Goal: Task Accomplishment & Management: Manage account settings

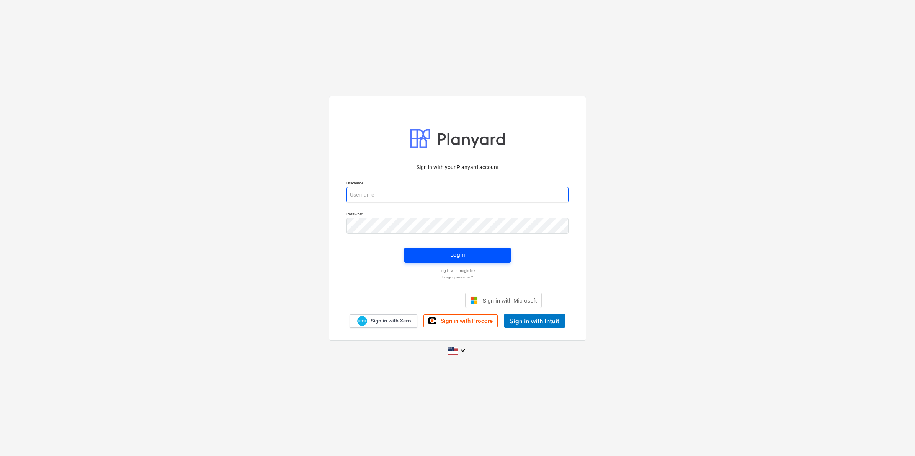
type input "[EMAIL_ADDRESS][DOMAIN_NAME]"
click at [481, 257] on span "Login" at bounding box center [458, 255] width 88 height 10
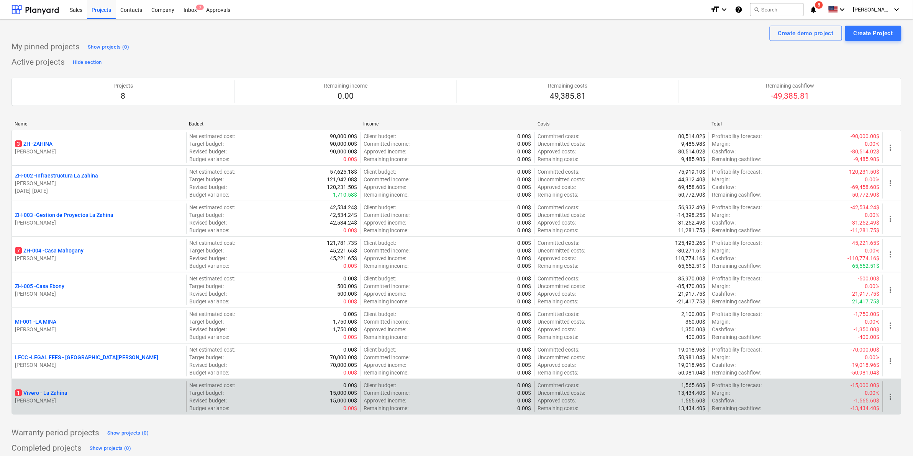
click at [46, 397] on p "1 [PERSON_NAME]" at bounding box center [41, 393] width 52 height 8
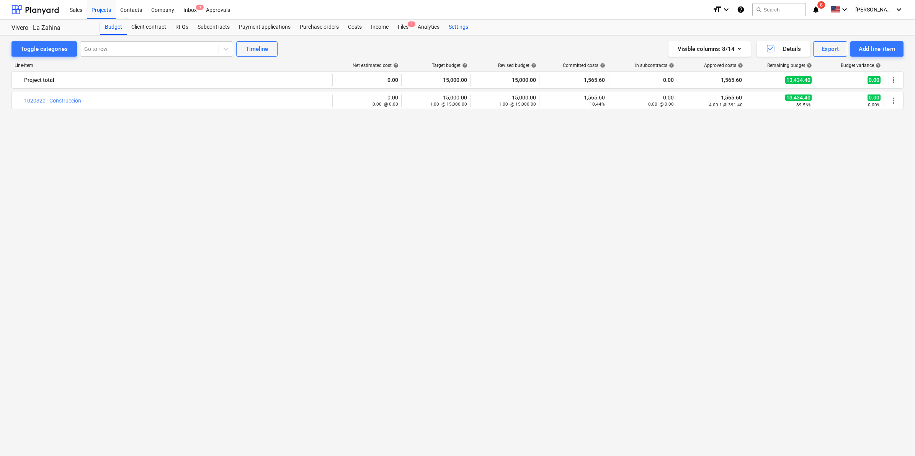
click at [451, 27] on div "Settings" at bounding box center [458, 27] width 29 height 15
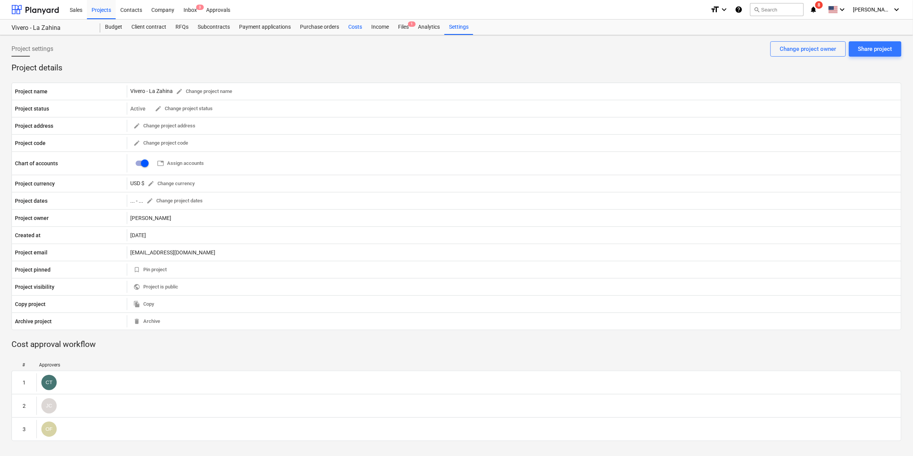
click at [347, 26] on div "Costs" at bounding box center [355, 27] width 23 height 15
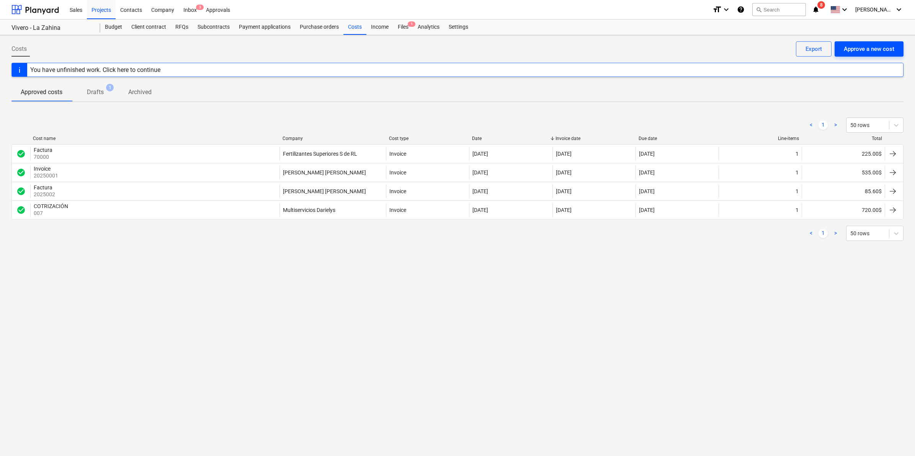
click at [877, 45] on div "Approve a new cost" at bounding box center [869, 49] width 51 height 10
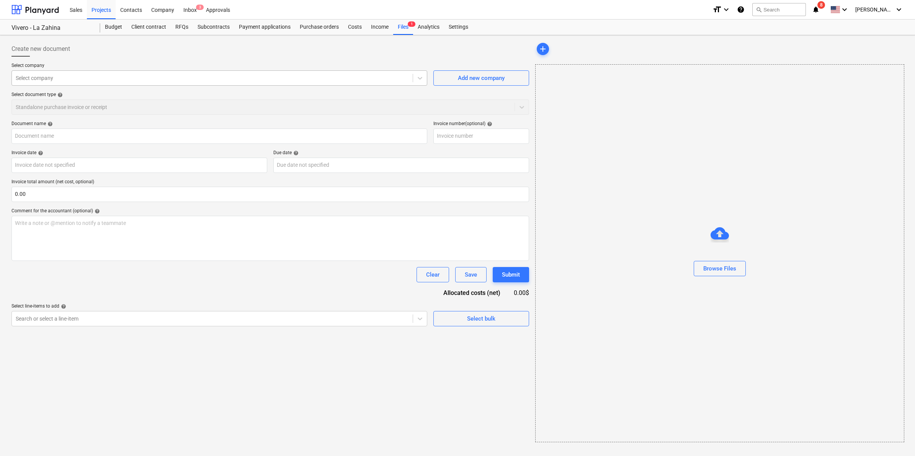
click at [298, 71] on div "Select company" at bounding box center [219, 77] width 416 height 15
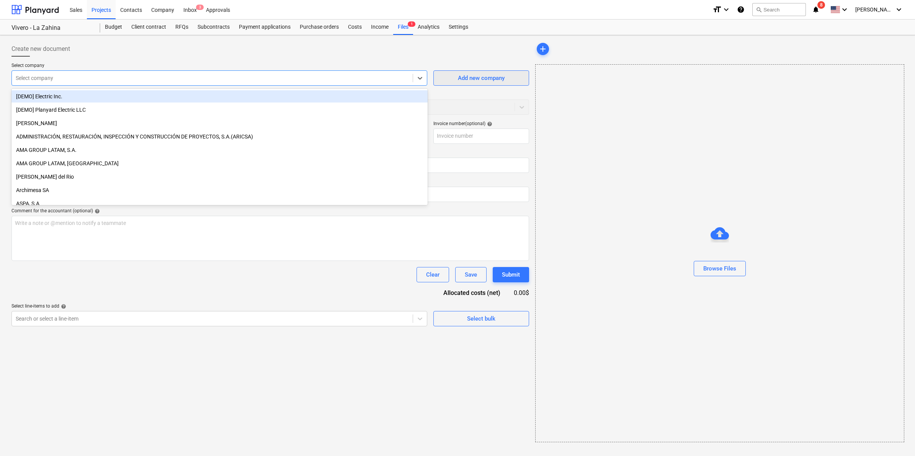
click at [476, 79] on div "Add new company" at bounding box center [481, 78] width 47 height 10
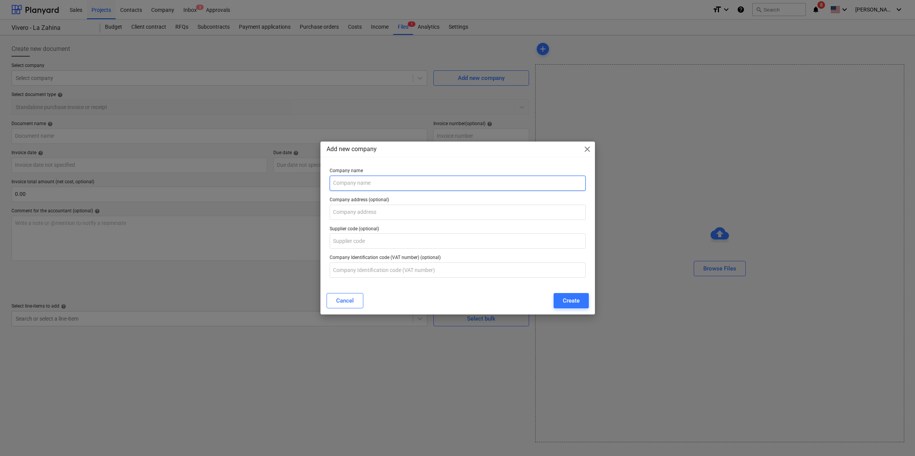
click at [389, 183] on input "text" at bounding box center [458, 183] width 256 height 15
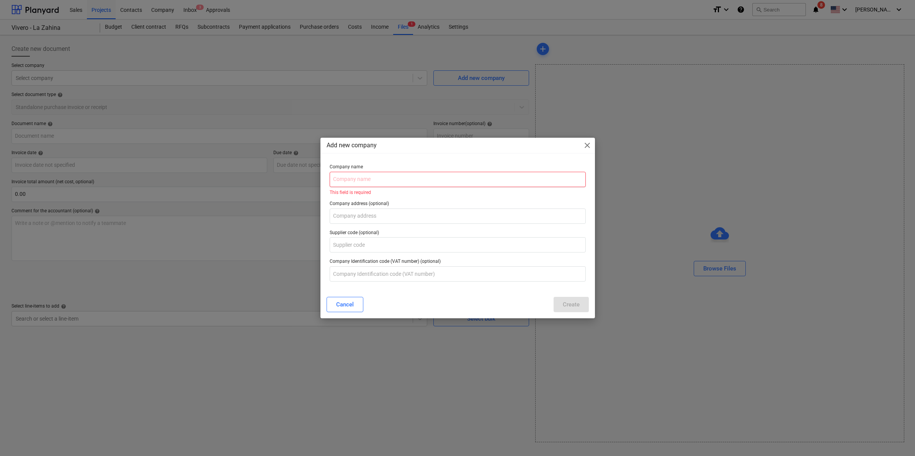
click at [451, 180] on input "text" at bounding box center [458, 179] width 256 height 15
paste input "Holistic Marketing & Management"
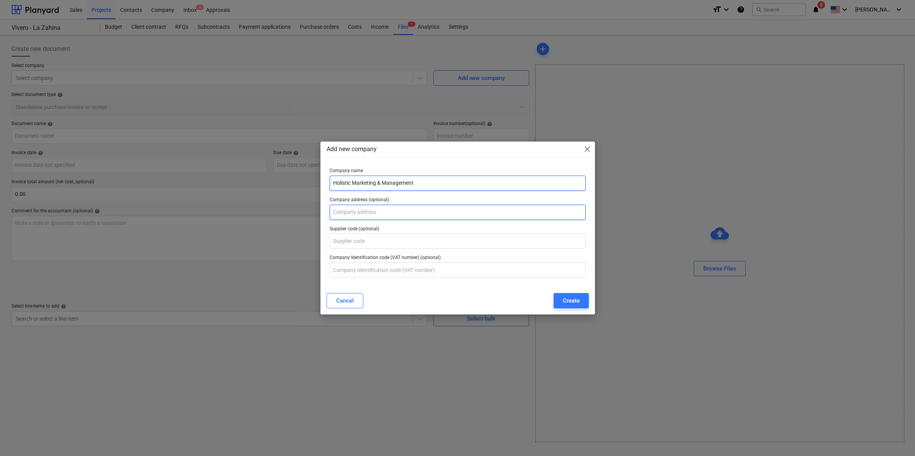
type input "Holistic Marketing & Management"
drag, startPoint x: 365, startPoint y: 205, endPoint x: 370, endPoint y: 209, distance: 6.3
click at [365, 205] on input "text" at bounding box center [458, 212] width 256 height 15
type input "Playa Venao - Pedasí"
click at [370, 268] on input "text" at bounding box center [458, 270] width 256 height 15
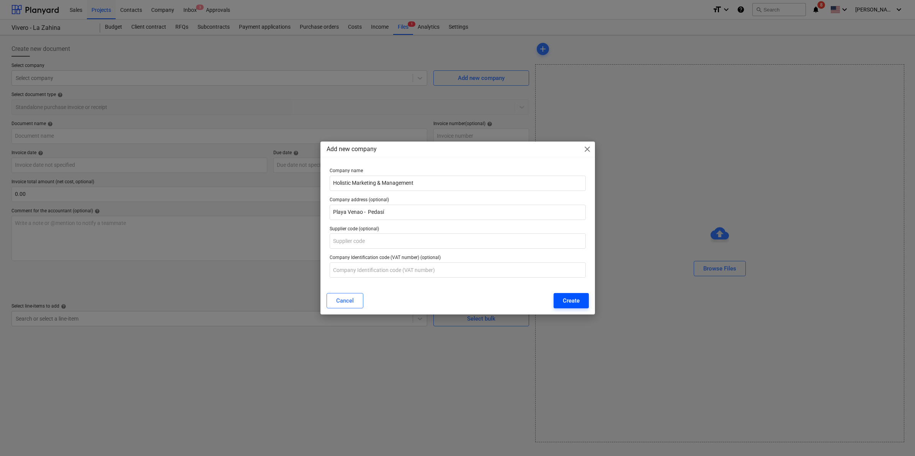
click at [565, 301] on div "Create" at bounding box center [571, 301] width 17 height 10
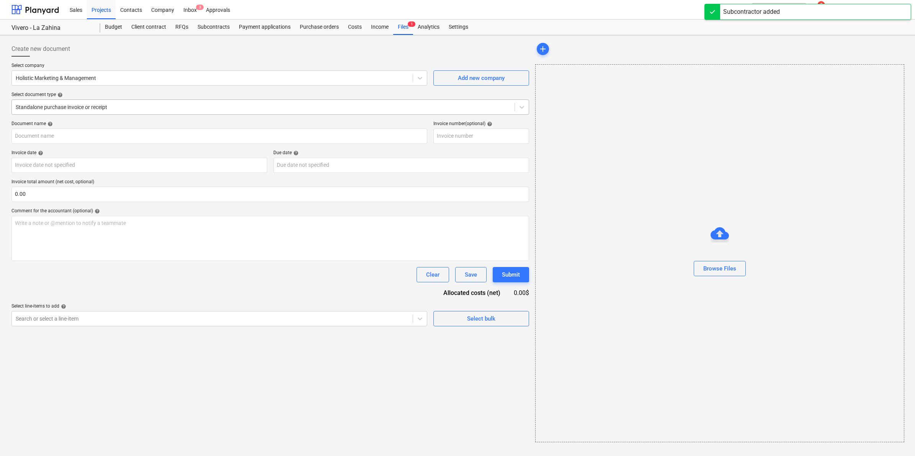
click at [105, 108] on div at bounding box center [263, 107] width 495 height 8
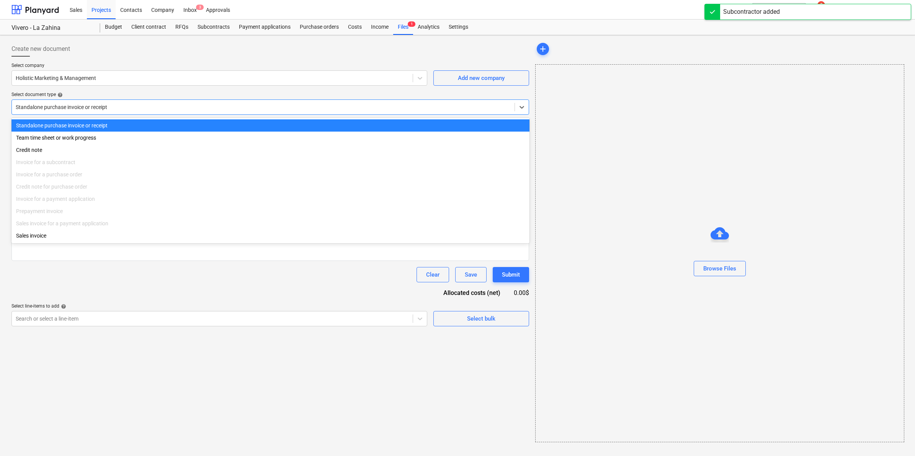
click at [91, 124] on div "Standalone purchase invoice or receipt" at bounding box center [270, 125] width 518 height 12
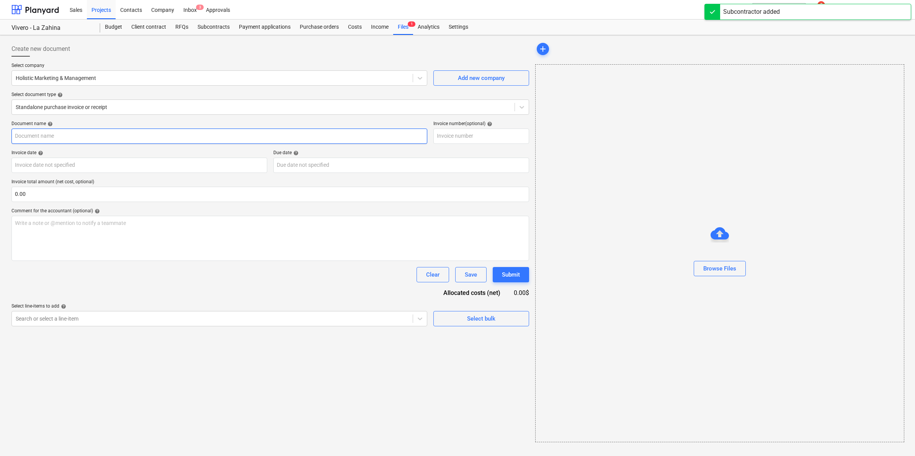
click at [87, 137] on input "text" at bounding box center [219, 136] width 416 height 15
click at [103, 139] on input "text" at bounding box center [219, 136] width 416 height 15
type input "20210182"
drag, startPoint x: 58, startPoint y: 139, endPoint x: -6, endPoint y: 131, distance: 64.4
click at [0, 131] on html "Sales Projects Contacts Company Inbox 3 Approvals format_size keyboard_arrow_do…" at bounding box center [457, 228] width 915 height 456
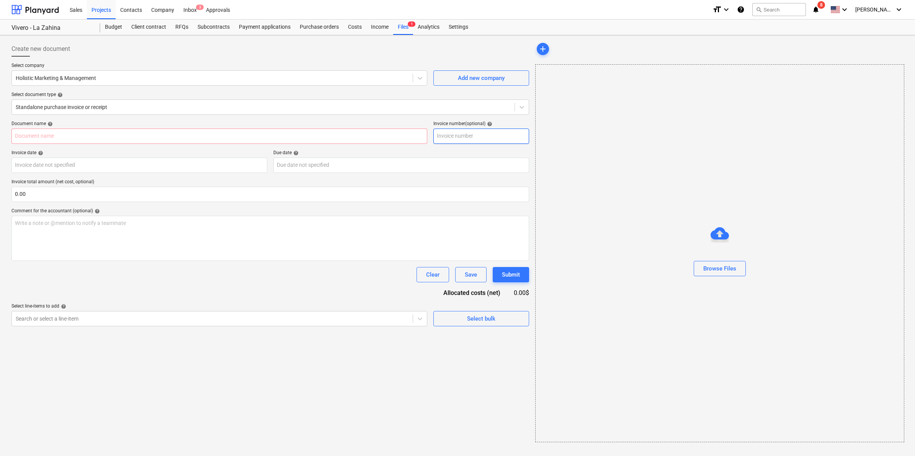
click at [476, 142] on input "text" at bounding box center [482, 136] width 96 height 15
paste input "20210182"
type input "20210182"
click at [230, 137] on input "text" at bounding box center [219, 136] width 416 height 15
type input "Invoice"
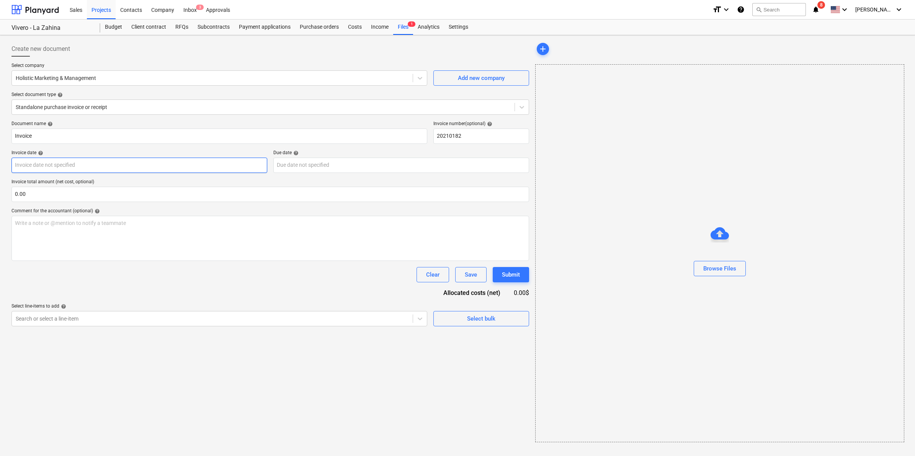
click at [139, 169] on body "Sales Projects Contacts Company Inbox 3 Approvals format_size keyboard_arrow_do…" at bounding box center [457, 228] width 915 height 456
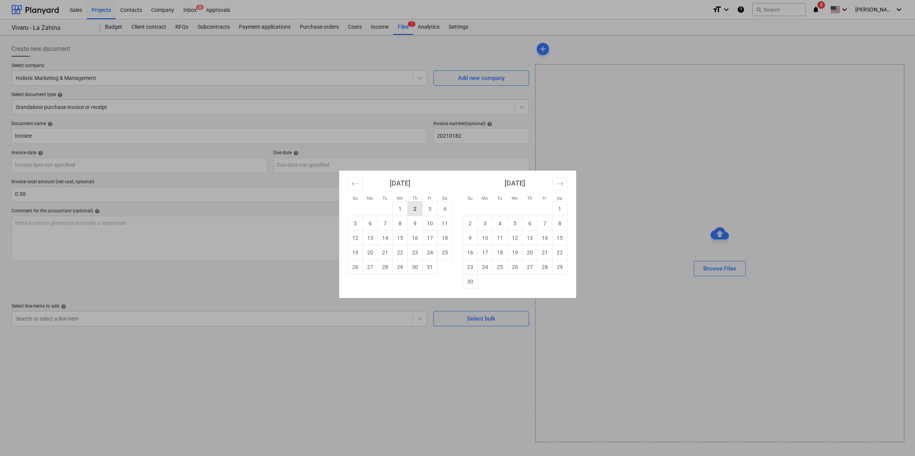
click at [418, 209] on td "2" at bounding box center [414, 209] width 15 height 15
type input "[DATE]"
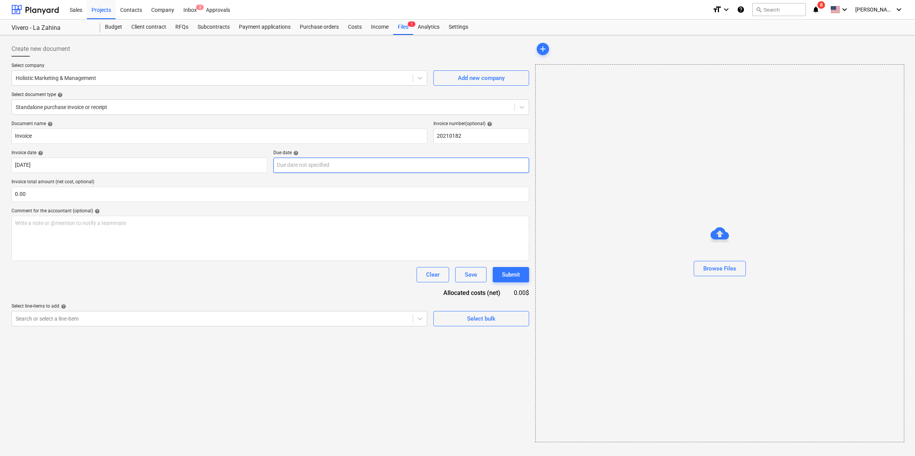
click at [395, 171] on body "Sales Projects Contacts Company Inbox 3 Approvals format_size keyboard_arrow_do…" at bounding box center [457, 228] width 915 height 456
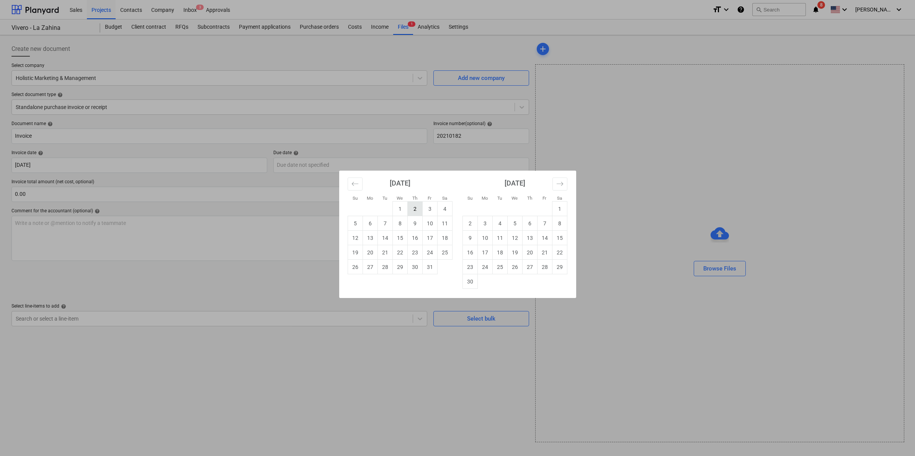
click at [416, 211] on td "2" at bounding box center [414, 209] width 15 height 15
type input "[DATE]"
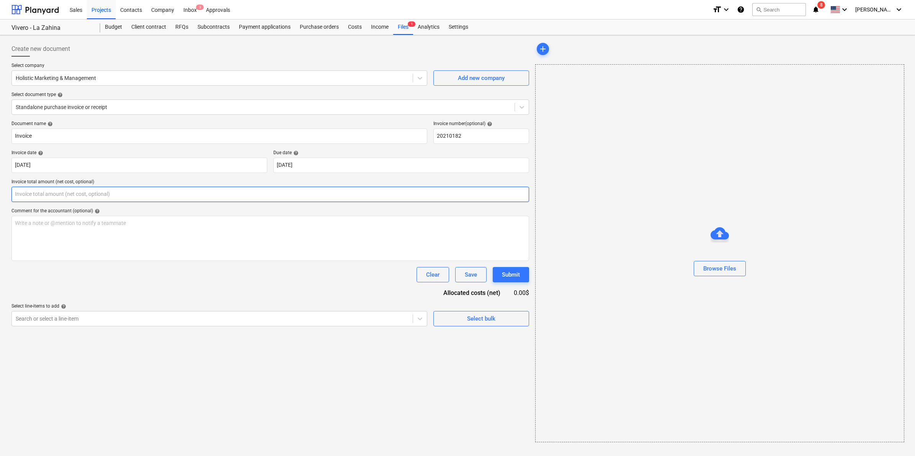
click at [93, 196] on input "text" at bounding box center [270, 194] width 518 height 15
type input "0.00"
click at [90, 192] on input "0.00" at bounding box center [270, 194] width 518 height 15
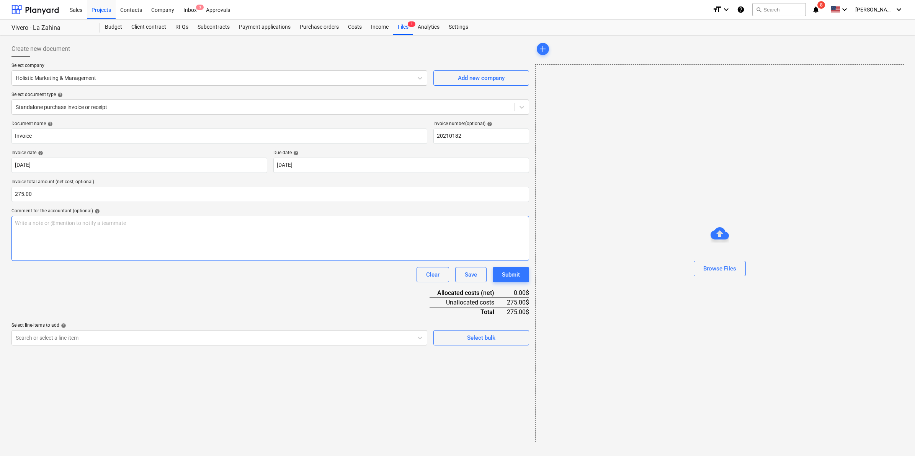
click at [59, 234] on div "Write a note or @mention to notify a teammate [PERSON_NAME]" at bounding box center [270, 238] width 518 height 45
type input "275.00"
click at [44, 223] on span "e3ad79Bank Transfer:Banco General.Saving Account #[FINANCIAL_ID] 90922Name: [PE…" at bounding box center [137, 223] width 244 height 6
click at [87, 232] on p "﻿" at bounding box center [270, 231] width 511 height 8
drag, startPoint x: 74, startPoint y: 224, endPoint x: 78, endPoint y: 226, distance: 4.3
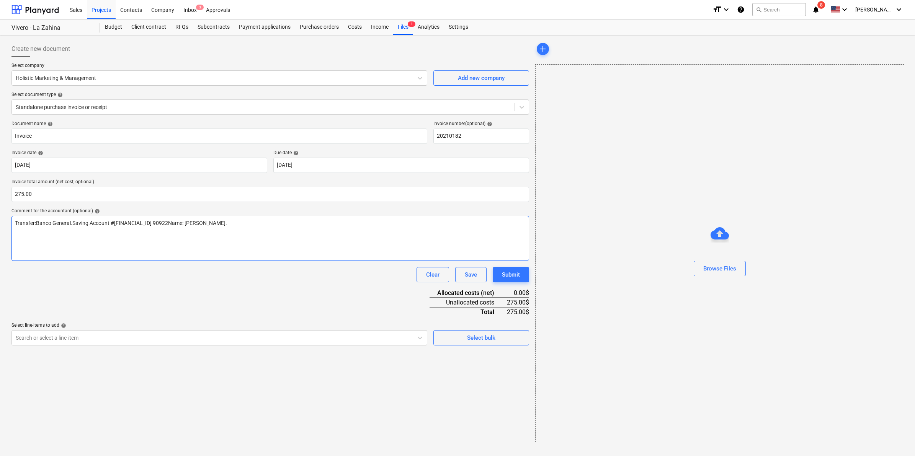
click at [315, 224] on p "Transfer:Banco General.Saving Account #[FINANCIAL_ID] 90922Name: [PERSON_NAME]." at bounding box center [270, 223] width 511 height 8
click at [76, 230] on p "﻿" at bounding box center [270, 231] width 511 height 8
drag, startPoint x: 222, startPoint y: 224, endPoint x: 10, endPoint y: 215, distance: 212.7
click at [10, 215] on div "Create new document Select company Holistic Marketing & Management Add new comp…" at bounding box center [270, 241] width 524 height 407
drag, startPoint x: 91, startPoint y: 277, endPoint x: 98, endPoint y: 275, distance: 6.7
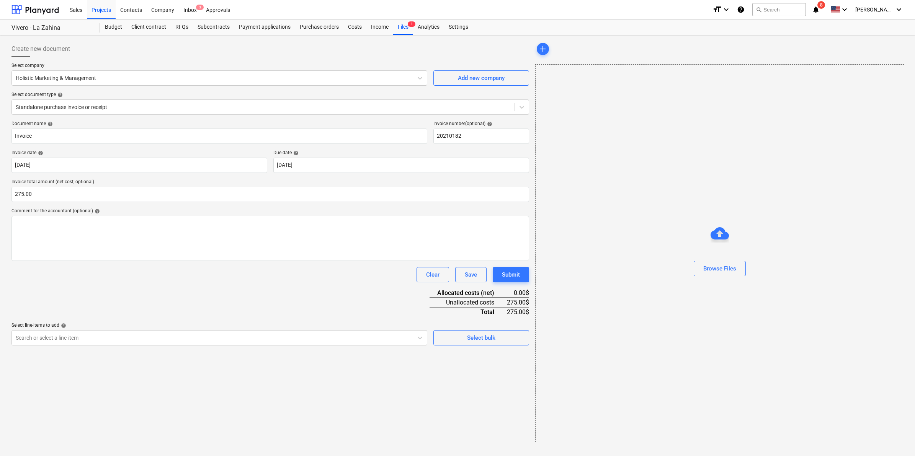
click at [91, 277] on div "Clear Save Submit" at bounding box center [270, 274] width 518 height 15
click at [62, 229] on p "﻿" at bounding box center [270, 231] width 511 height 8
click at [41, 217] on div "﻿ ﻿ ﻿" at bounding box center [270, 238] width 518 height 45
click at [21, 237] on p "﻿" at bounding box center [270, 239] width 511 height 8
click at [24, 235] on p "﻿" at bounding box center [270, 239] width 511 height 8
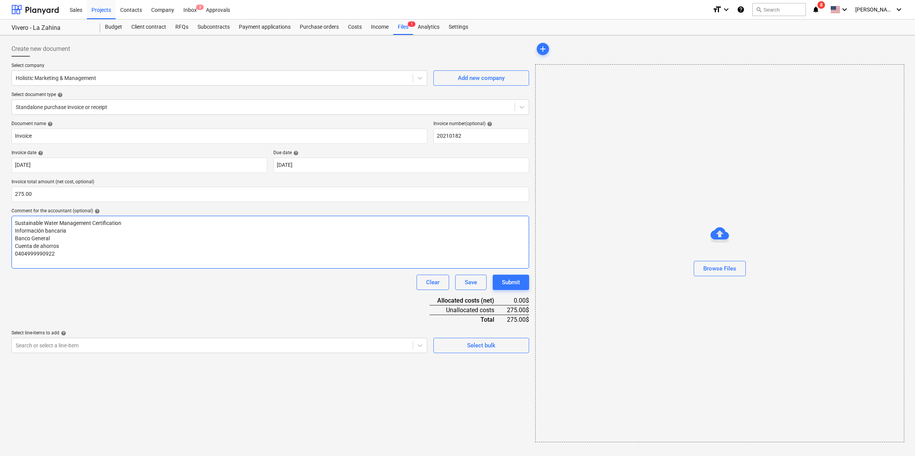
click at [20, 252] on span "0404999990922" at bounding box center [35, 254] width 40 height 6
click at [246, 345] on div at bounding box center [212, 346] width 393 height 8
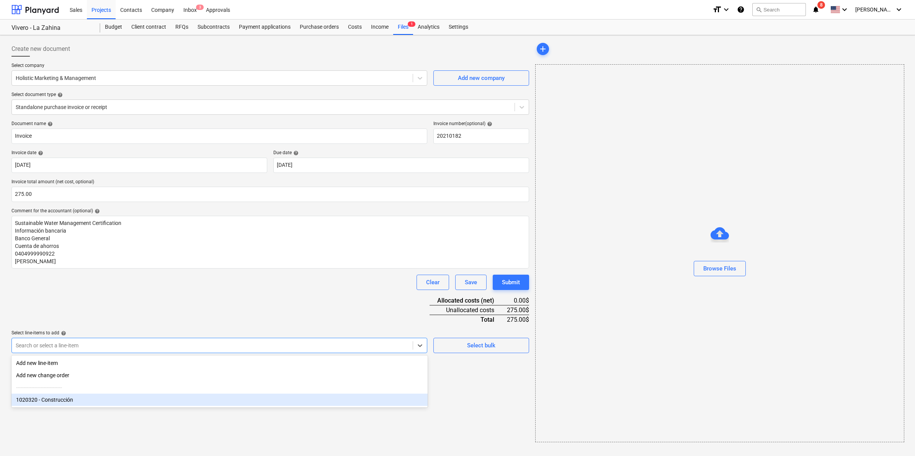
click at [67, 405] on div "1020320 - Construcción" at bounding box center [219, 400] width 416 height 12
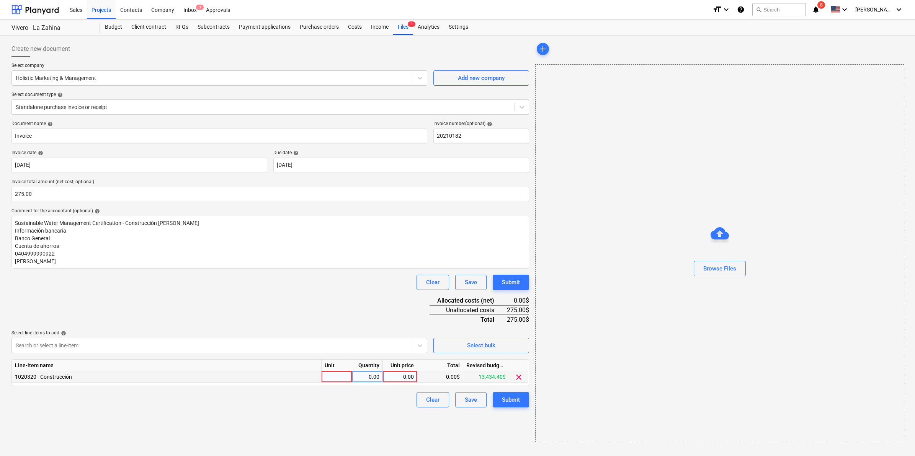
click at [328, 374] on div at bounding box center [337, 376] width 31 height 11
type input "1"
type input "275.00"
click at [708, 272] on div "Browse Files" at bounding box center [720, 269] width 33 height 10
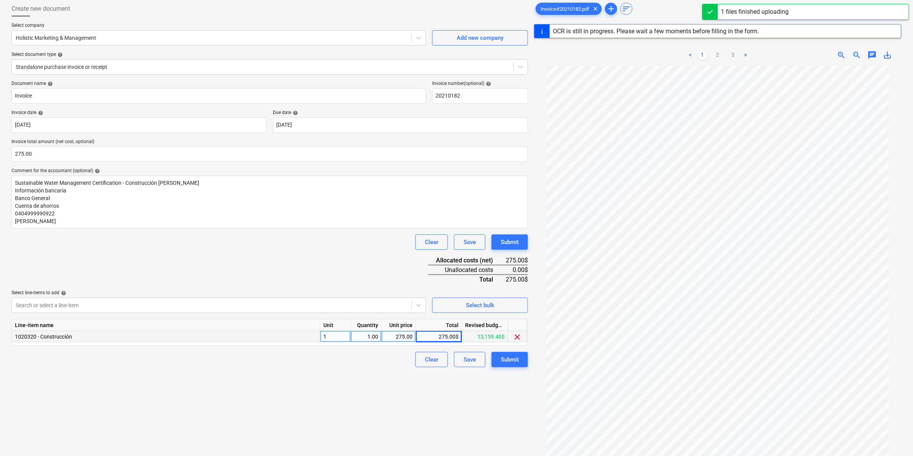
scroll to position [91, 0]
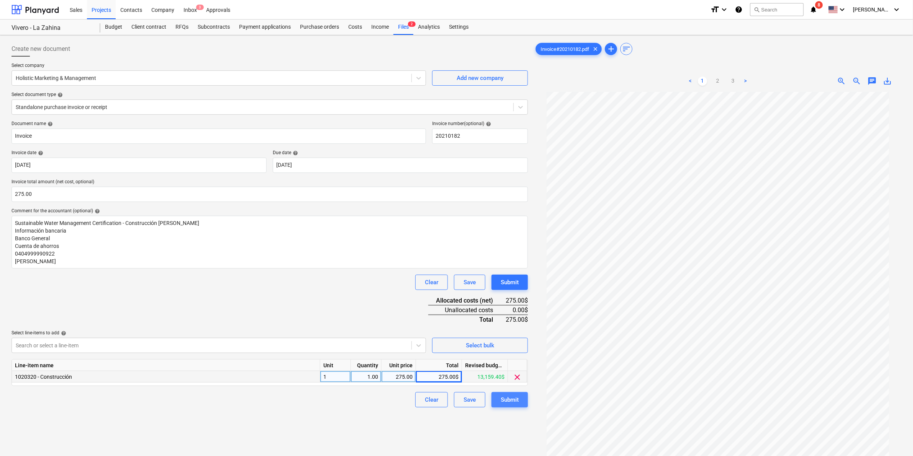
click at [514, 402] on div "Submit" at bounding box center [510, 400] width 18 height 10
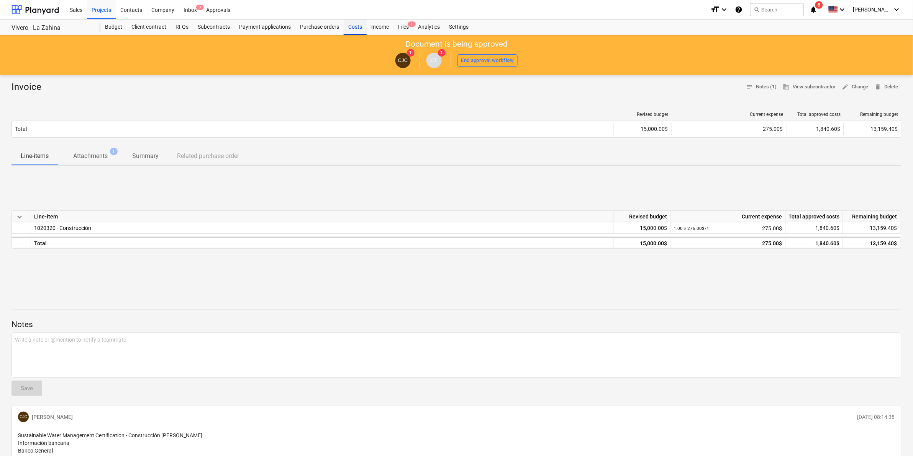
click at [357, 29] on div "Costs" at bounding box center [355, 27] width 23 height 15
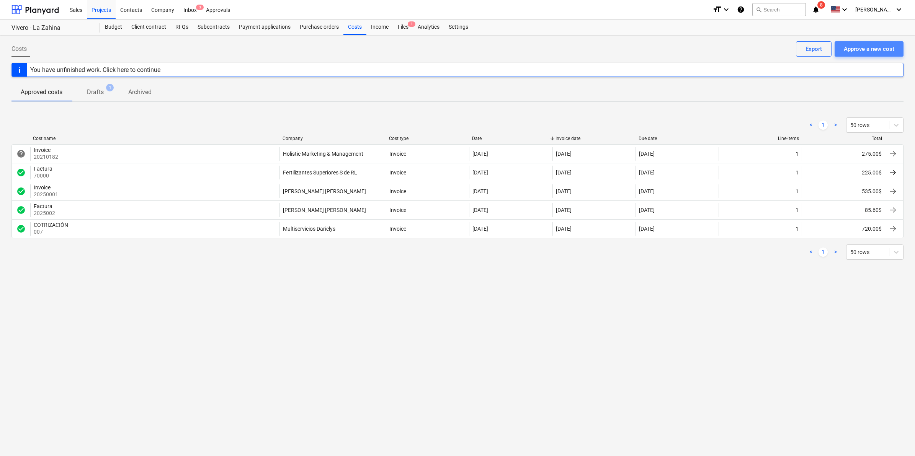
click at [869, 49] on div "Approve a new cost" at bounding box center [869, 49] width 51 height 10
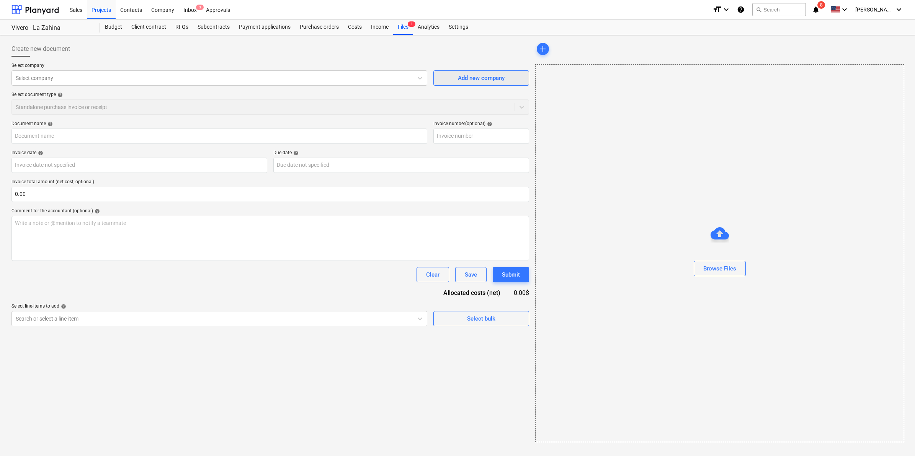
click at [489, 74] on div "Add new company" at bounding box center [481, 78] width 47 height 10
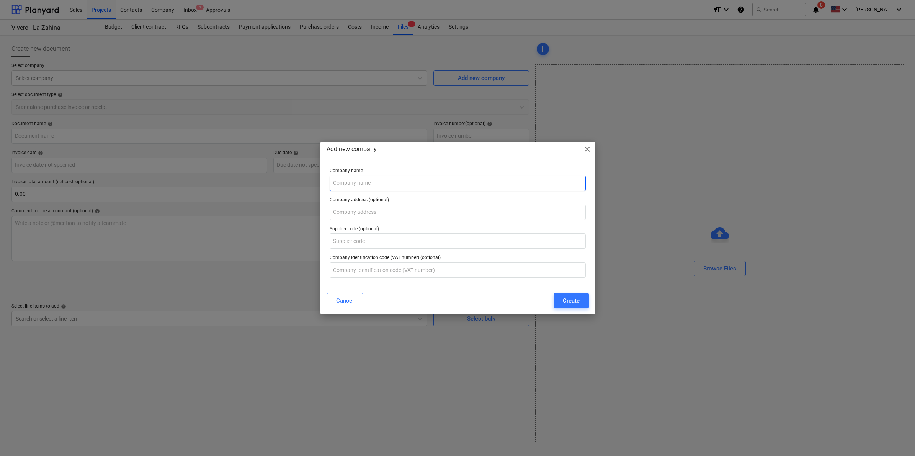
click at [341, 187] on input "text" at bounding box center [458, 183] width 256 height 15
type input "Distribuidora Fosforito"
click at [404, 217] on input "text" at bounding box center [458, 212] width 256 height 15
type input "Corregimiento [PERSON_NAME] - [GEOGRAPHIC_DATA]"
click at [372, 268] on input "text" at bounding box center [458, 270] width 256 height 15
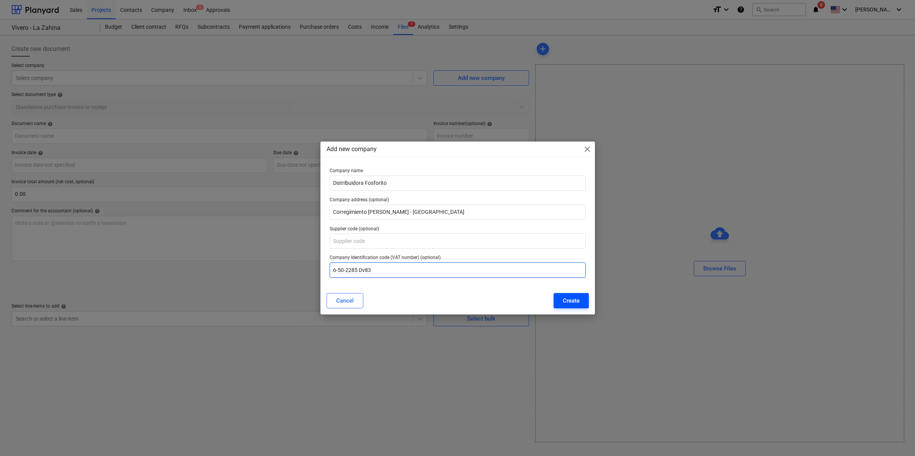
type input "6-50-2285 Dv83"
click at [581, 302] on button "Create" at bounding box center [571, 300] width 35 height 15
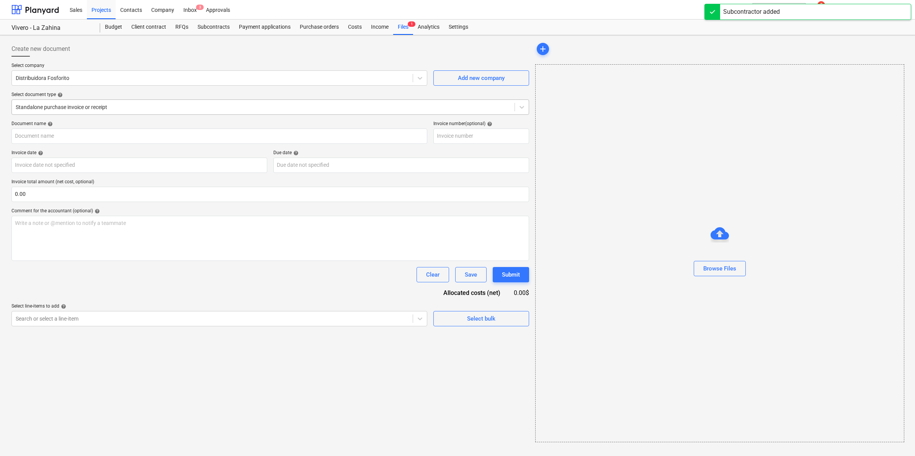
click at [64, 106] on div at bounding box center [263, 107] width 495 height 8
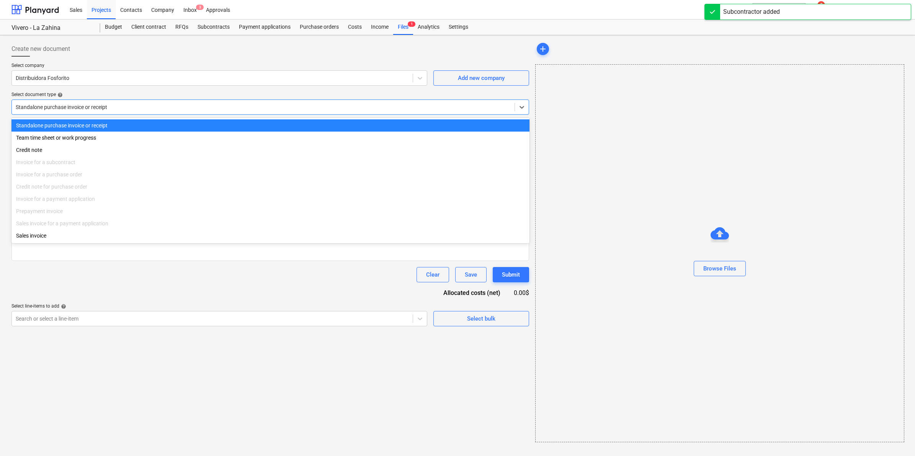
click at [67, 125] on div "Standalone purchase invoice or receipt" at bounding box center [270, 125] width 518 height 12
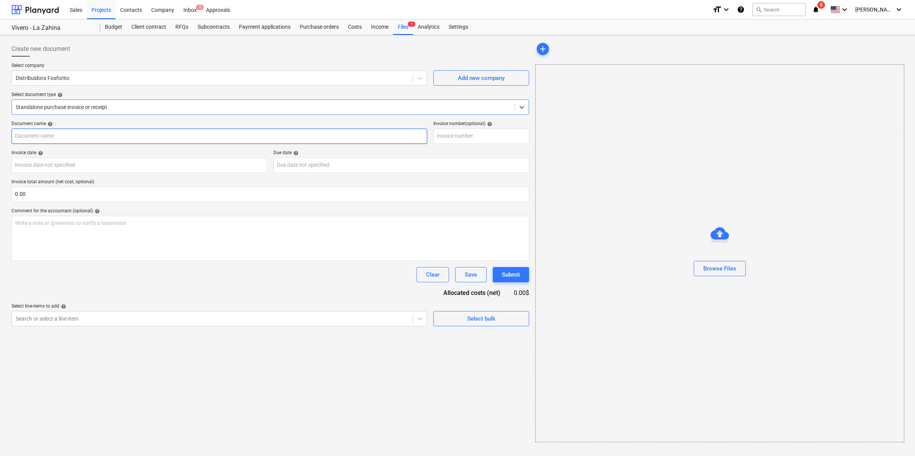
click at [58, 134] on input "text" at bounding box center [219, 136] width 416 height 15
type input "COTIZACIÓN"
type input "10102025"
click at [47, 166] on body "Sales Projects Contacts Company Inbox 3 Approvals format_size keyboard_arrow_do…" at bounding box center [457, 228] width 915 height 456
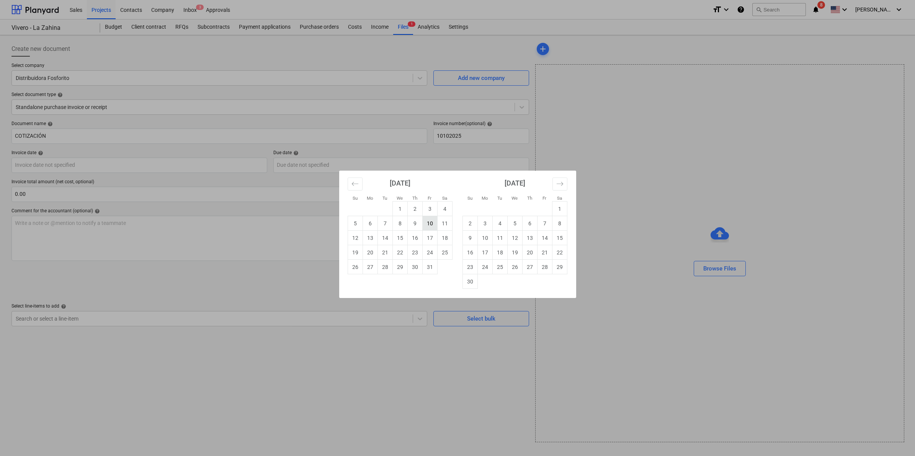
click at [434, 225] on td "10" at bounding box center [429, 223] width 15 height 15
type input "[DATE]"
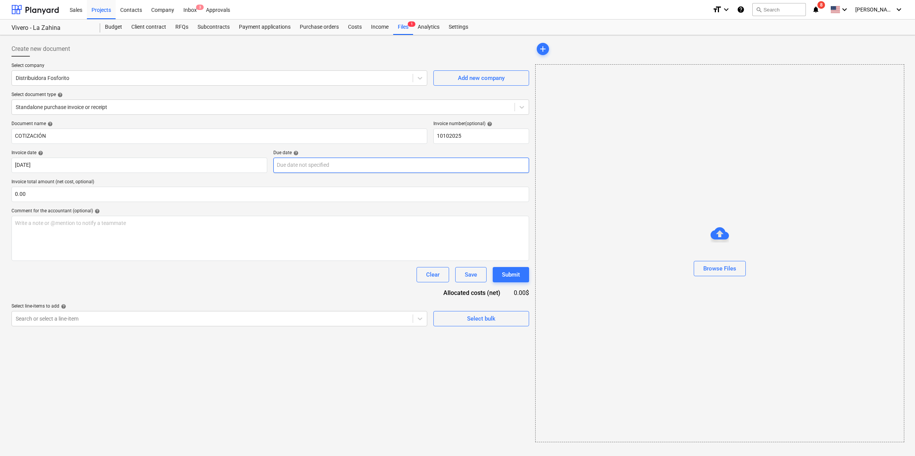
click at [293, 171] on body "Sales Projects Contacts Company Inbox 3 Approvals format_size keyboard_arrow_do…" at bounding box center [457, 228] width 915 height 456
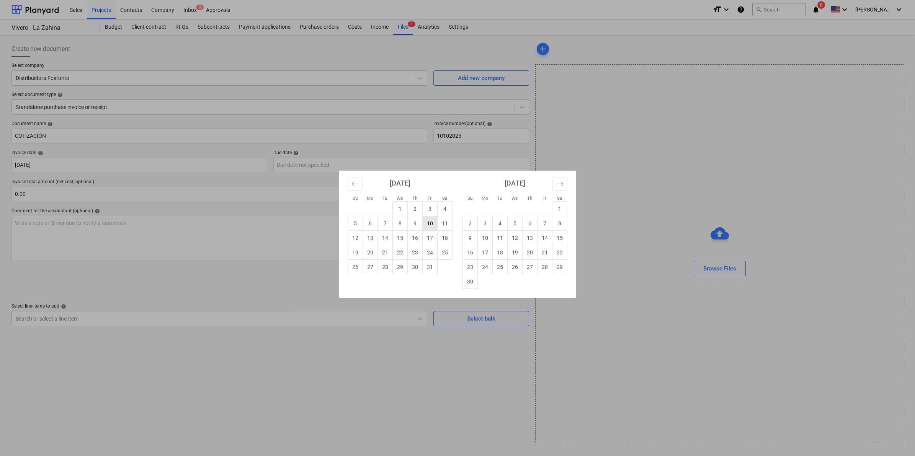
click at [433, 223] on td "10" at bounding box center [429, 223] width 15 height 15
type input "[DATE]"
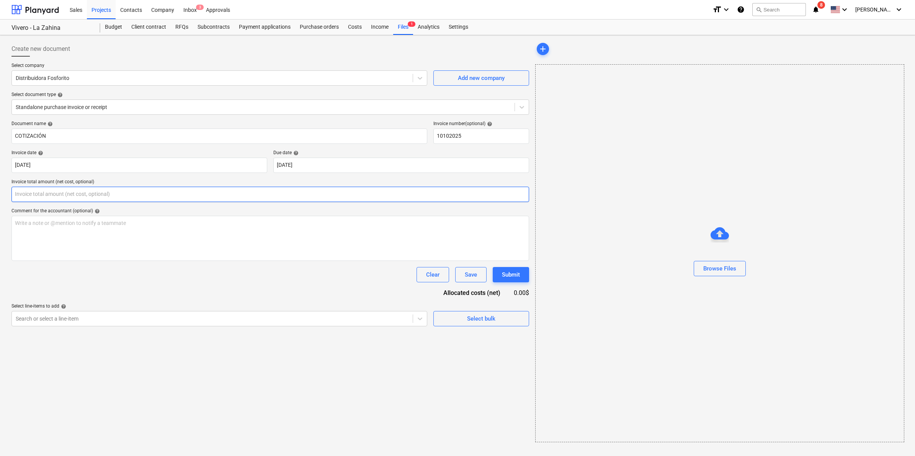
click at [47, 197] on input "text" at bounding box center [270, 194] width 518 height 15
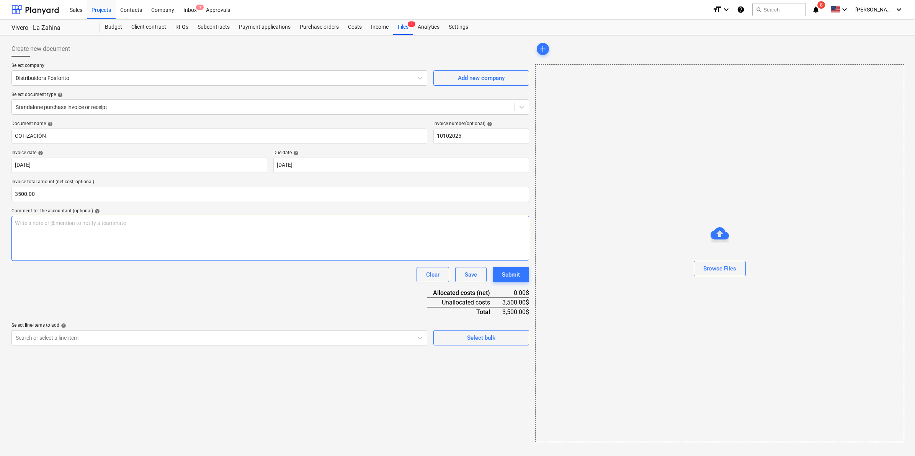
type input "3,500.00"
click at [73, 226] on p "Write a note or @mention to notify a teammate [PERSON_NAME]" at bounding box center [270, 223] width 511 height 8
click at [65, 236] on div "Compra de 800 sacos de 100 libras de tierra negra" at bounding box center [270, 238] width 518 height 45
click at [153, 220] on p "Compra de 800 sacos de 100 libras de tierra negra" at bounding box center [270, 223] width 511 height 8
click at [207, 223] on p "Compra de 800 sacos de 100 libras de tierra negra" at bounding box center [270, 223] width 511 height 8
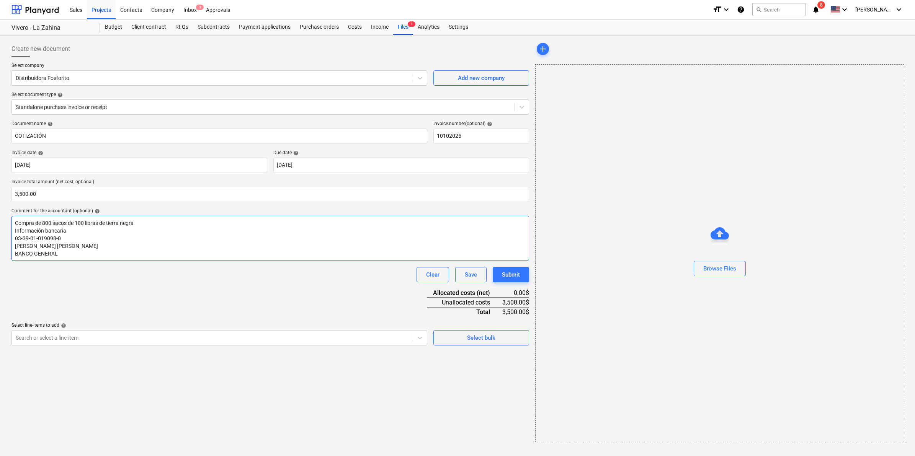
click at [193, 222] on p "Compra de 800 sacos de 100 libras de tierra negra" at bounding box center [270, 223] width 511 height 8
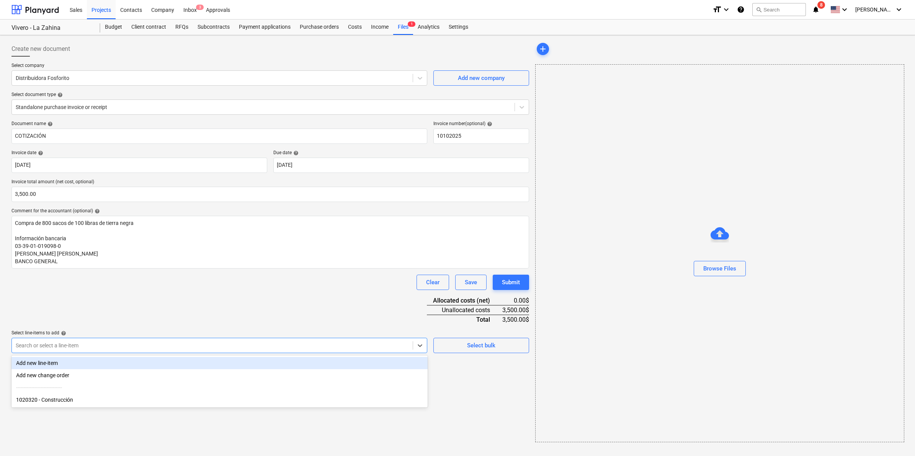
click at [173, 352] on div "Search or select a line-item" at bounding box center [219, 345] width 416 height 15
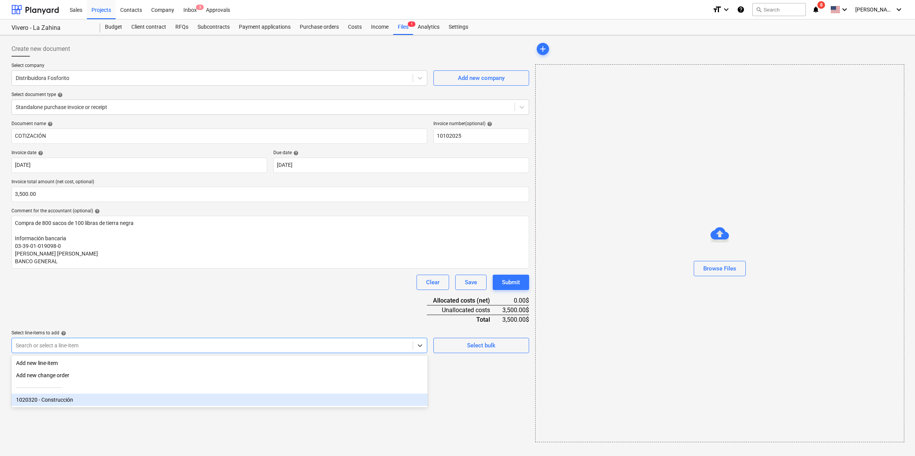
click at [72, 401] on div "1020320 - Construcción" at bounding box center [219, 400] width 416 height 12
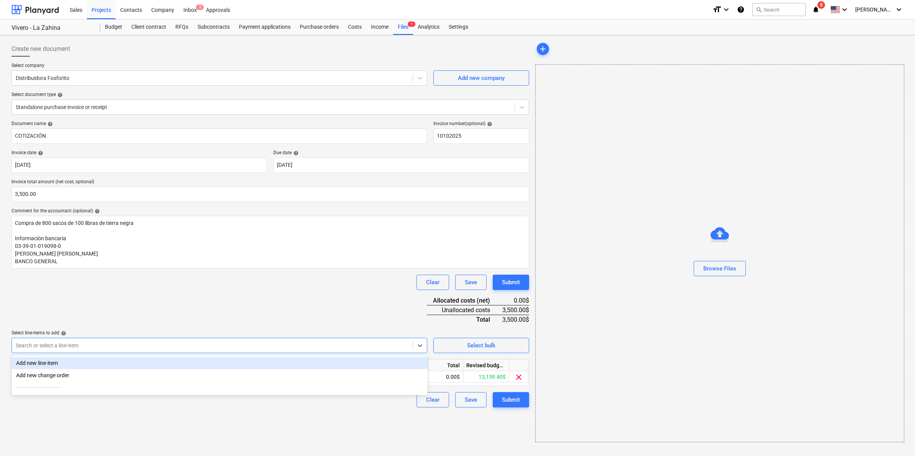
click at [217, 311] on div "Document name help COTIZACIÓN Invoice number (optional) help 10102025 Invoice d…" at bounding box center [270, 264] width 518 height 287
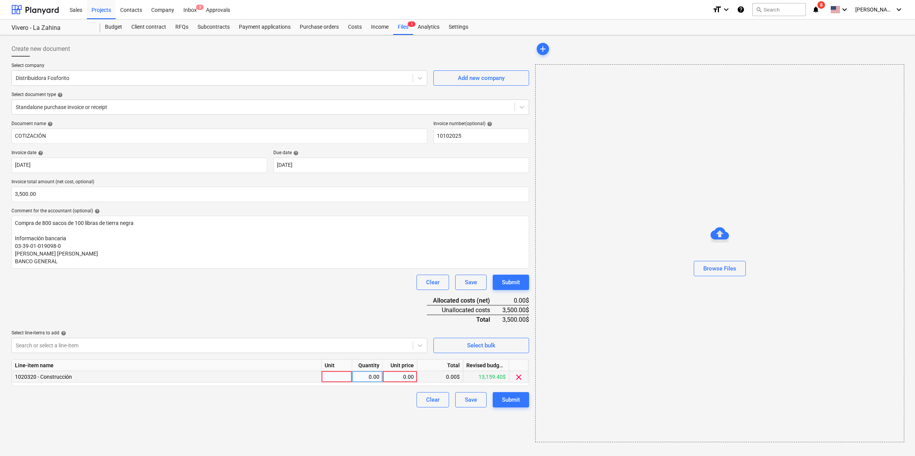
click at [349, 376] on div at bounding box center [337, 376] width 31 height 11
type input "1"
click at [441, 378] on div "0.00$" at bounding box center [440, 376] width 46 height 11
click at [404, 376] on div "1.00" at bounding box center [400, 376] width 28 height 11
click at [374, 375] on div "0.00" at bounding box center [367, 376] width 24 height 11
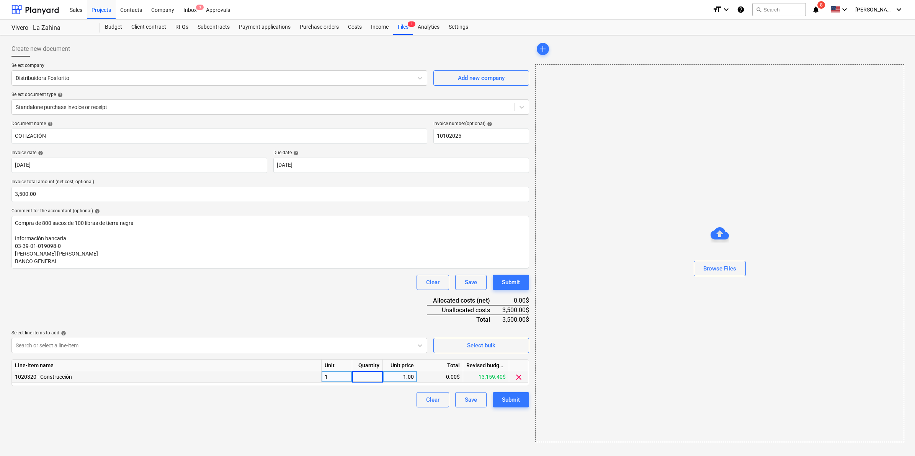
type input "1"
type input "3500.00"
click at [345, 430] on div "Create new document Select company Distribuidora Fosforito Add new company Sele…" at bounding box center [270, 241] width 524 height 407
click at [726, 269] on div "Browse Files" at bounding box center [720, 269] width 33 height 10
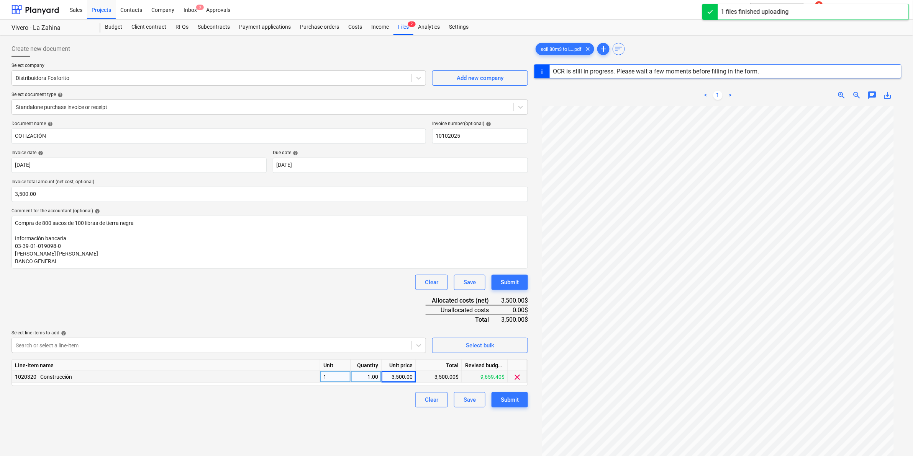
scroll to position [21, 0]
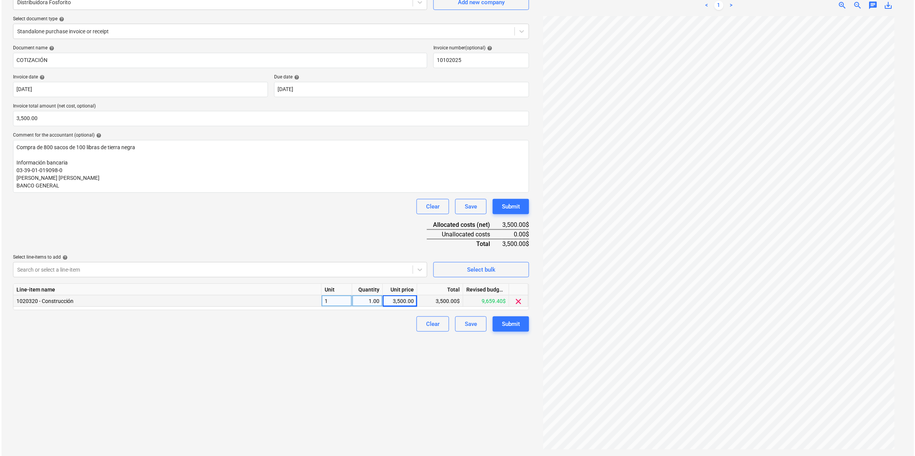
scroll to position [77, 0]
click at [514, 322] on div "Submit" at bounding box center [510, 324] width 18 height 10
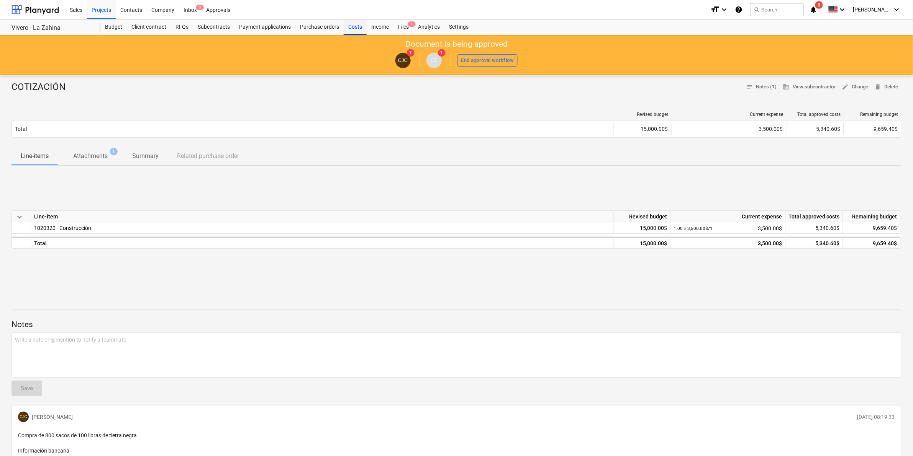
click at [358, 27] on div "Costs" at bounding box center [355, 27] width 23 height 15
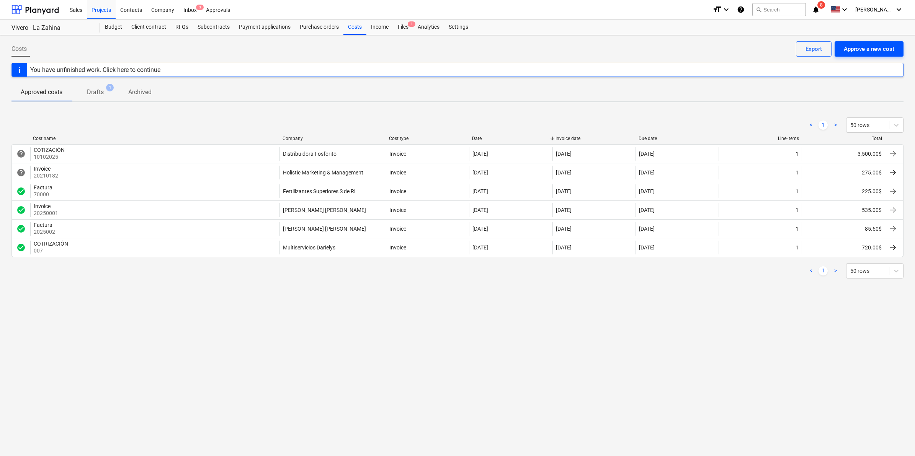
click at [854, 45] on div "Approve a new cost" at bounding box center [869, 49] width 51 height 10
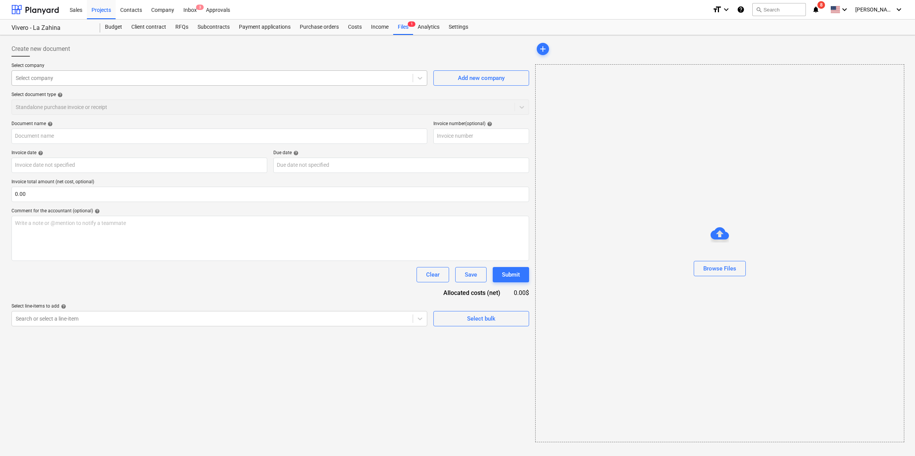
click at [102, 75] on div at bounding box center [212, 78] width 393 height 8
click at [465, 80] on div "Add new company" at bounding box center [481, 78] width 47 height 10
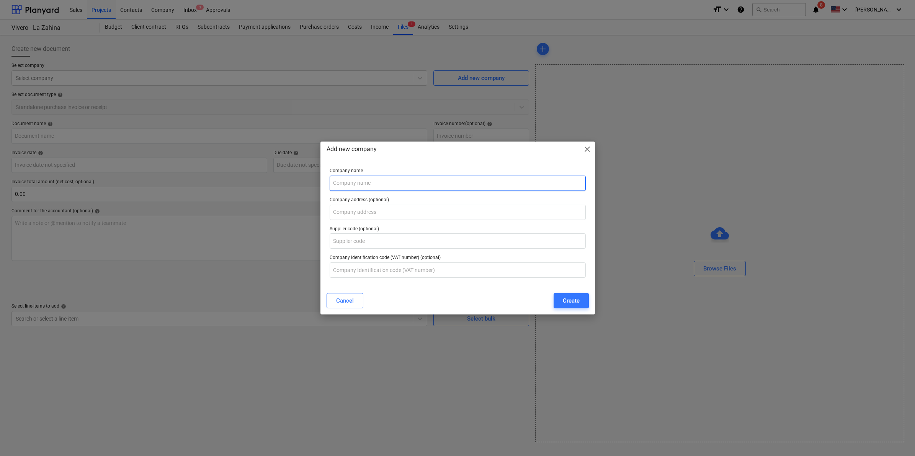
click at [391, 179] on input "text" at bounding box center [458, 183] width 256 height 15
type input "V.E.V PEDASÍ"
click at [400, 210] on input "text" at bounding box center [458, 212] width 256 height 15
type input "P"
type input "Los [PERSON_NAME] Provincia de [GEOGRAPHIC_DATA][PERSON_NAME] [GEOGRAPHIC_DATA]"
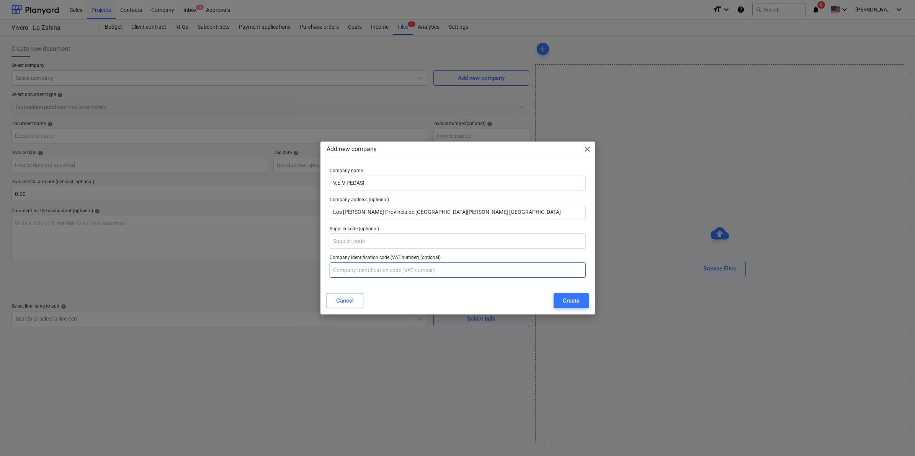
click at [378, 275] on input "text" at bounding box center [458, 270] width 256 height 15
click at [578, 300] on div "Create" at bounding box center [571, 301] width 17 height 10
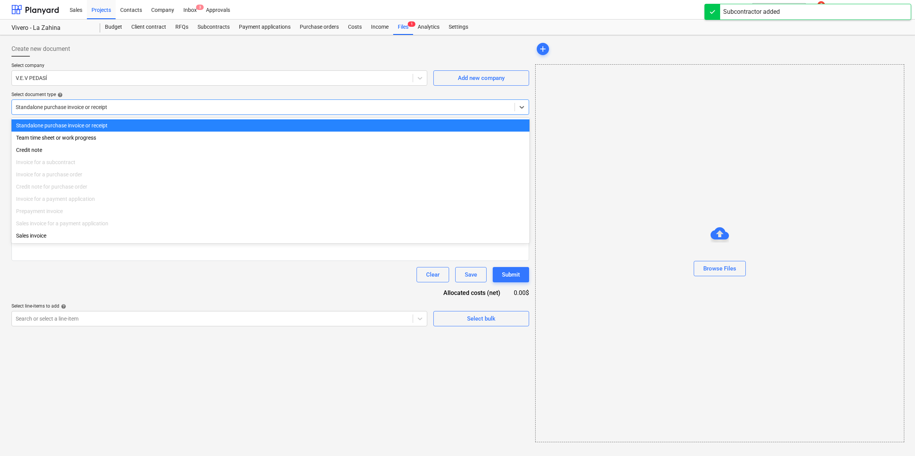
click at [123, 109] on div at bounding box center [263, 107] width 495 height 8
click at [101, 126] on div "Standalone purchase invoice or receipt" at bounding box center [270, 125] width 518 height 12
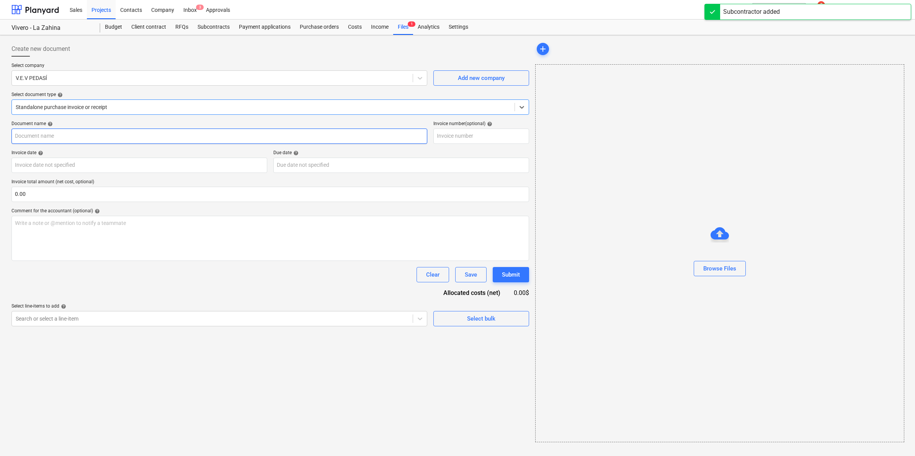
click at [87, 143] on input "text" at bounding box center [219, 136] width 416 height 15
type input "ESTIMACIÓN"
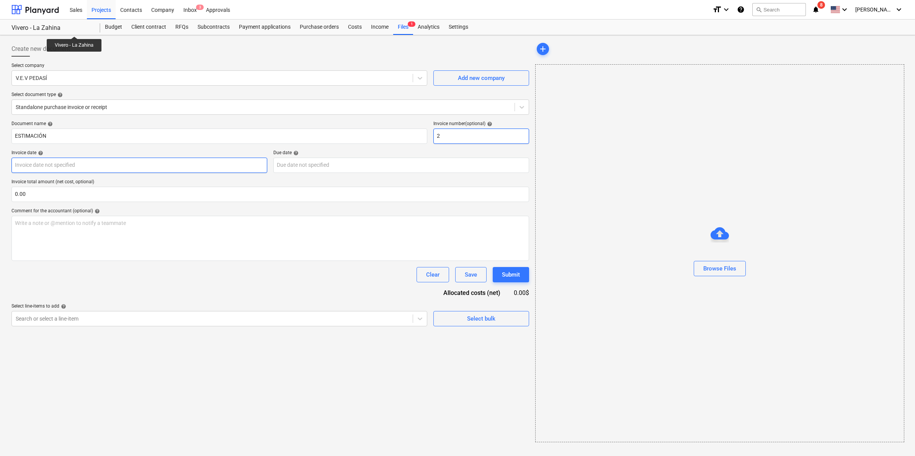
type input "2"
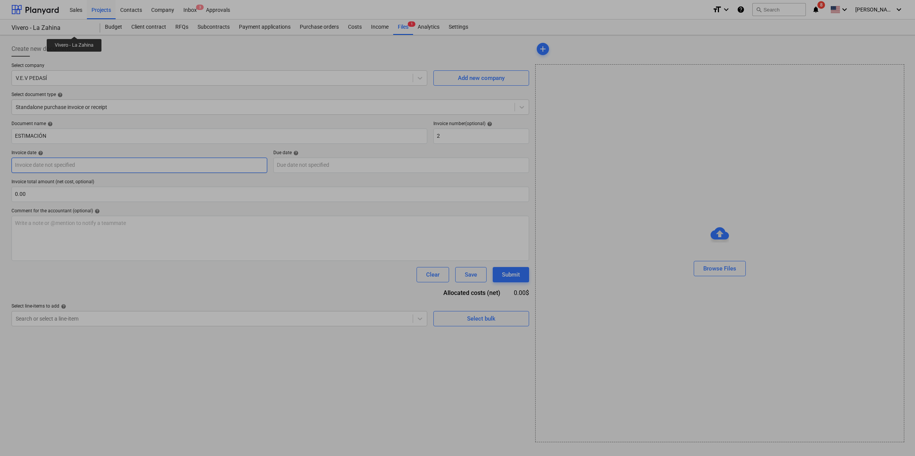
click at [237, 168] on body "Sales Projects Contacts Company Inbox 3 Approvals format_size keyboard_arrow_do…" at bounding box center [457, 228] width 915 height 456
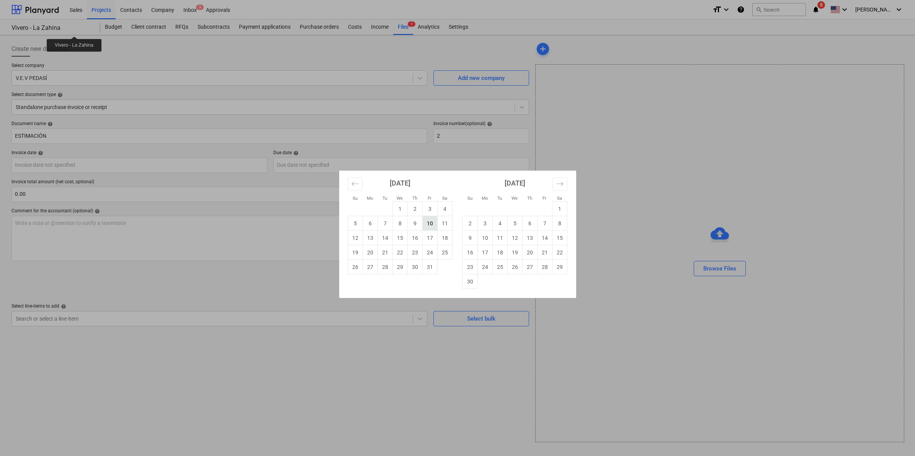
click at [433, 227] on td "10" at bounding box center [429, 223] width 15 height 15
type input "[DATE]"
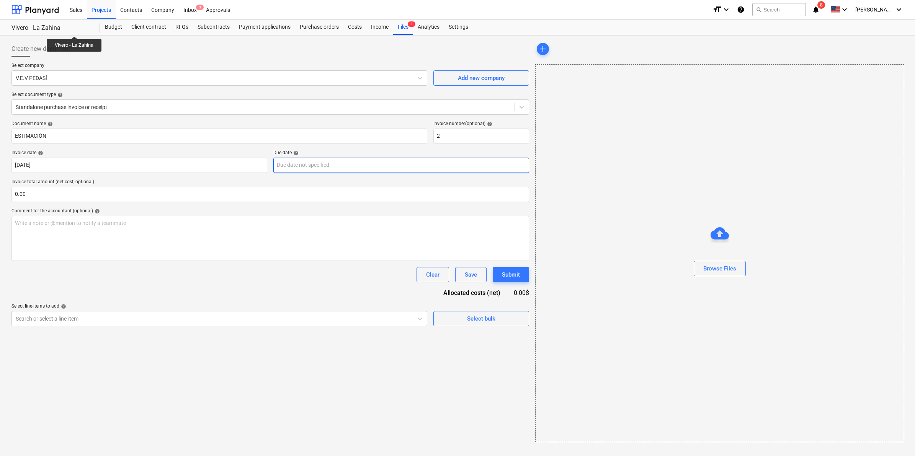
click at [294, 164] on body "Sales Projects Contacts Company Inbox 3 Approvals format_size keyboard_arrow_do…" at bounding box center [457, 228] width 915 height 456
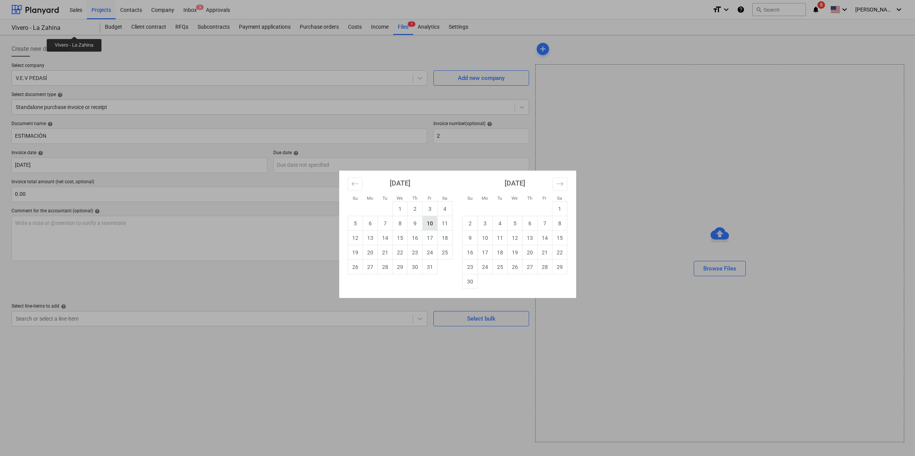
click at [430, 222] on td "10" at bounding box center [429, 223] width 15 height 15
type input "[DATE]"
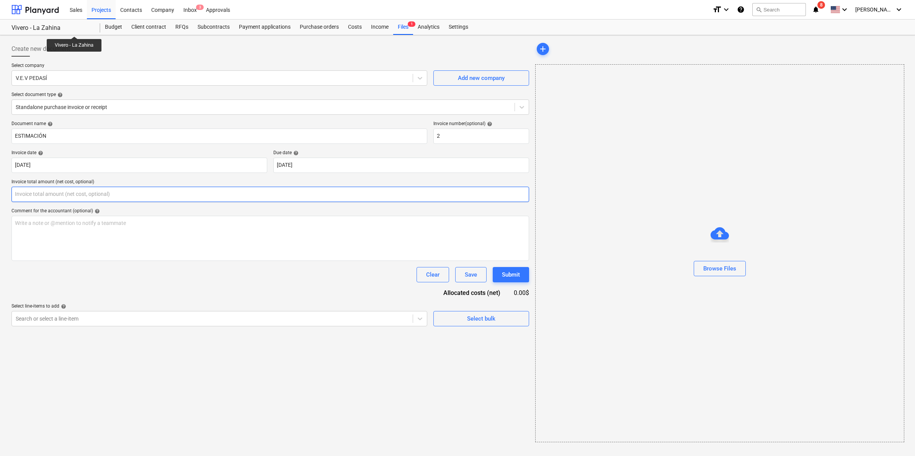
click at [110, 198] on input "text" at bounding box center [270, 194] width 518 height 15
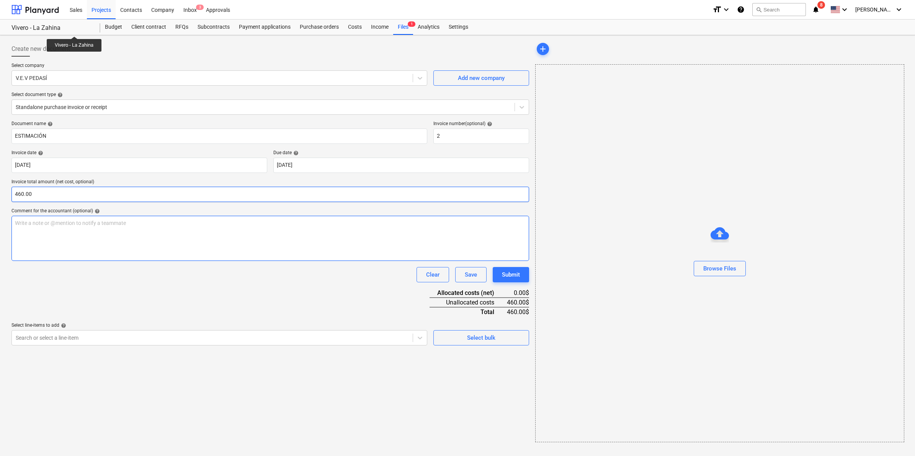
type input "460.00"
click at [94, 227] on p "Write a note or @mention to notify a teammate [PERSON_NAME]" at bounding box center [270, 223] width 511 height 8
click at [192, 221] on p "COMPRA DE PLANTAS - CONSTRUCCIÓN DEL [PERSON_NAME]" at bounding box center [270, 223] width 511 height 8
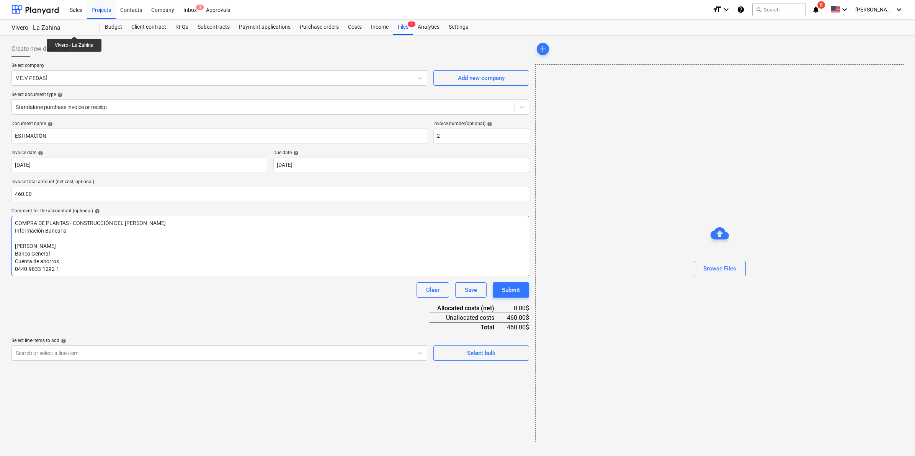
click at [56, 237] on p "﻿" at bounding box center [270, 239] width 511 height 8
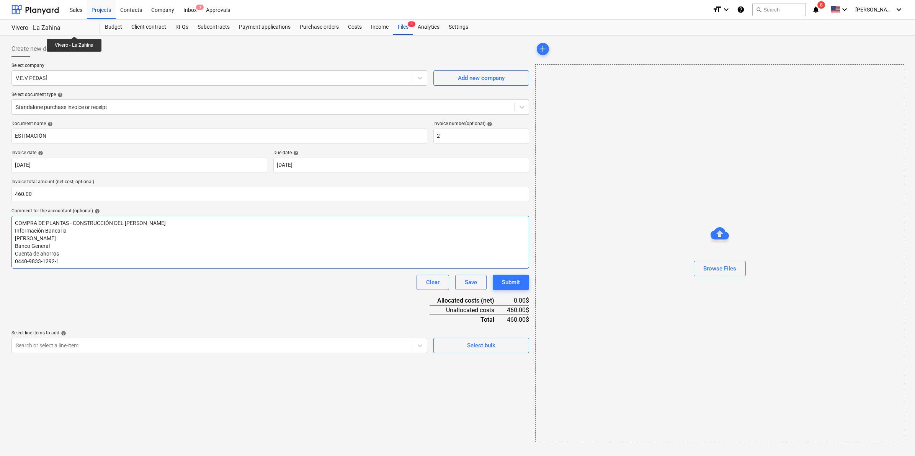
click at [146, 226] on p "COMPRA DE PLANTAS - CONSTRUCCIÓN DEL [PERSON_NAME]" at bounding box center [270, 223] width 511 height 8
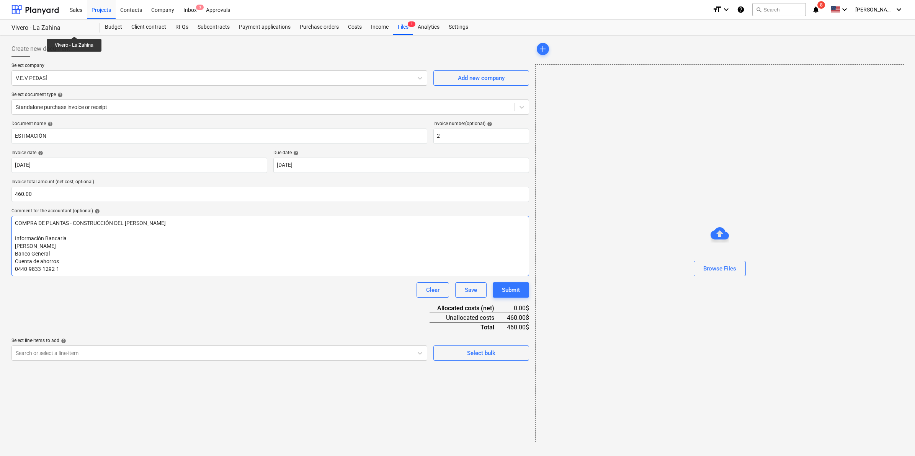
click at [21, 269] on span "0440-9833-1292-1" at bounding box center [37, 269] width 44 height 6
click at [738, 269] on button "Browse Files" at bounding box center [720, 268] width 52 height 15
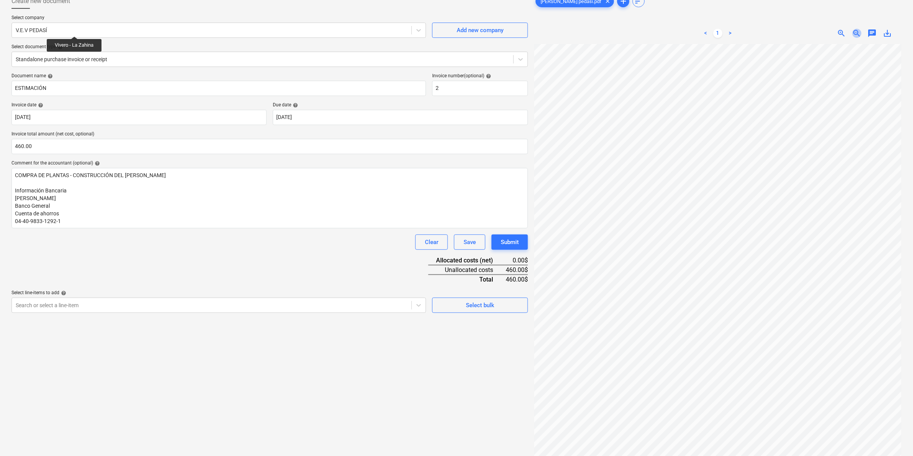
click at [857, 32] on span "zoom_out" at bounding box center [856, 33] width 9 height 9
click at [857, 31] on span "zoom_out" at bounding box center [856, 33] width 9 height 9
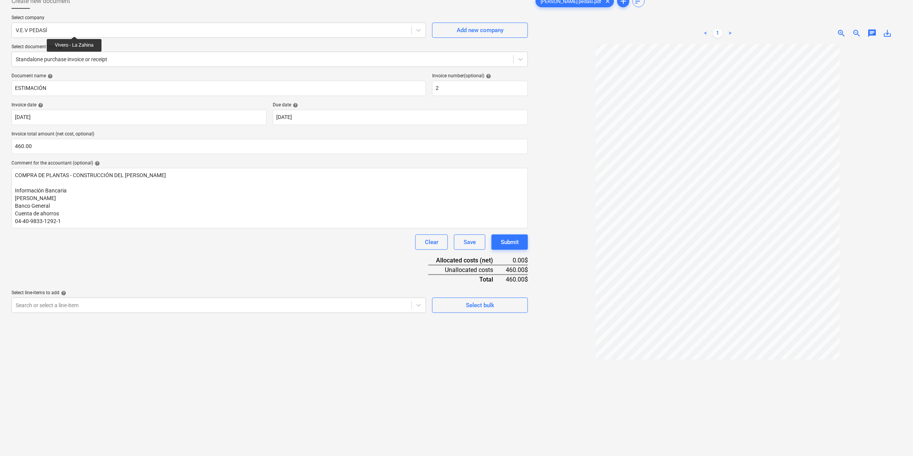
click at [843, 32] on span "zoom_in" at bounding box center [841, 33] width 9 height 9
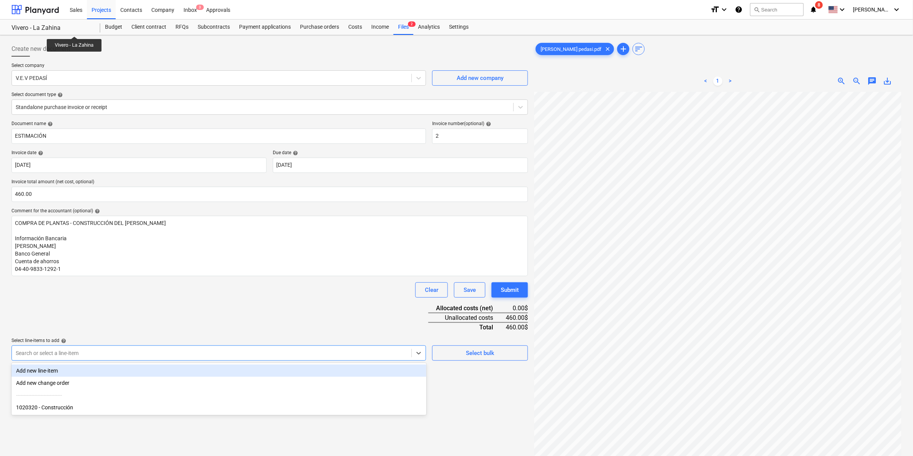
click at [293, 350] on div at bounding box center [212, 354] width 392 height 8
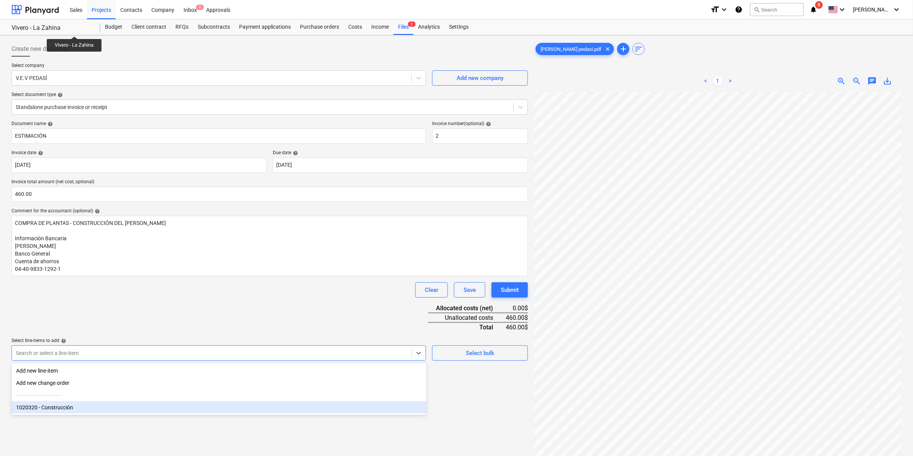
click at [79, 411] on div "1020320 - Construcción" at bounding box center [218, 408] width 415 height 12
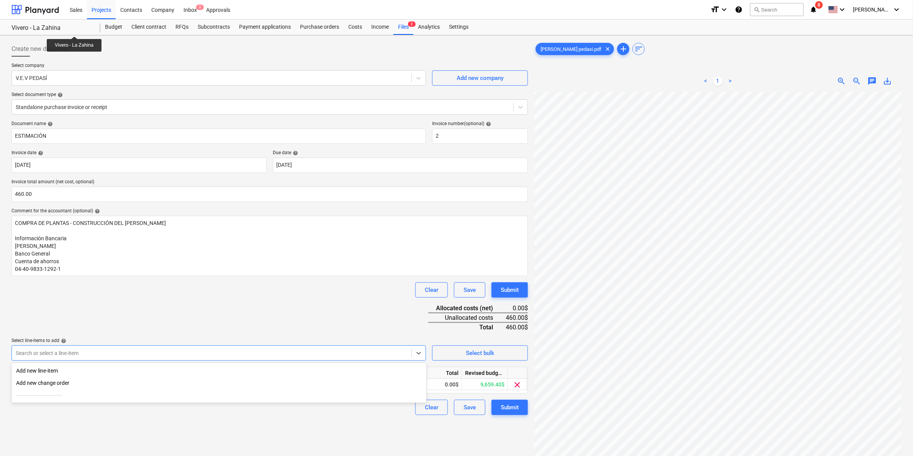
click at [164, 431] on div "Create new document Select company V.E.V PEDASÍ Add new company Select document…" at bounding box center [269, 284] width 522 height 492
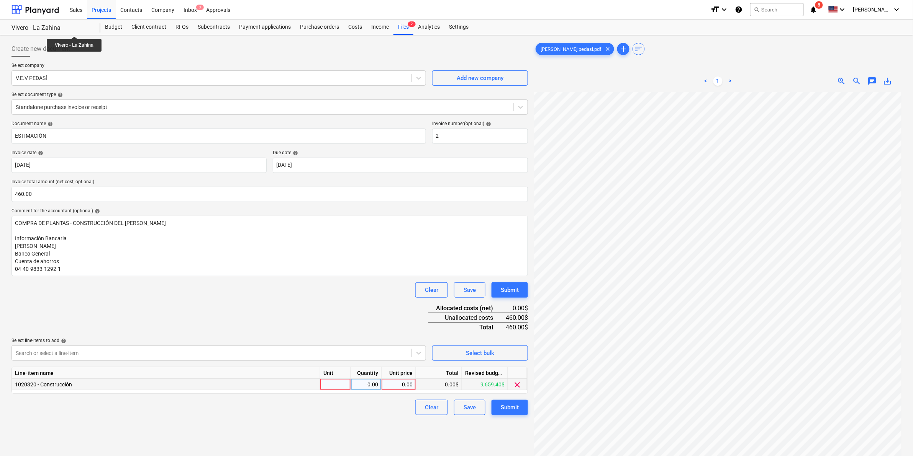
click at [331, 381] on div at bounding box center [335, 384] width 31 height 11
type input "1"
click at [360, 382] on div "0.00" at bounding box center [366, 384] width 24 height 11
type input "460.00"
click at [357, 408] on div "Clear Save Submit" at bounding box center [269, 407] width 516 height 15
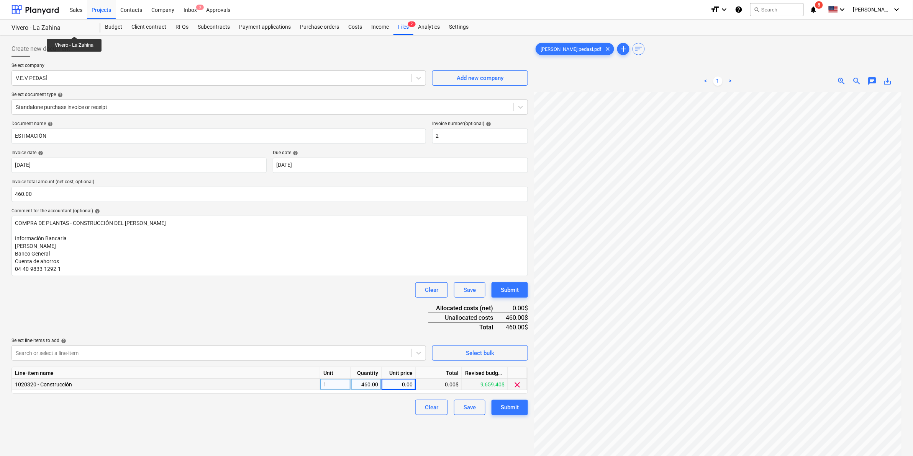
click at [363, 381] on div "460.00" at bounding box center [366, 384] width 24 height 11
type input "1"
type input "460.00"
click at [348, 456] on html "Sales Projects Contacts Company Inbox 3 Approvals format_size keyboard_arrow_do…" at bounding box center [456, 228] width 913 height 456
click at [330, 327] on div "Document name help ESTIMACIÓN Invoice number (optional) help 2 Invoice date hel…" at bounding box center [269, 268] width 516 height 295
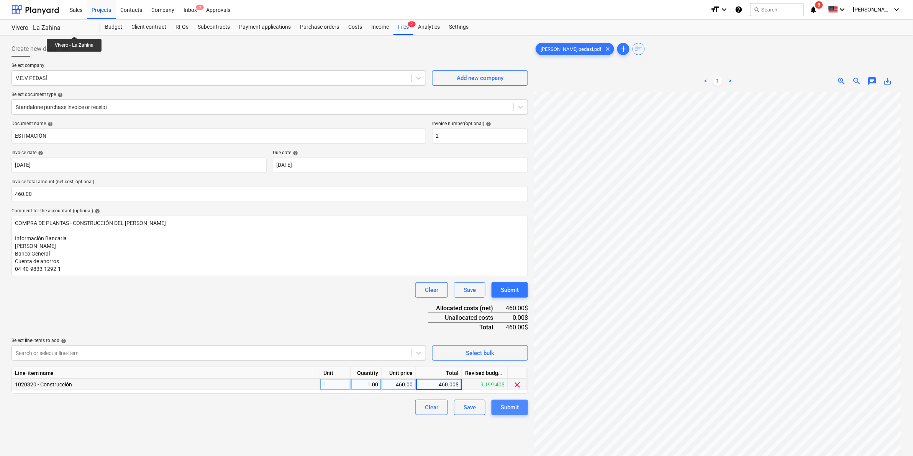
click at [506, 405] on div "Submit" at bounding box center [510, 408] width 18 height 10
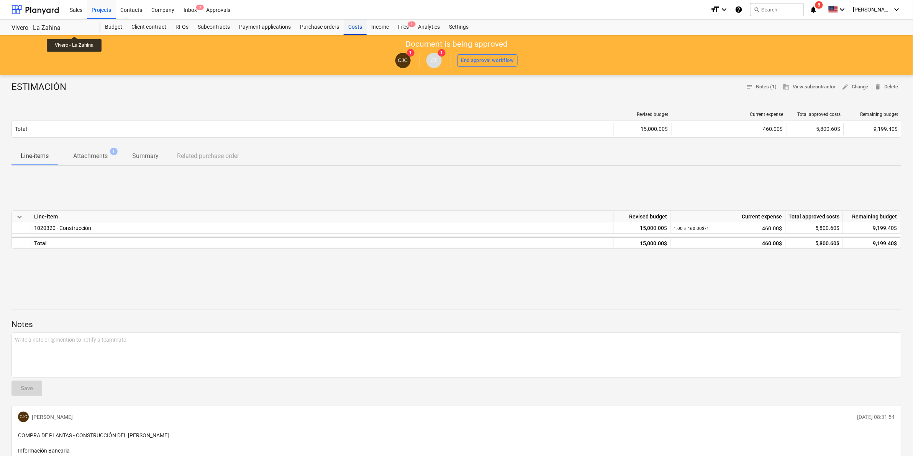
click at [349, 29] on div "Costs" at bounding box center [355, 27] width 23 height 15
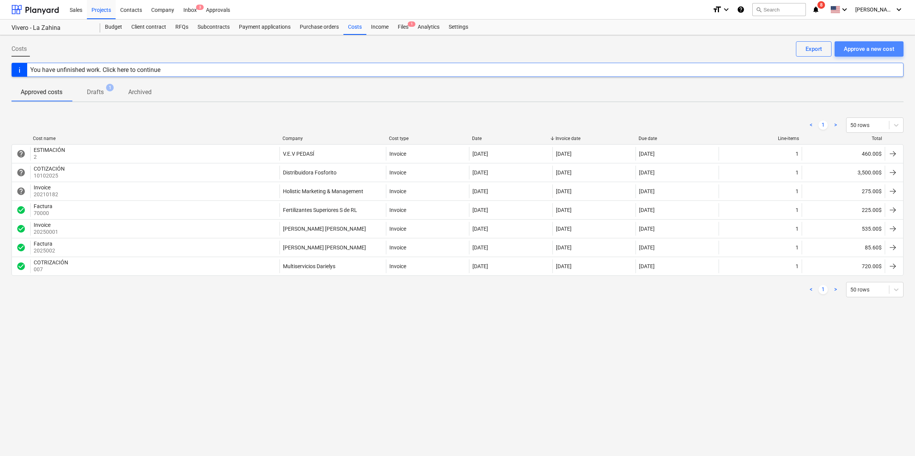
click at [863, 51] on div "Approve a new cost" at bounding box center [869, 49] width 51 height 10
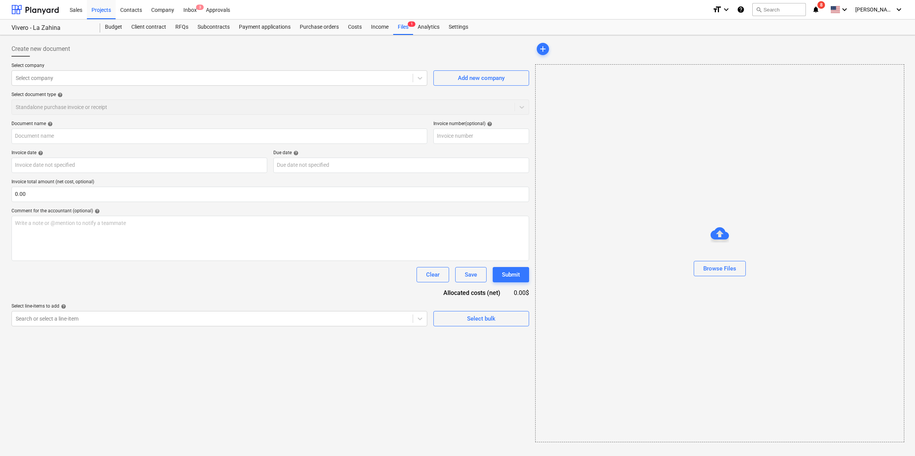
click at [472, 87] on div "Select company Select company Add new company Select document type help Standal…" at bounding box center [270, 92] width 518 height 58
click at [468, 79] on div "Add new company" at bounding box center [481, 78] width 47 height 10
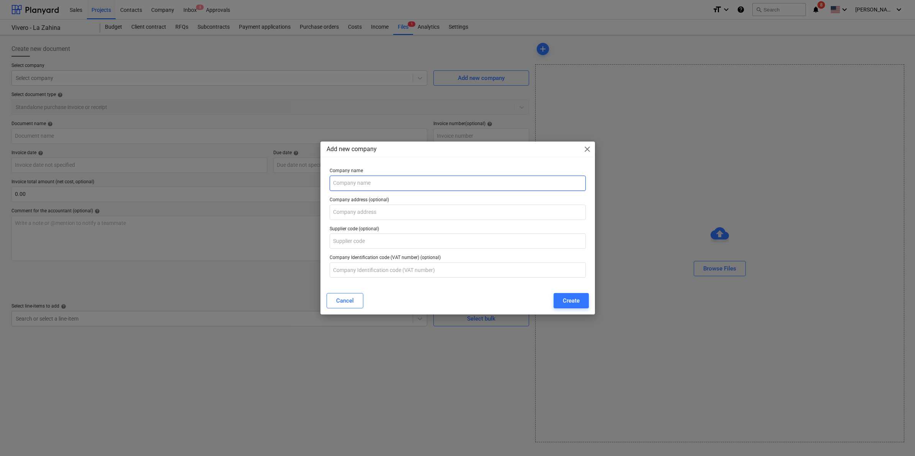
click at [380, 180] on input "text" at bounding box center [458, 183] width 256 height 15
type input "Ferreteria [PERSON_NAME]"
click at [370, 209] on input "text" at bounding box center [458, 212] width 256 height 15
type input "El [PERSON_NAME] Pedasí Los [PERSON_NAME], [GEOGRAPHIC_DATA]"
click at [372, 271] on input "text" at bounding box center [458, 270] width 256 height 15
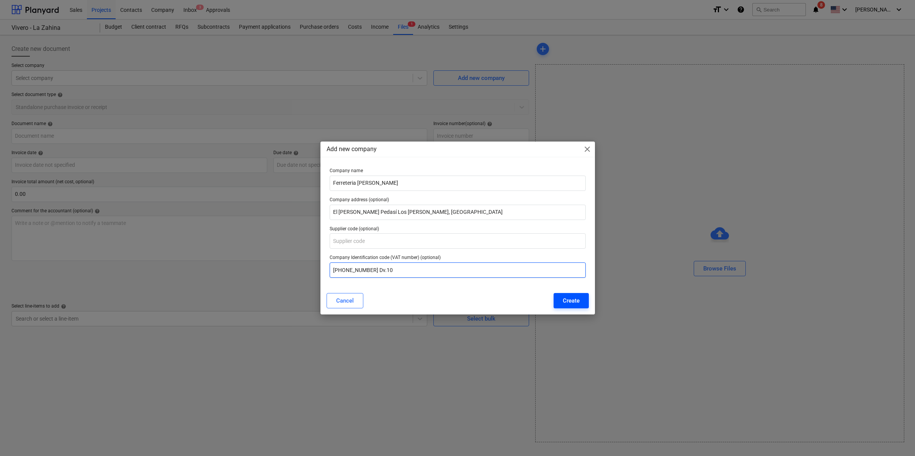
type input "[PHONE_NUMBER] Dv.10"
click at [575, 298] on div "Create" at bounding box center [571, 301] width 17 height 10
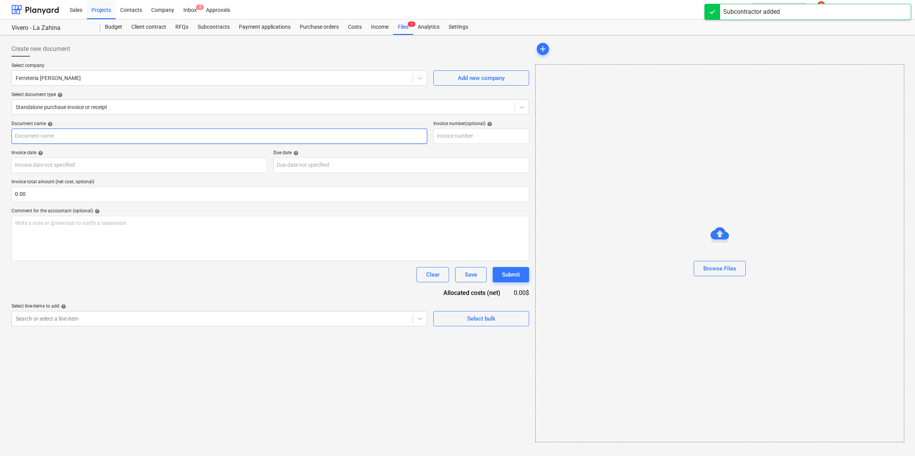
click at [105, 136] on input "text" at bounding box center [219, 136] width 416 height 15
type input "Invoice"
click at [483, 137] on input "text" at bounding box center [482, 136] width 96 height 15
type input "71"
drag, startPoint x: 26, startPoint y: 137, endPoint x: 9, endPoint y: 138, distance: 16.9
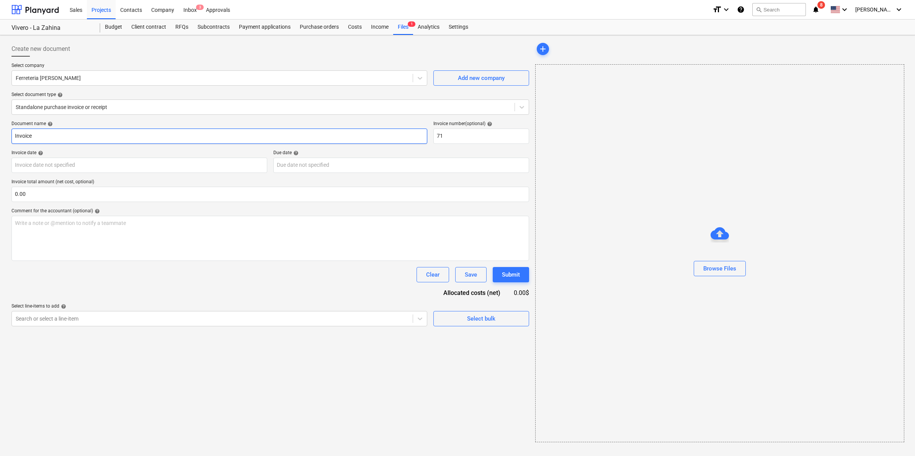
click at [9, 138] on div "Create new document Select company Ferreteria [PERSON_NAME] Add new company Sel…" at bounding box center [270, 241] width 524 height 407
type input "Cotización"
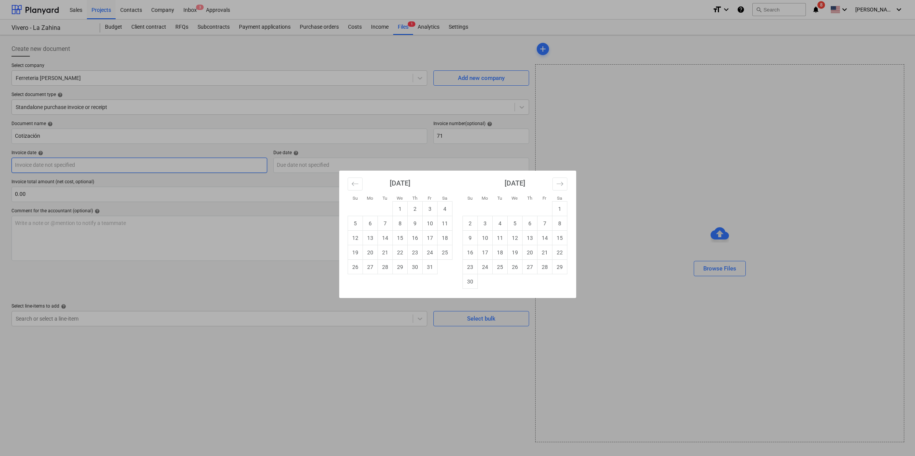
click at [70, 170] on body "Sales Projects Contacts Company Inbox 3 Approvals format_size keyboard_arrow_do…" at bounding box center [457, 228] width 915 height 456
click at [447, 224] on td "11" at bounding box center [444, 223] width 15 height 15
type input "[DATE]"
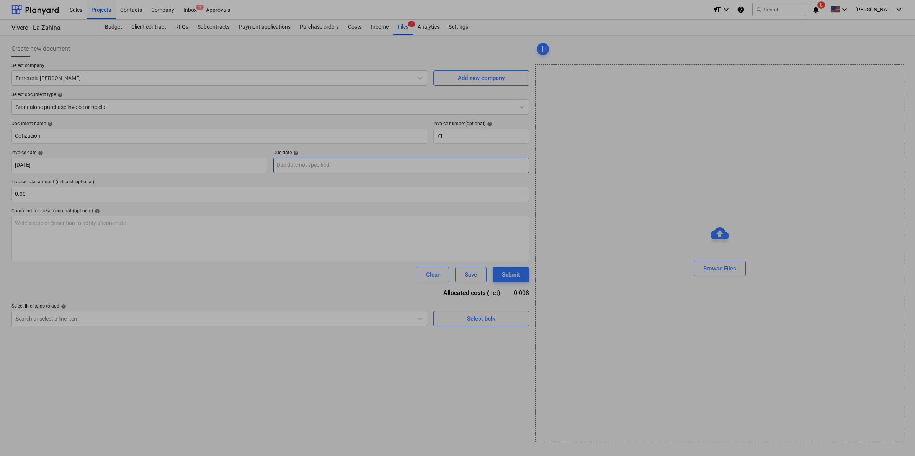
click at [334, 160] on body "Sales Projects Contacts Company Inbox 3 Approvals format_size keyboard_arrow_do…" at bounding box center [457, 228] width 915 height 456
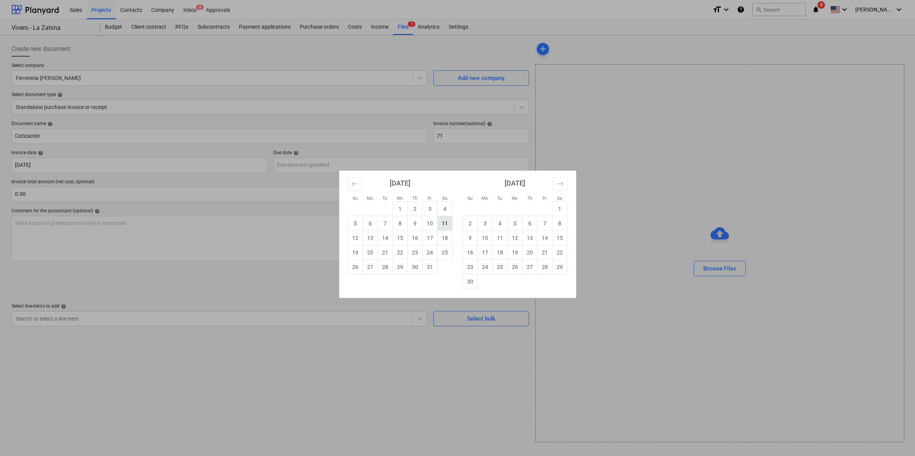
click at [447, 225] on td "11" at bounding box center [444, 223] width 15 height 15
type input "[DATE]"
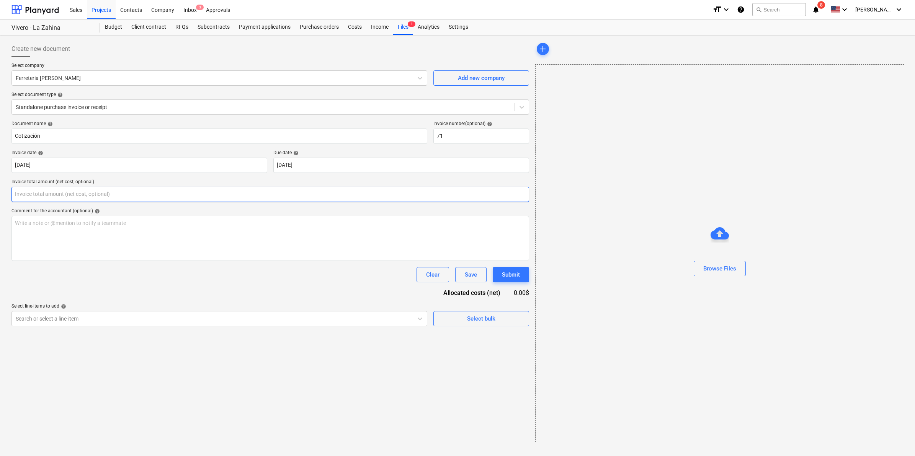
click at [96, 191] on input "text" at bounding box center [270, 194] width 518 height 15
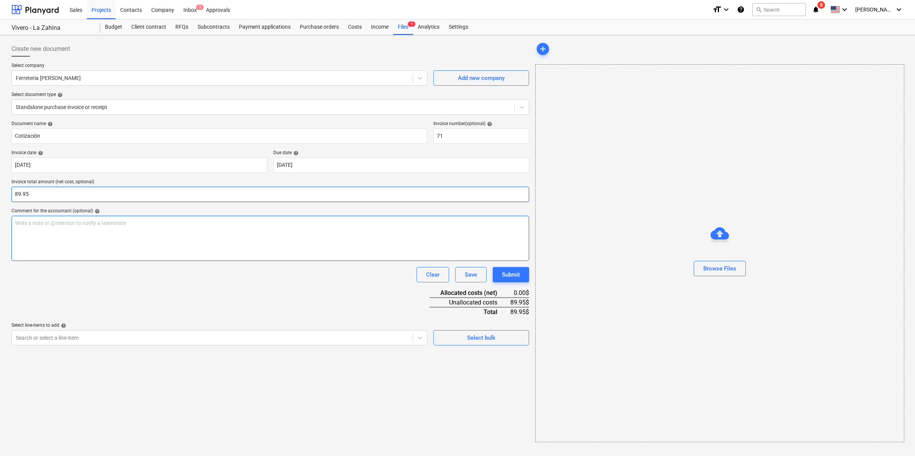
type input "89.95"
click at [137, 227] on p "Write a note or @mention to notify a teammate [PERSON_NAME]" at bounding box center [270, 223] width 511 height 8
click at [99, 337] on div at bounding box center [212, 338] width 393 height 8
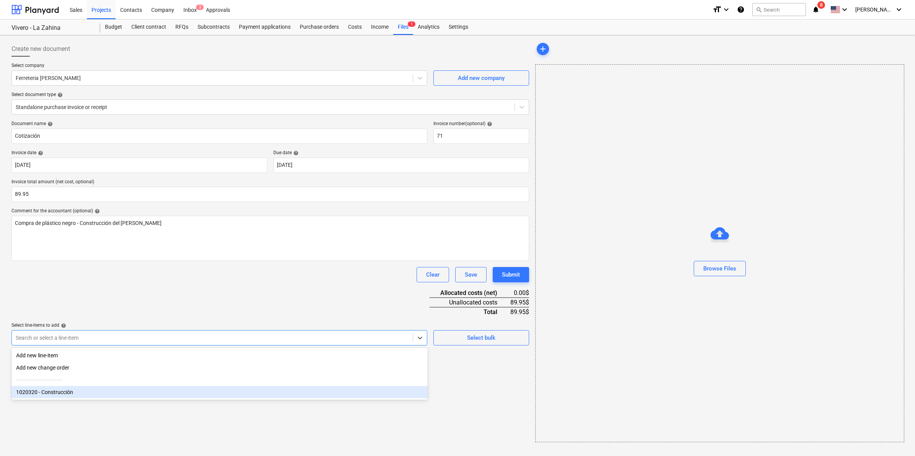
click at [47, 396] on div "1020320 - Construcción" at bounding box center [219, 392] width 416 height 12
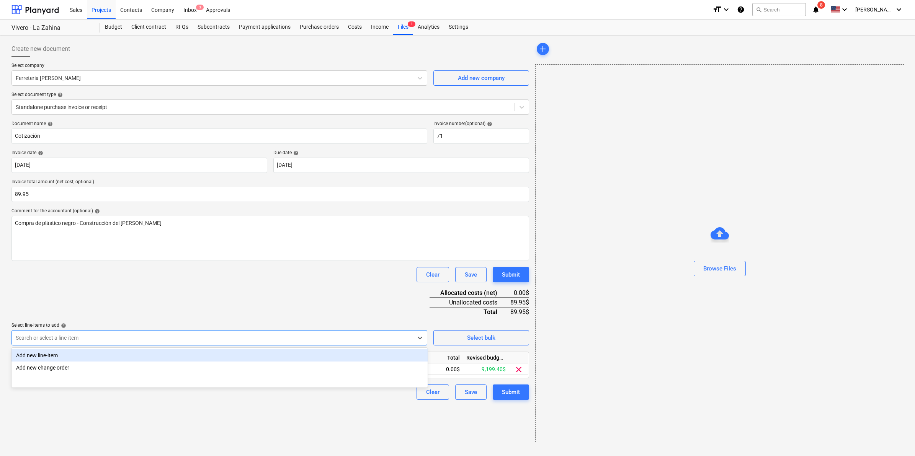
click at [203, 411] on div "Create new document Select company Ferreteria [PERSON_NAME] Add new company Sel…" at bounding box center [270, 241] width 524 height 407
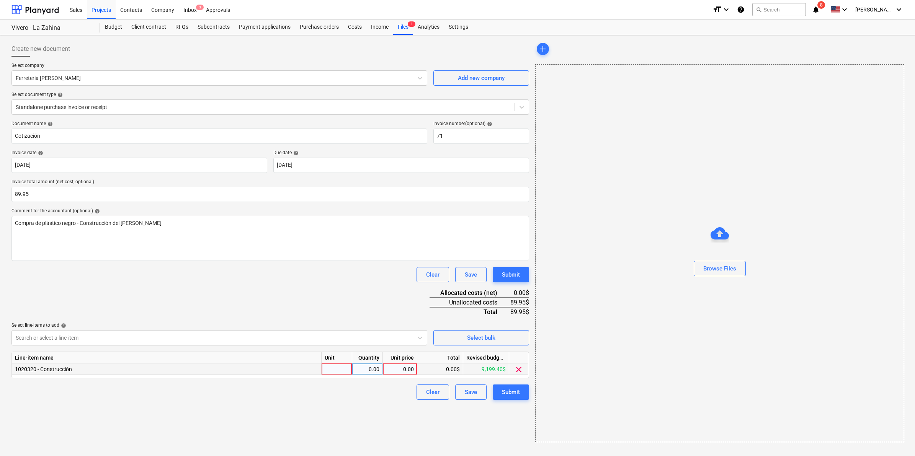
click at [346, 368] on div at bounding box center [337, 369] width 31 height 11
type input "1"
type input "89.95"
click at [336, 436] on div "Create new document Select company Ferreteria [PERSON_NAME] Add new company Sel…" at bounding box center [270, 241] width 524 height 407
click at [393, 370] on div "89.95" at bounding box center [400, 369] width 28 height 11
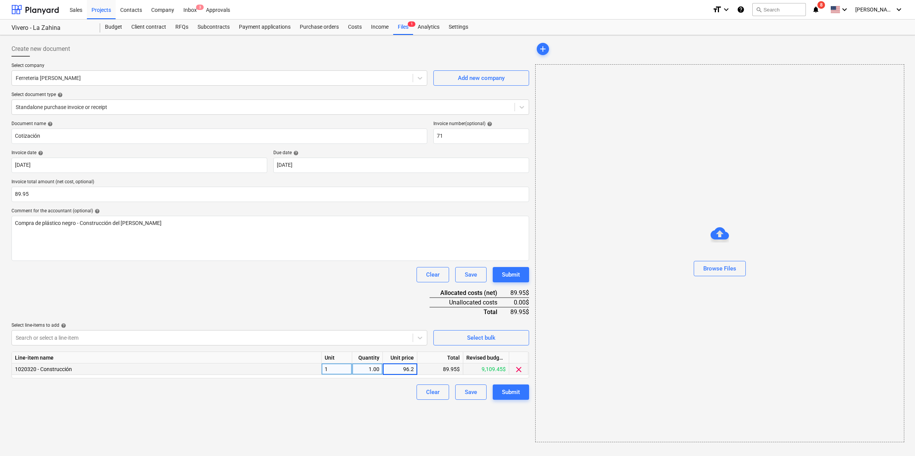
type input "96.25"
click at [297, 426] on div "Create new document Select company Ferreteria [PERSON_NAME] Add new company Sel…" at bounding box center [270, 241] width 524 height 407
click at [288, 412] on div "Create new document Select company Ferreteria [PERSON_NAME] Add new company Sel…" at bounding box center [270, 241] width 524 height 407
click at [344, 368] on div "1" at bounding box center [337, 369] width 31 height 11
click at [373, 366] on div "1.00" at bounding box center [367, 369] width 24 height 11
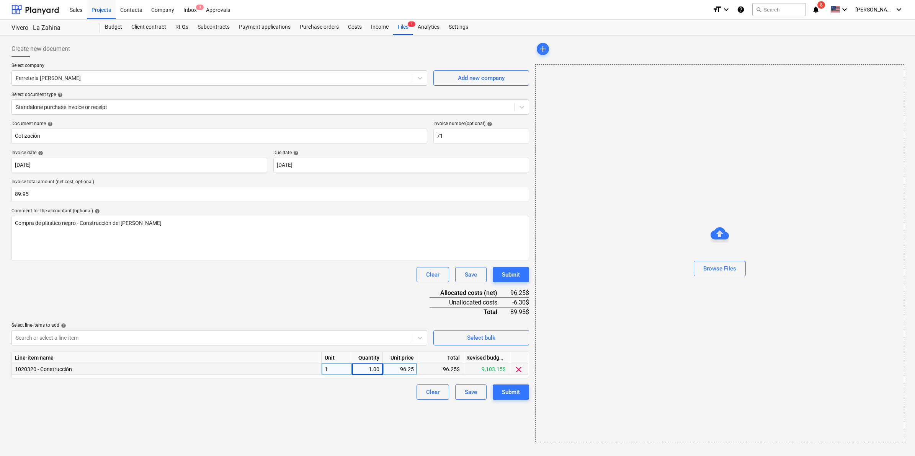
click at [764, 265] on div "Browse Files" at bounding box center [720, 253] width 368 height 58
click at [743, 269] on button "Browse Files" at bounding box center [720, 268] width 52 height 15
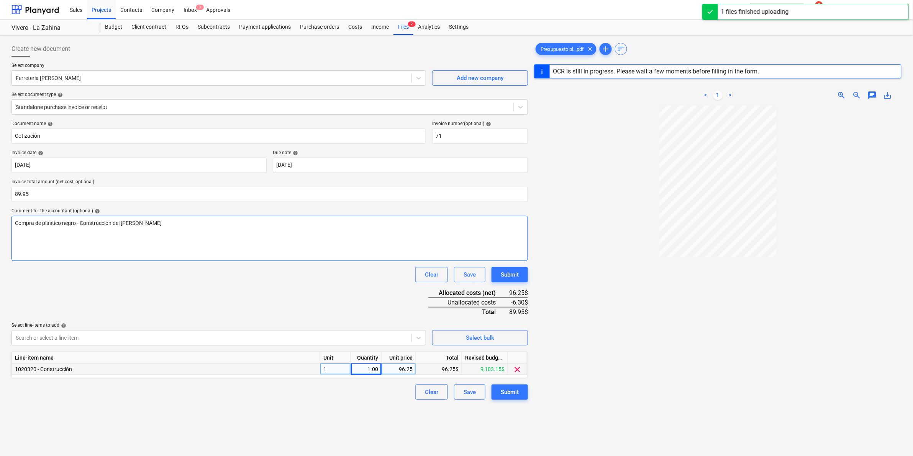
click at [121, 232] on div "Compra de plástico negro - Construcción del [PERSON_NAME]" at bounding box center [269, 238] width 516 height 45
click at [161, 228] on div "Compra de plástico negro - Construcción del [PERSON_NAME]" at bounding box center [269, 238] width 516 height 45
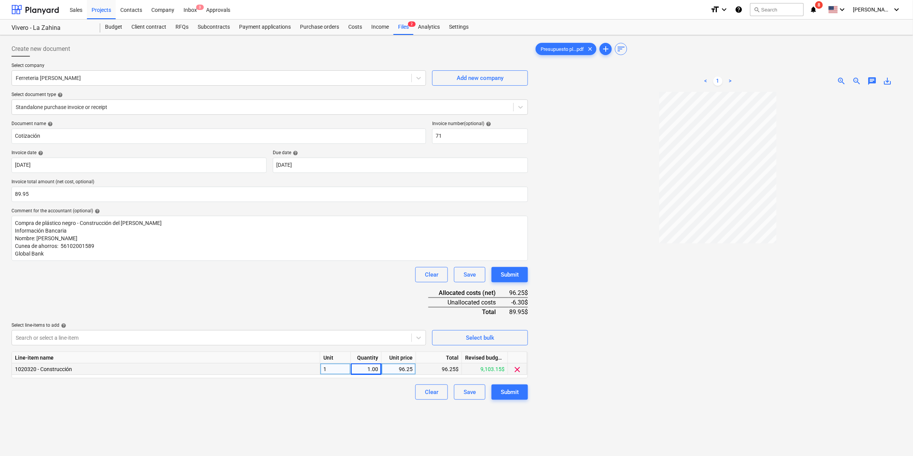
click at [843, 79] on span "zoom_in" at bounding box center [841, 81] width 9 height 9
click at [510, 395] on div "Submit" at bounding box center [510, 393] width 18 height 10
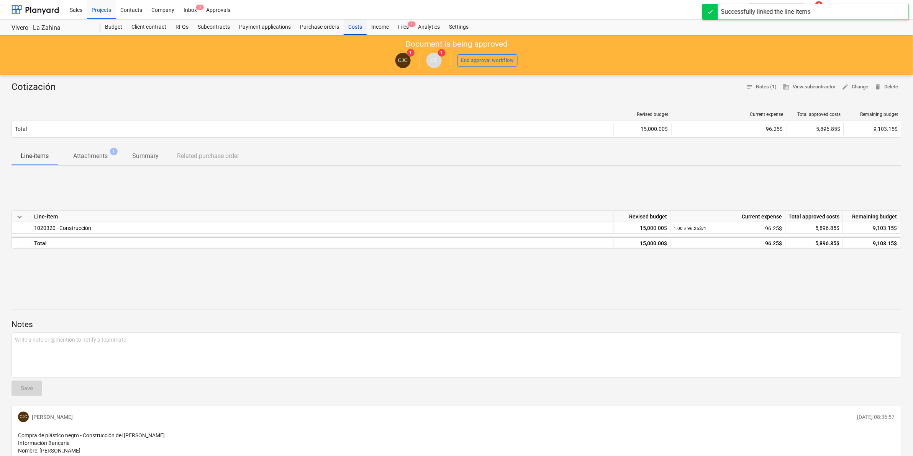
click at [354, 28] on div "Costs" at bounding box center [355, 27] width 23 height 15
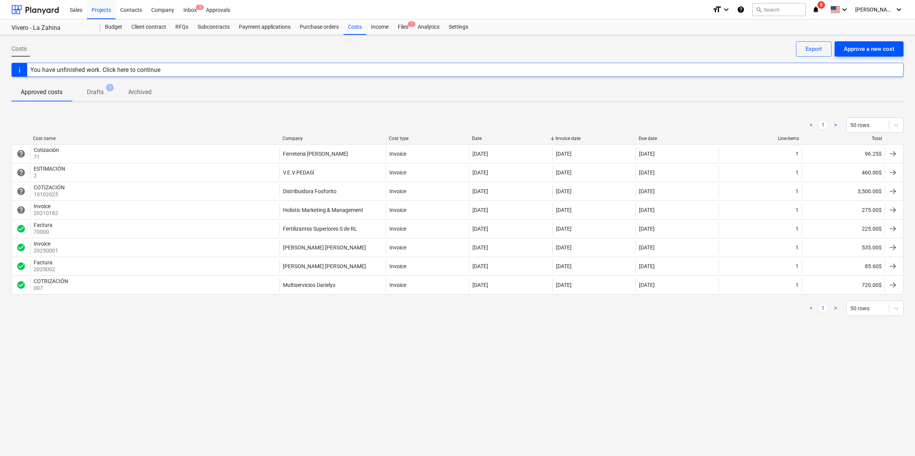
click at [868, 48] on div "Approve a new cost" at bounding box center [869, 49] width 51 height 10
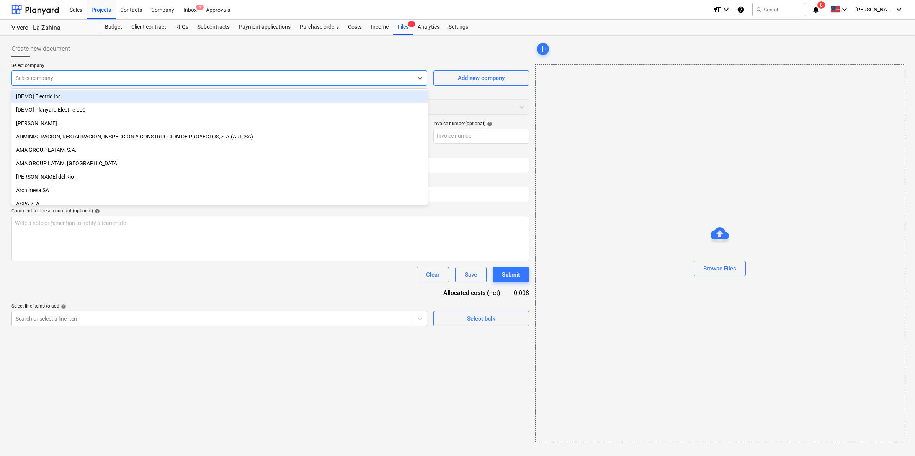
click at [207, 81] on div at bounding box center [212, 78] width 393 height 8
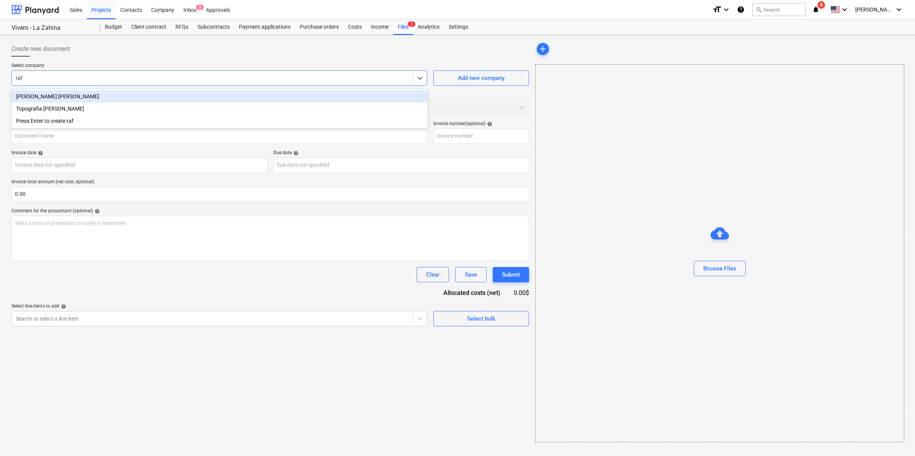
type input "rafa"
click at [114, 98] on div "[PERSON_NAME] [PERSON_NAME]" at bounding box center [219, 96] width 416 height 12
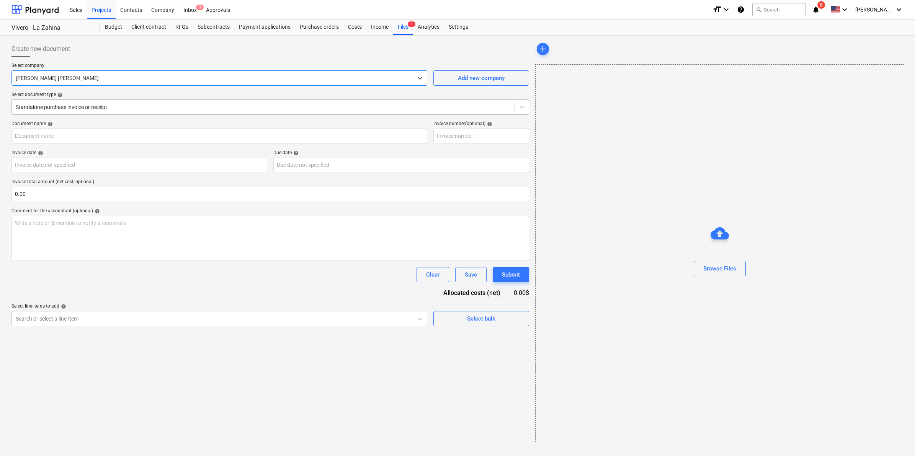
click at [117, 105] on div at bounding box center [263, 107] width 495 height 8
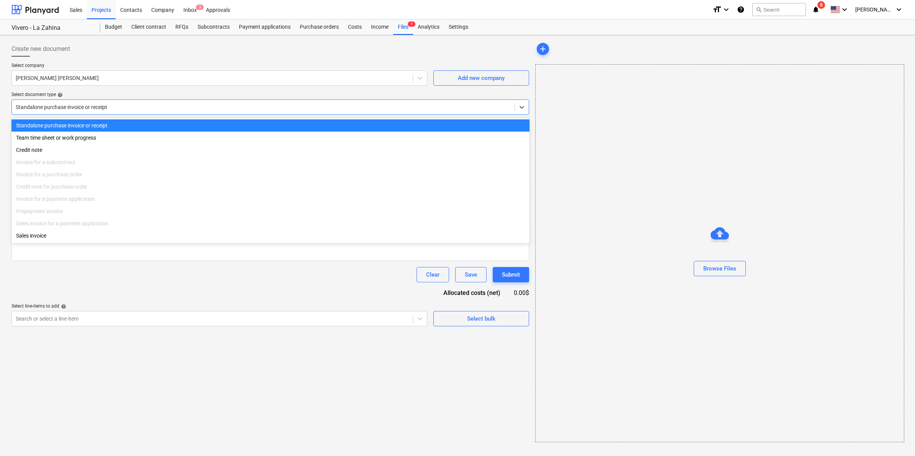
click at [106, 124] on div "Standalone purchase invoice or receipt" at bounding box center [270, 125] width 518 height 12
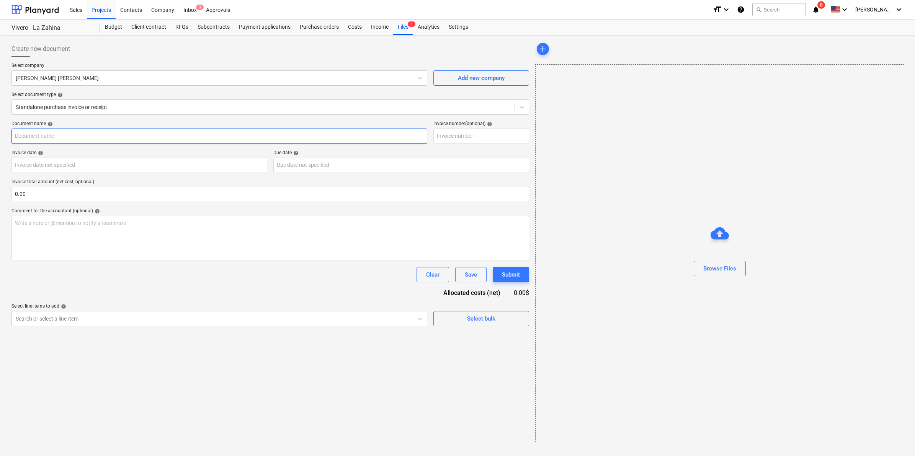
click at [45, 136] on input "text" at bounding box center [219, 136] width 416 height 15
type input "Invoice"
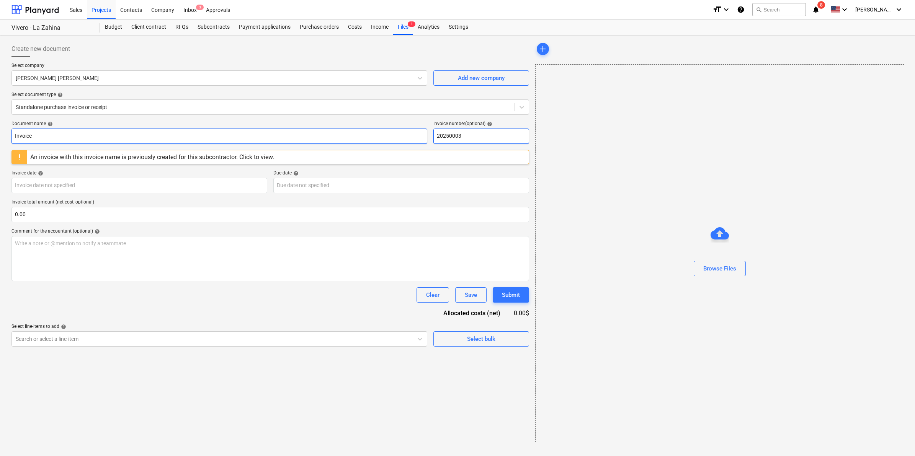
type input "20250003"
click at [51, 137] on input "Invoice" at bounding box center [219, 136] width 416 height 15
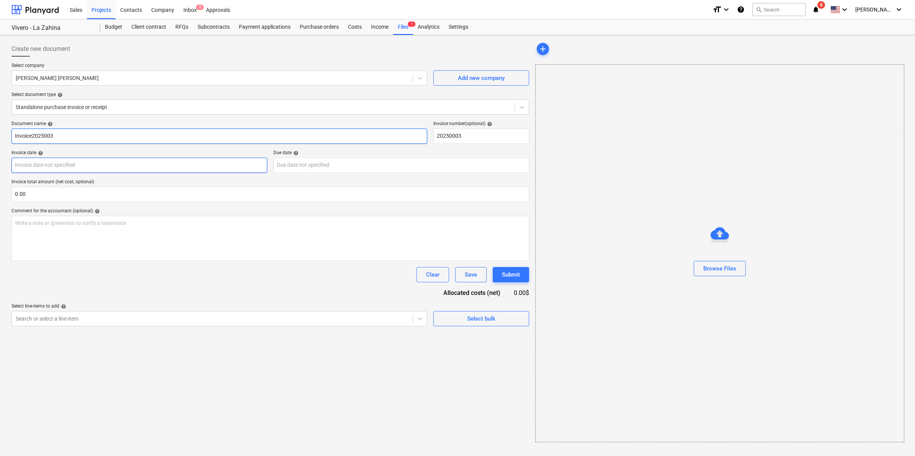
type input "Invoice2025003"
click at [69, 165] on body "Sales Projects Contacts Company Inbox 3 Approvals format_size keyboard_arrow_do…" at bounding box center [457, 228] width 915 height 456
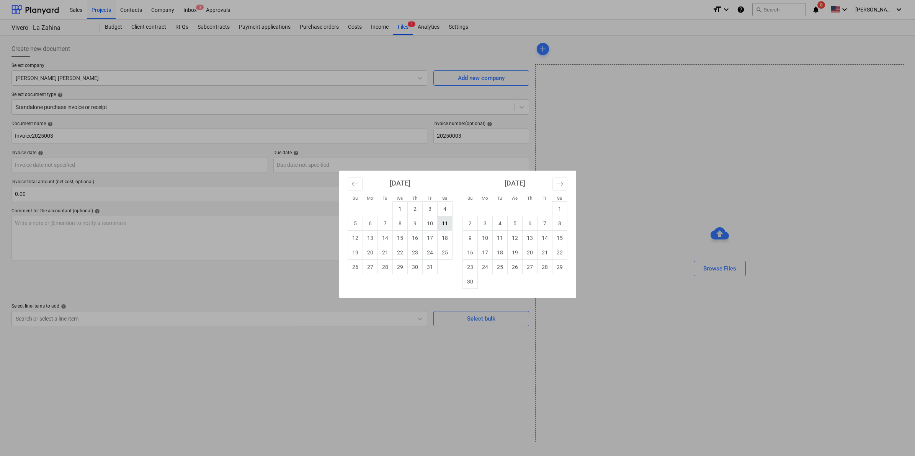
click at [445, 224] on td "11" at bounding box center [444, 223] width 15 height 15
type input "[DATE]"
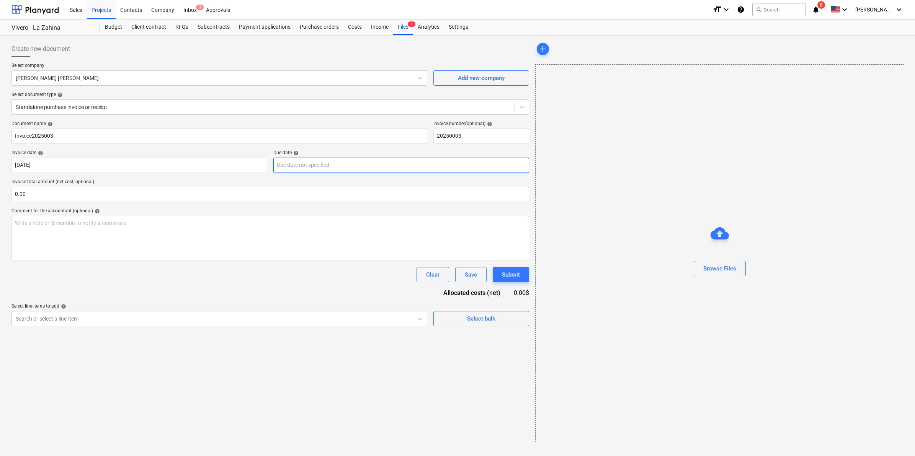
click at [361, 169] on body "Sales Projects Contacts Company Inbox 3 Approvals format_size keyboard_arrow_do…" at bounding box center [457, 228] width 915 height 456
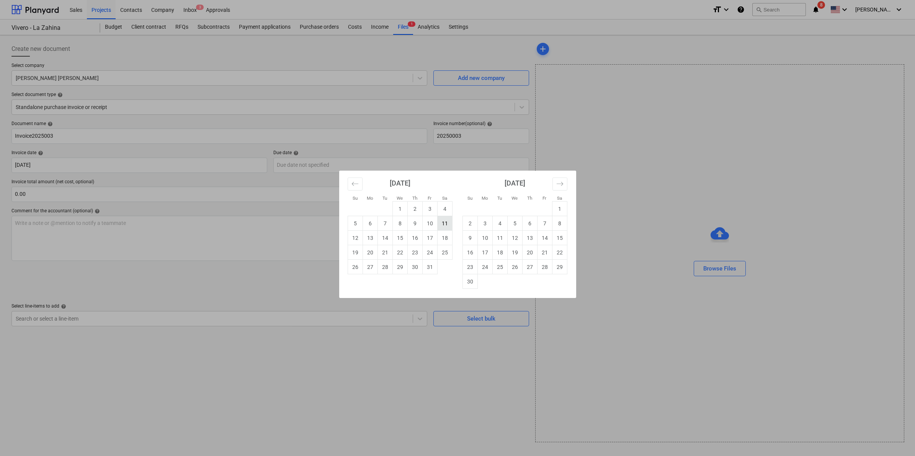
click at [443, 226] on td "11" at bounding box center [444, 223] width 15 height 15
type input "[DATE]"
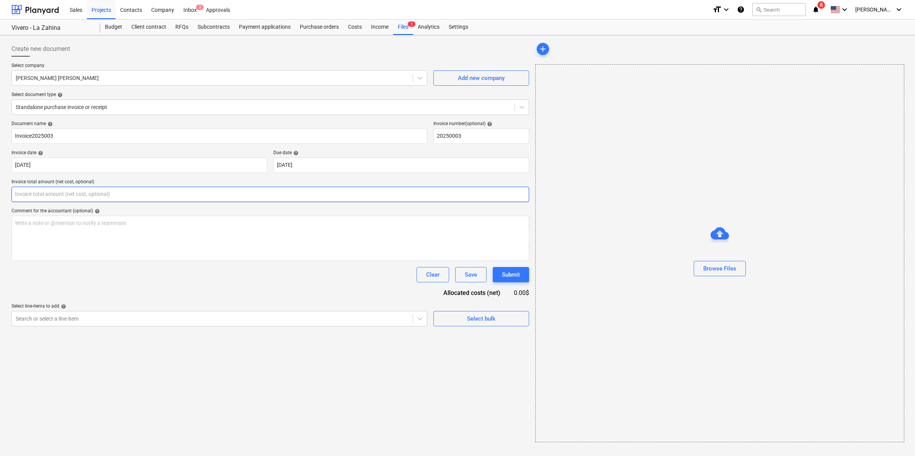
click at [144, 194] on input "text" at bounding box center [270, 194] width 518 height 15
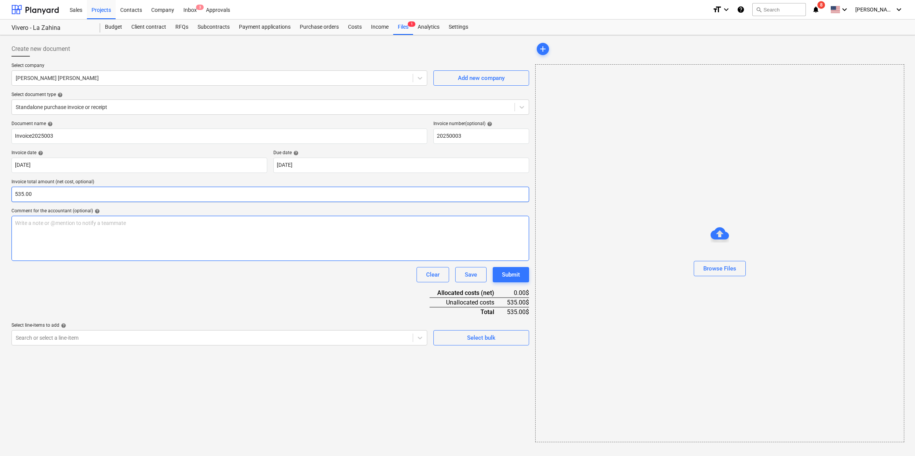
type input "535.00"
click at [119, 234] on div "Write a note or @mention to notify a teammate [PERSON_NAME]" at bounding box center [270, 238] width 518 height 45
click at [43, 223] on p "Write a note or @mention to notify a teammate [PERSON_NAME]" at bounding box center [270, 223] width 511 height 8
paste div
click at [105, 225] on p "Payment monthly for services -" at bounding box center [270, 223] width 511 height 8
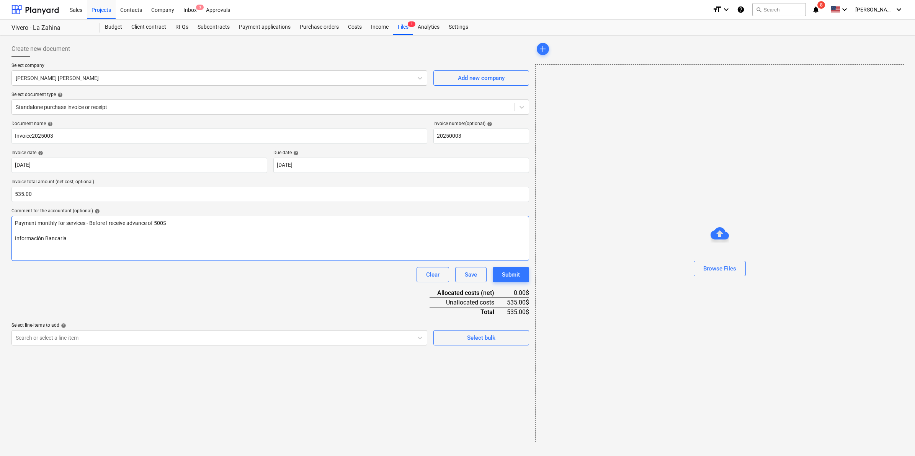
click at [33, 254] on div "Payment monthly for services - Before I receive advance of 500$ ﻿ Información B…" at bounding box center [270, 238] width 518 height 45
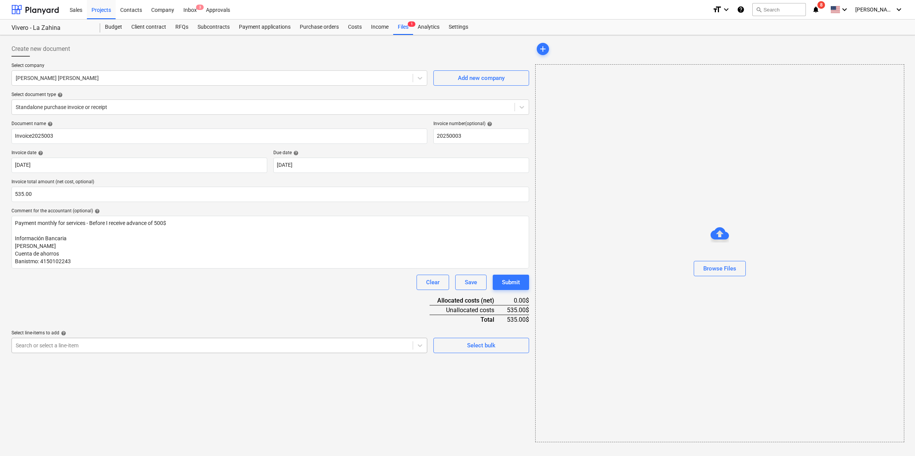
click at [148, 344] on div at bounding box center [212, 346] width 393 height 8
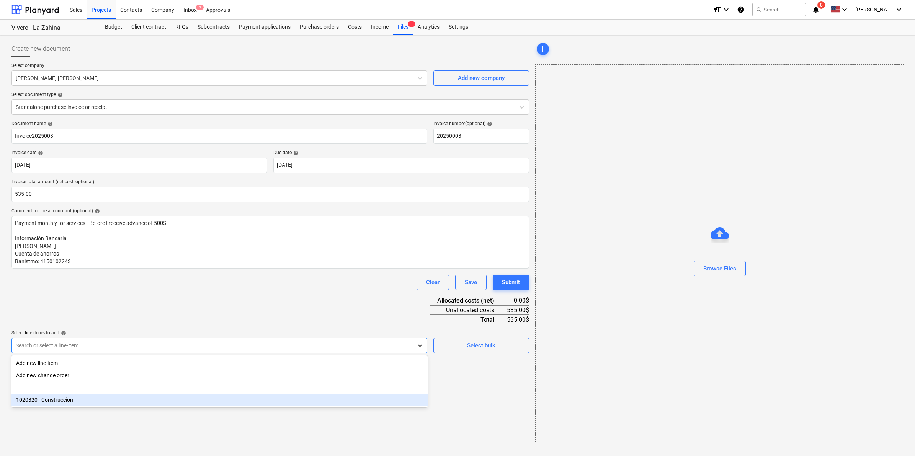
click at [94, 402] on div "1020320 - Construcción" at bounding box center [219, 400] width 416 height 12
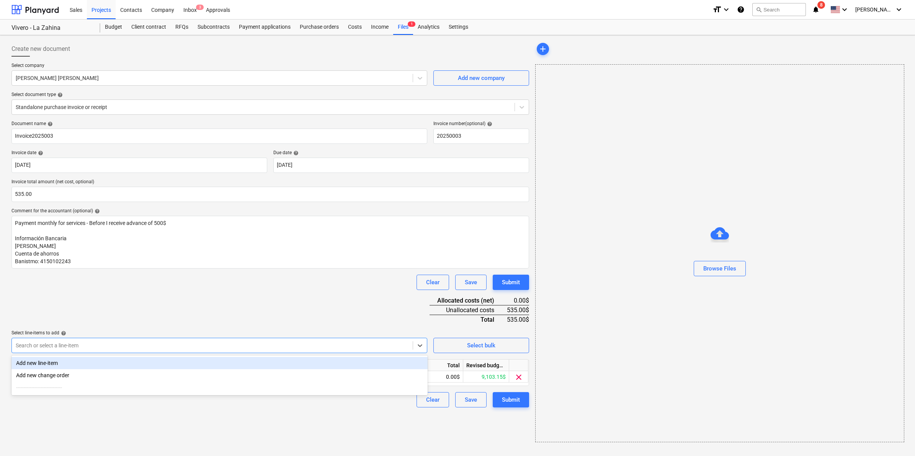
click at [360, 322] on div "Document name help Invoice2025003 Invoice number (optional) help 20250003 Invoi…" at bounding box center [270, 264] width 518 height 287
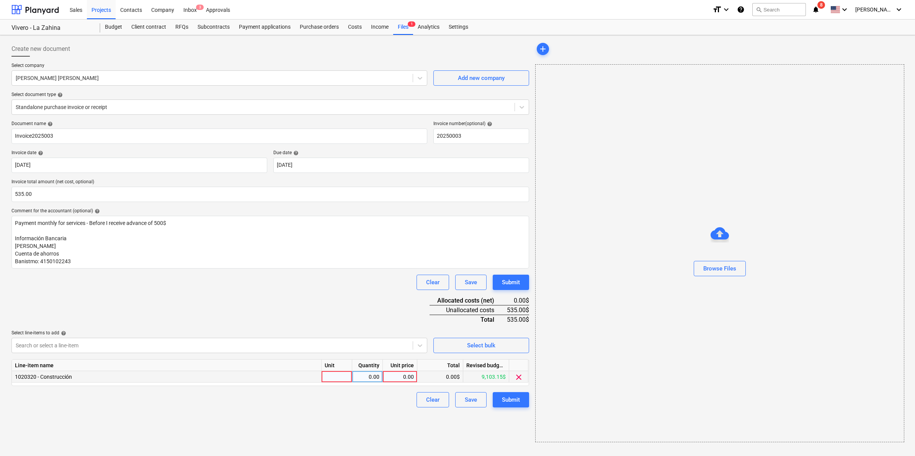
click at [341, 376] on div at bounding box center [337, 376] width 31 height 11
type input "1"
type input "535.00"
click at [295, 437] on div "Create new document Select company [PERSON_NAME] [PERSON_NAME] Add new company …" at bounding box center [270, 241] width 524 height 407
click at [729, 270] on div "Browse Files" at bounding box center [720, 269] width 33 height 10
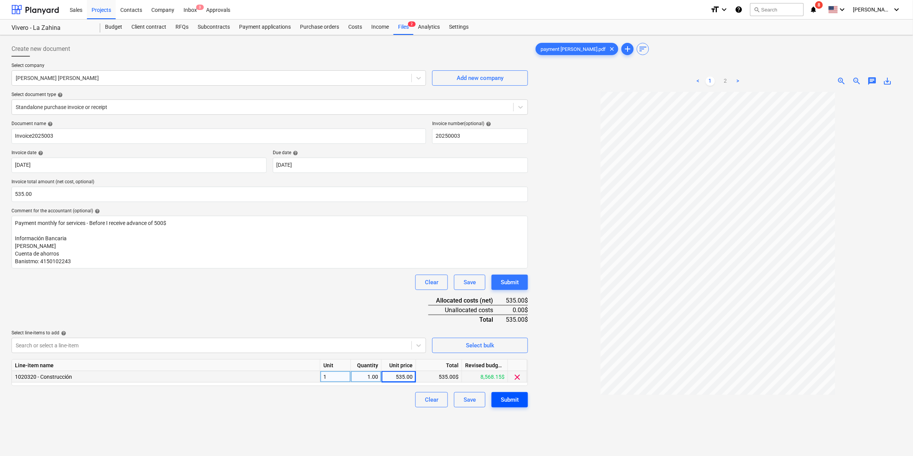
click at [521, 402] on button "Submit" at bounding box center [509, 400] width 36 height 15
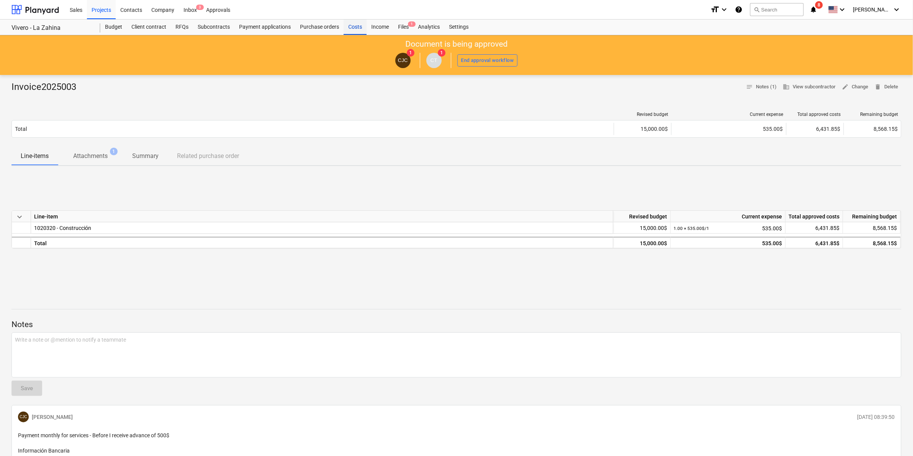
click at [357, 28] on div "Costs" at bounding box center [355, 27] width 23 height 15
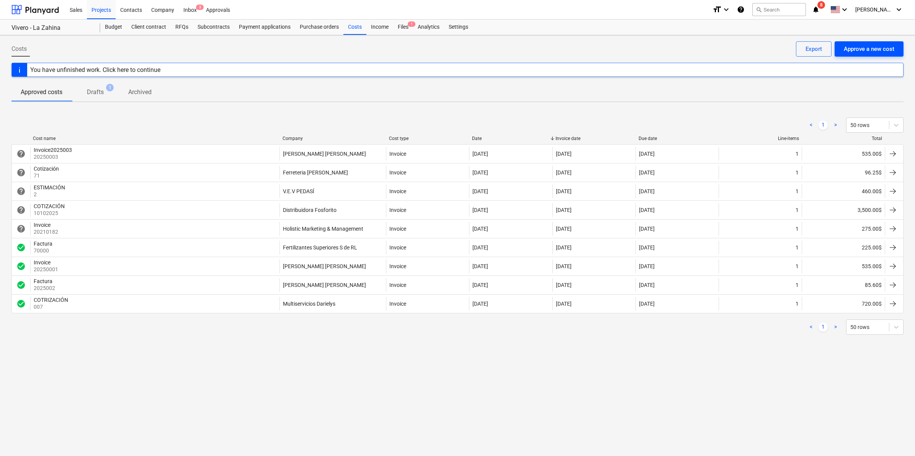
click at [868, 50] on div "Approve a new cost" at bounding box center [869, 49] width 51 height 10
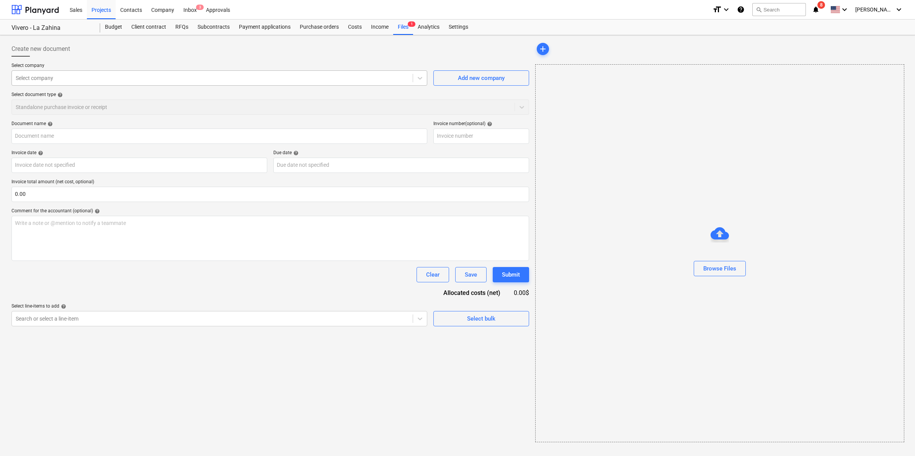
click at [144, 79] on div at bounding box center [212, 78] width 393 height 8
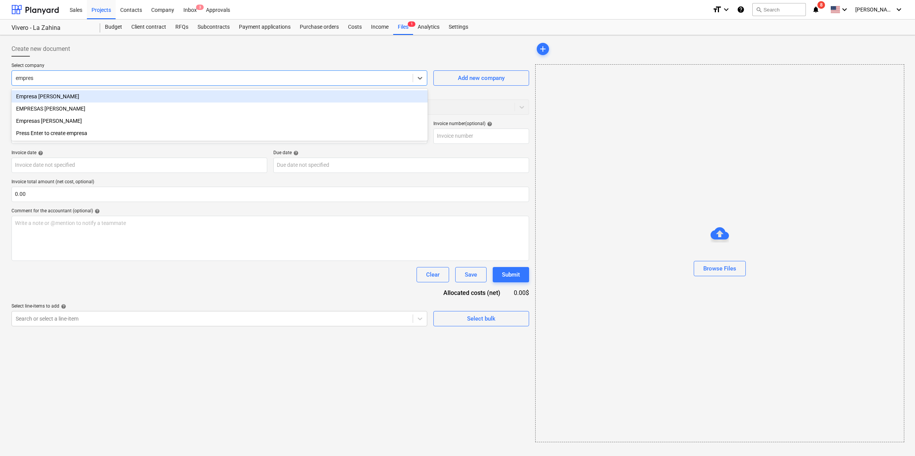
type input "empresa"
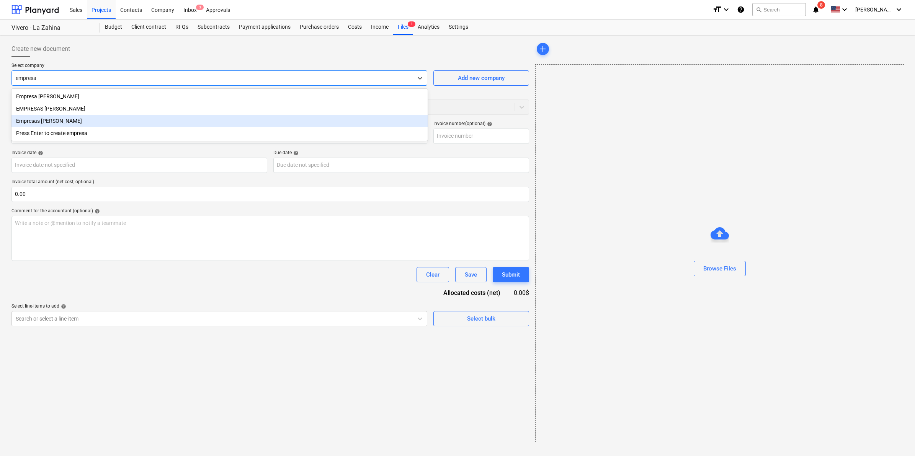
click at [75, 121] on div "Empresas [PERSON_NAME]" at bounding box center [219, 121] width 416 height 12
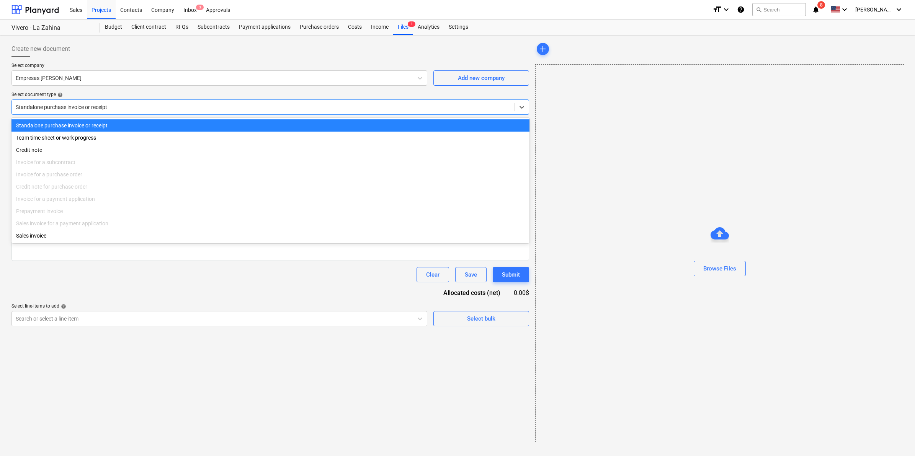
click at [126, 106] on div at bounding box center [263, 107] width 495 height 8
click at [114, 126] on div "Standalone purchase invoice or receipt" at bounding box center [270, 125] width 518 height 12
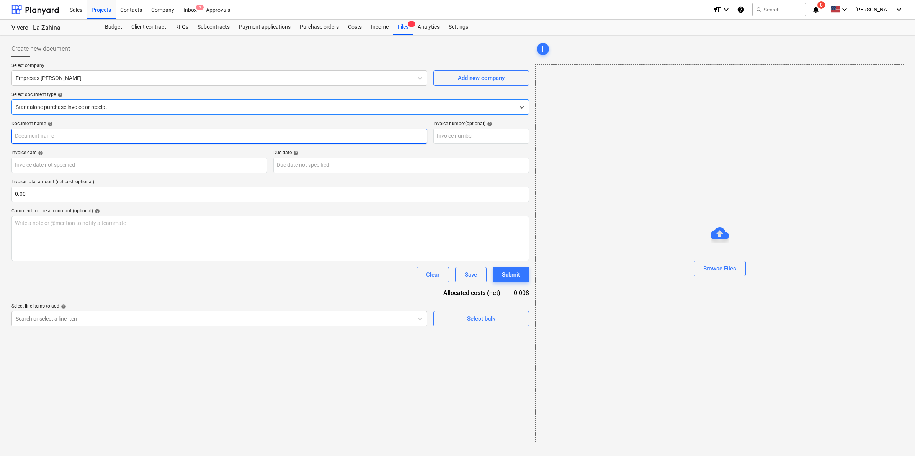
click at [86, 140] on input "text" at bounding box center [219, 136] width 416 height 15
type input "c"
type input "COTIZACION 819673"
type input "819673"
click at [161, 162] on body "Sales Projects Contacts Company Inbox 3 Approvals format_size keyboard_arrow_do…" at bounding box center [457, 228] width 915 height 456
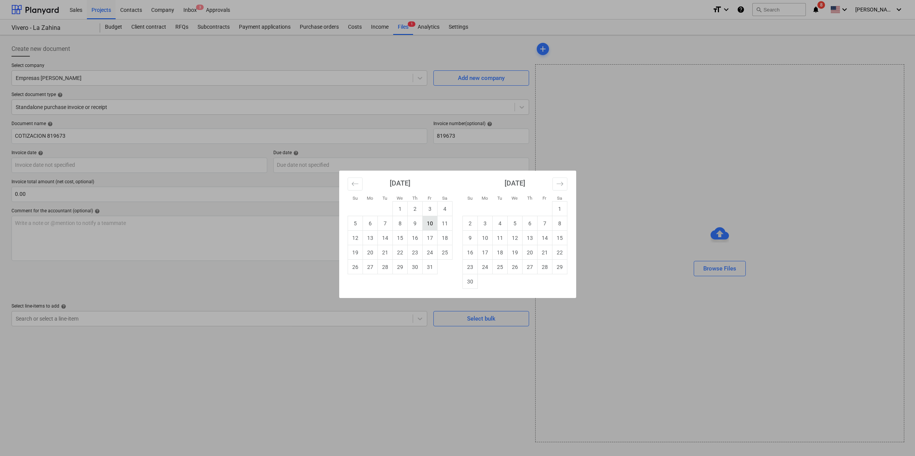
click at [430, 224] on td "10" at bounding box center [429, 223] width 15 height 15
type input "[DATE]"
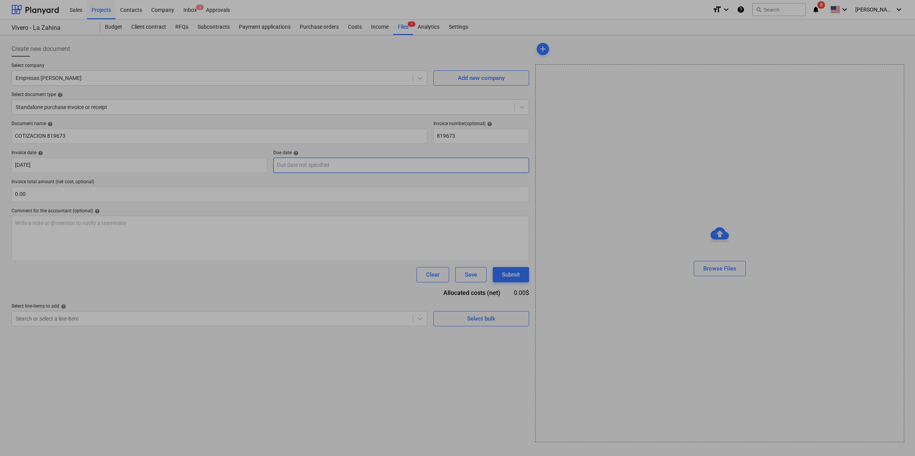
click at [314, 168] on body "Sales Projects Contacts Company Inbox 3 Approvals format_size keyboard_arrow_do…" at bounding box center [457, 228] width 915 height 456
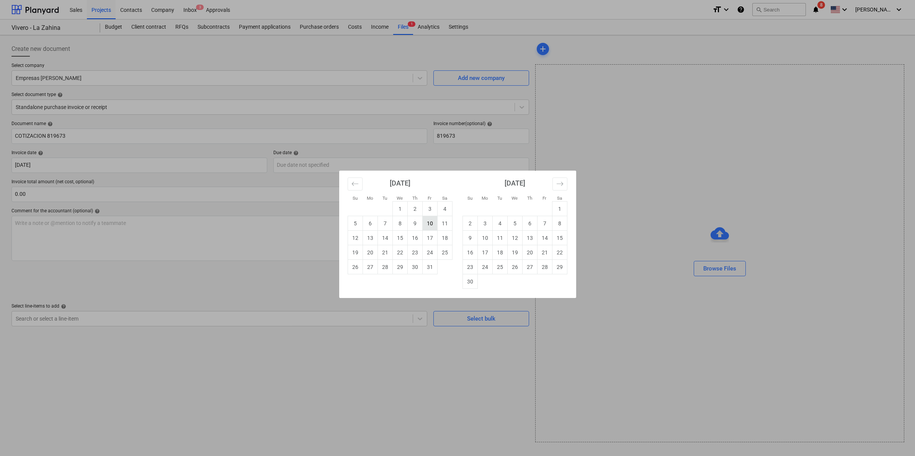
click at [430, 225] on td "10" at bounding box center [429, 223] width 15 height 15
type input "[DATE]"
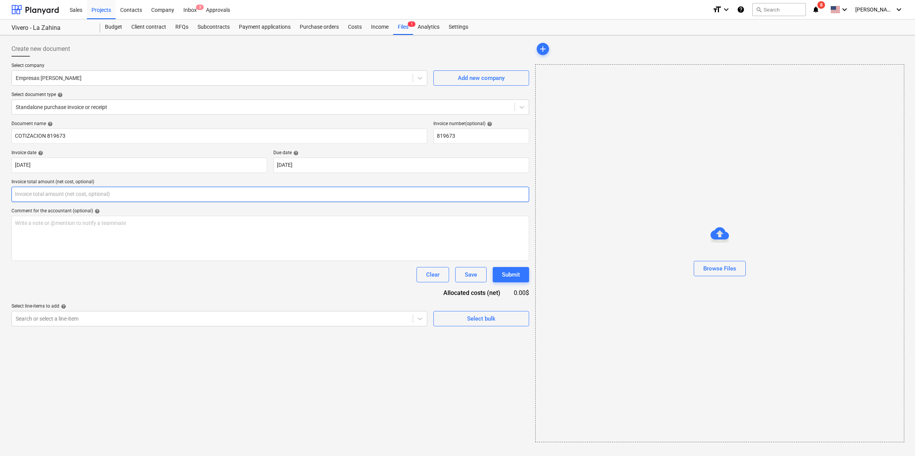
click at [134, 197] on input "text" at bounding box center [270, 194] width 518 height 15
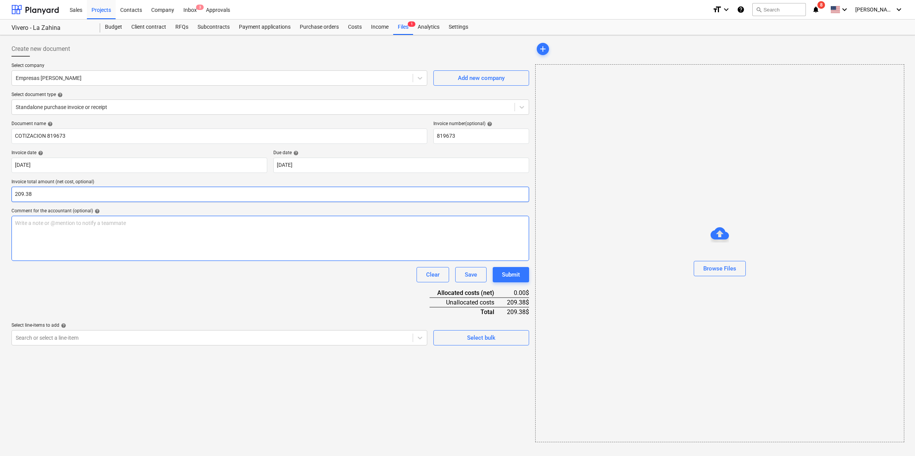
type input "209.38"
click at [58, 228] on div "Write a note or @mention to notify a teammate [PERSON_NAME]" at bounding box center [270, 238] width 518 height 45
drag, startPoint x: 67, startPoint y: 248, endPoint x: 61, endPoint y: 242, distance: 8.4
click at [67, 248] on div "COMPRA DE HERRAMIENTAS Y ARTICULOS PARA EL [PERSON_NAME] ﻿" at bounding box center [270, 238] width 518 height 45
click at [156, 246] on p "Empresas [PERSON_NAME]" at bounding box center [270, 246] width 511 height 8
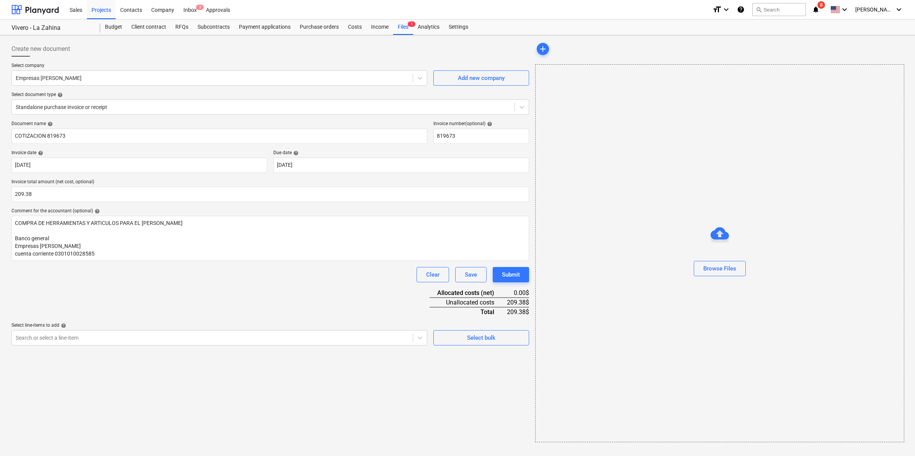
click at [237, 328] on p "Select line-items to add help" at bounding box center [219, 327] width 416 height 8
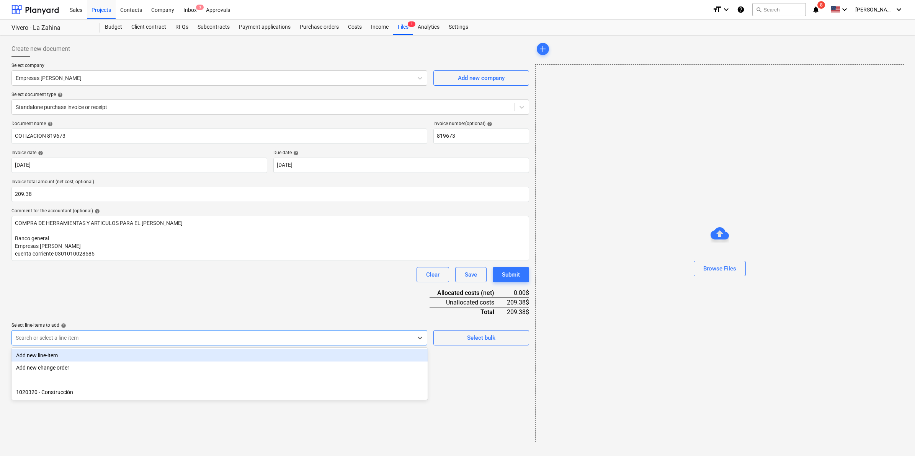
click at [238, 334] on div at bounding box center [212, 338] width 393 height 8
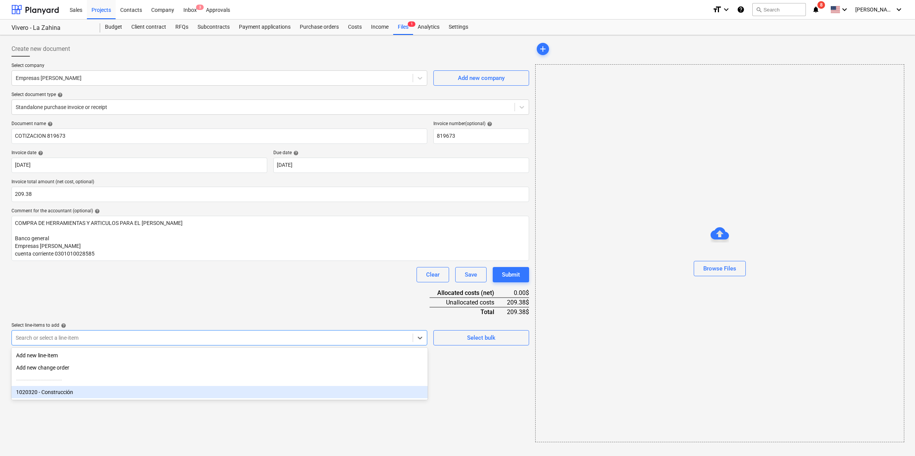
click at [70, 392] on div "1020320 - Construcción" at bounding box center [219, 392] width 416 height 12
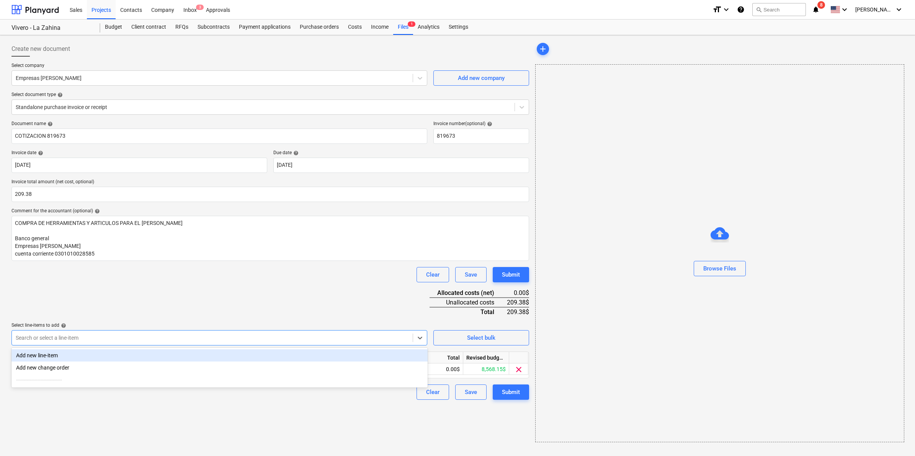
click at [198, 301] on div "Document name help COTIZACION 819673 Invoice number (optional) help 819673 Invo…" at bounding box center [270, 260] width 518 height 279
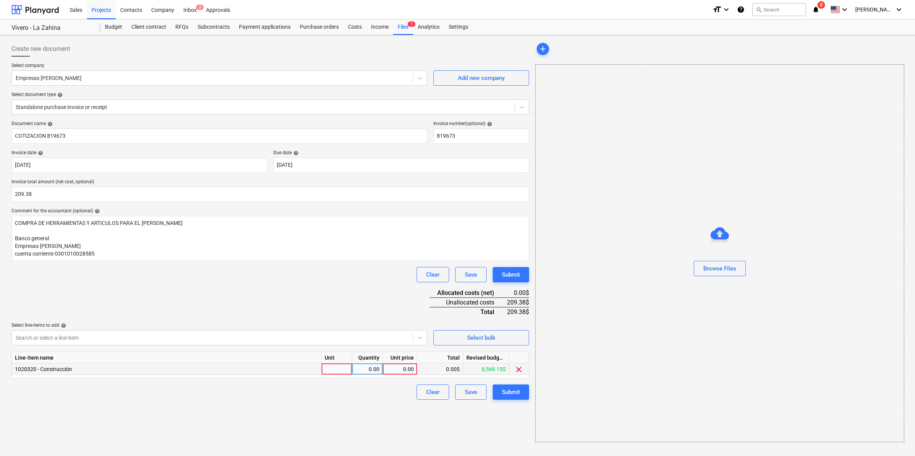
click at [348, 370] on div at bounding box center [337, 369] width 31 height 11
type input "1"
type input "209.38"
click at [344, 399] on div "Create new document Select company Empresas [PERSON_NAME] Add new company Selec…" at bounding box center [270, 241] width 524 height 407
click at [725, 274] on button "Browse Files" at bounding box center [720, 268] width 52 height 15
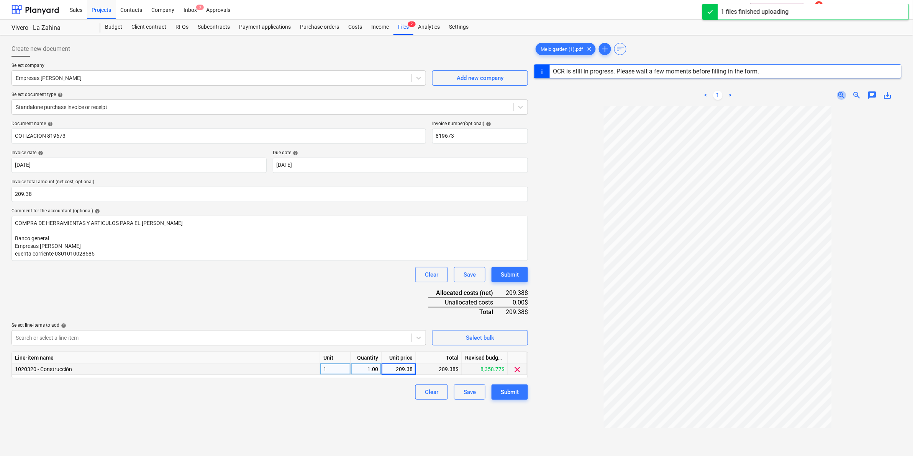
click at [839, 96] on span "zoom_in" at bounding box center [841, 95] width 9 height 9
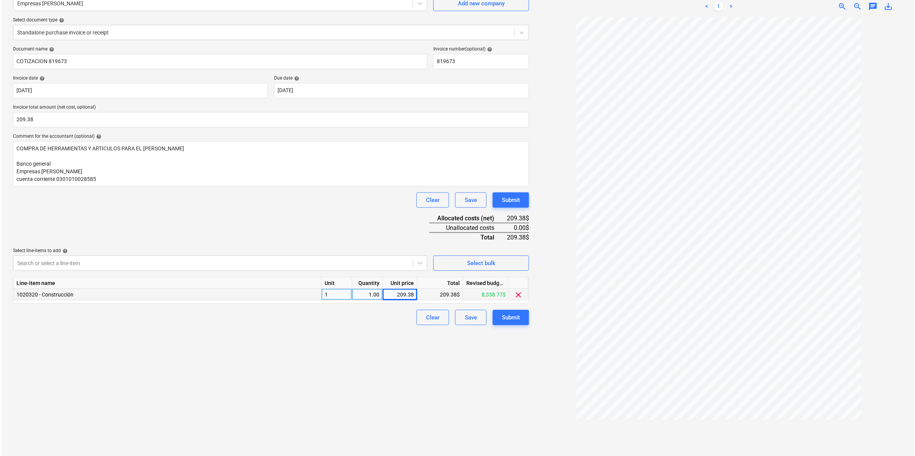
scroll to position [77, 0]
click at [516, 318] on div "Submit" at bounding box center [510, 316] width 18 height 10
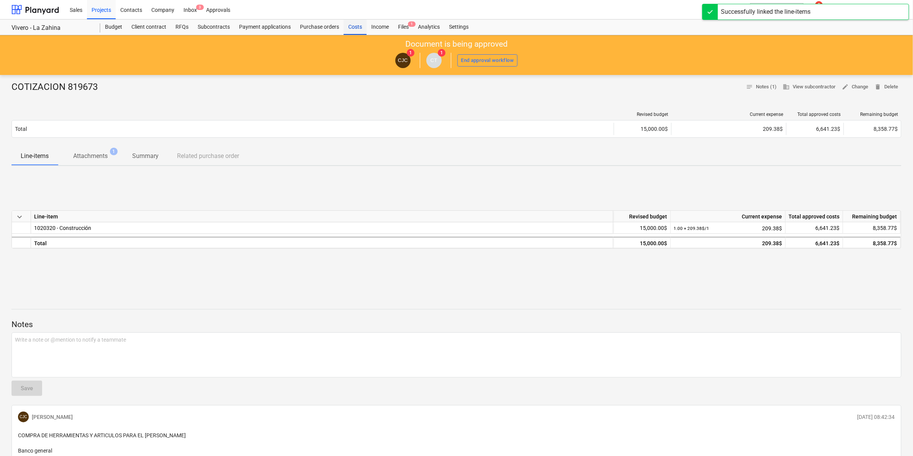
click at [359, 31] on div "Costs" at bounding box center [355, 27] width 23 height 15
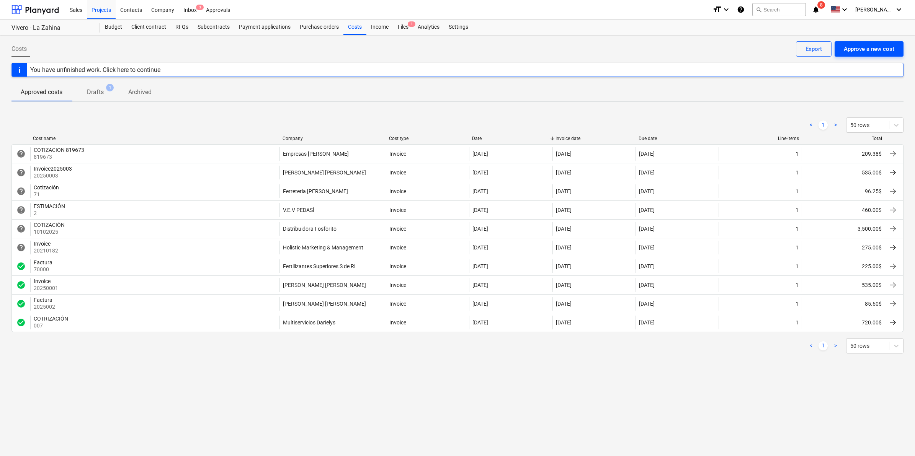
click at [876, 50] on div "Approve a new cost" at bounding box center [869, 49] width 51 height 10
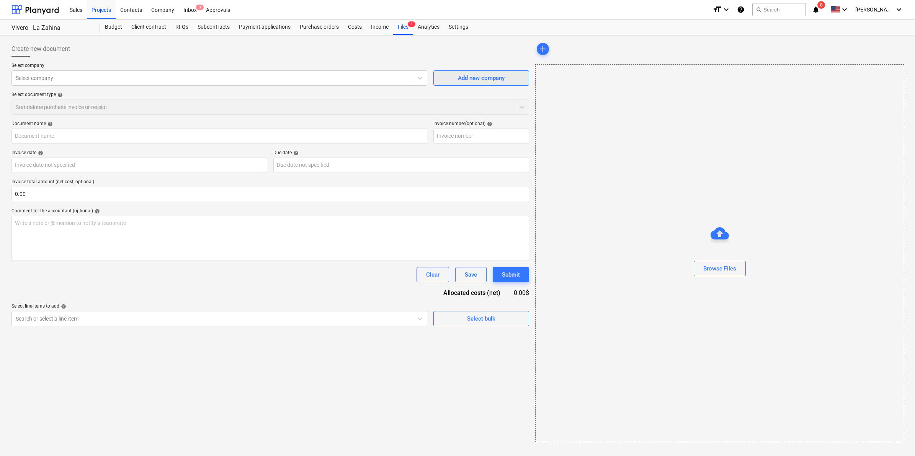
click at [468, 79] on div "Add new company" at bounding box center [481, 78] width 47 height 10
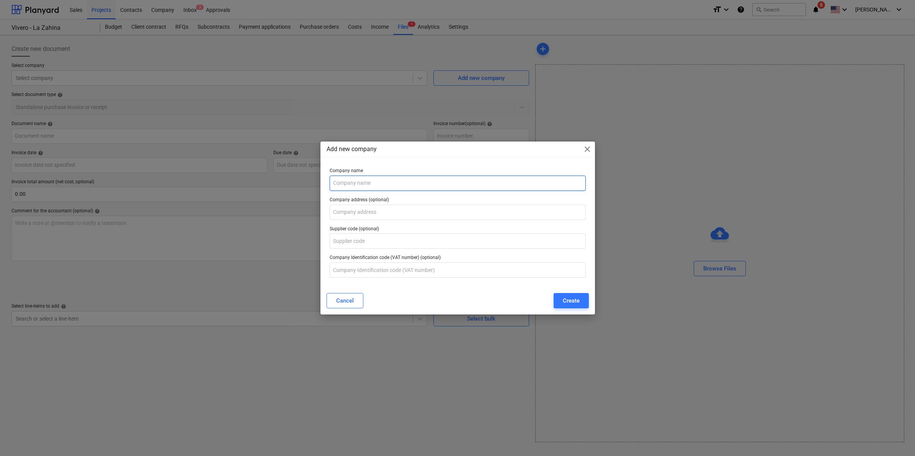
click at [376, 186] on input "text" at bounding box center [458, 183] width 256 height 15
type input "JARDINES URBANOS S A"
click at [414, 267] on input "text" at bounding box center [458, 270] width 256 height 15
paste input "55-00000220-7"
type input "55-00000220-7"
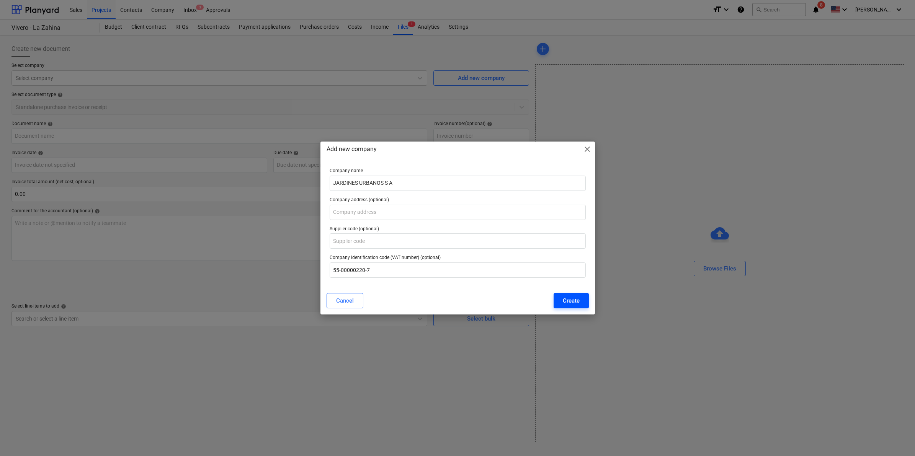
click at [579, 298] on button "Create" at bounding box center [571, 300] width 35 height 15
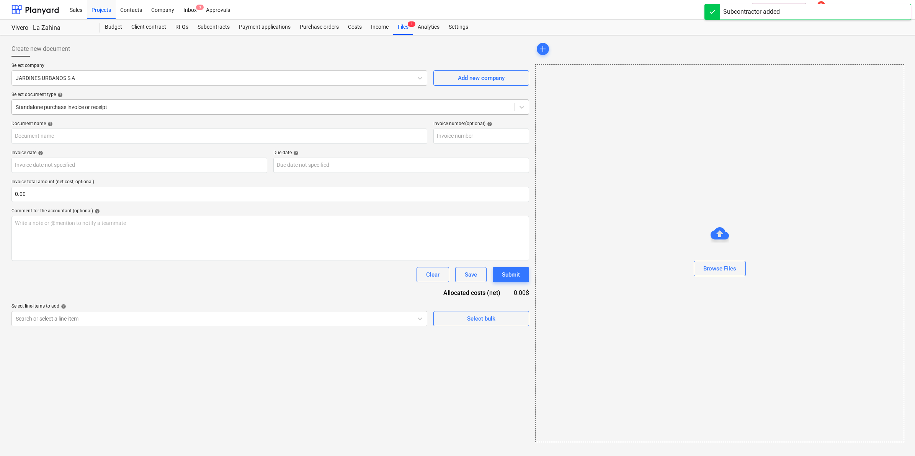
click at [80, 106] on div at bounding box center [263, 107] width 495 height 8
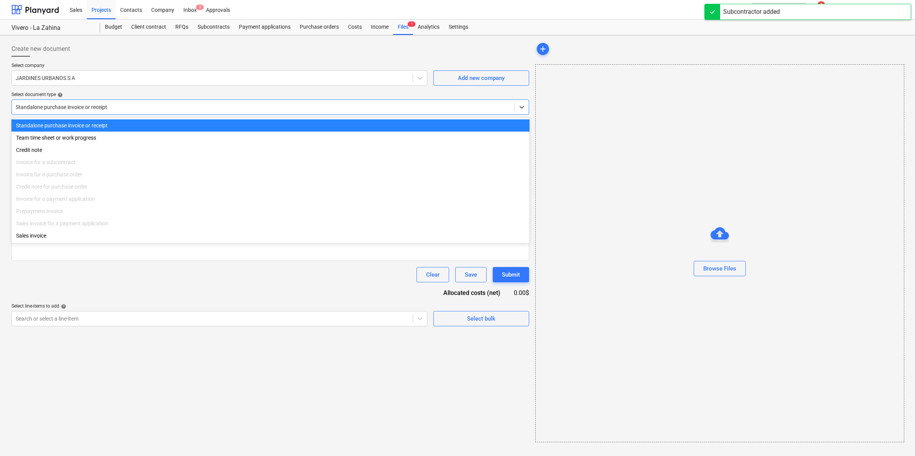
click at [59, 123] on div "Standalone purchase invoice or receipt" at bounding box center [270, 125] width 518 height 12
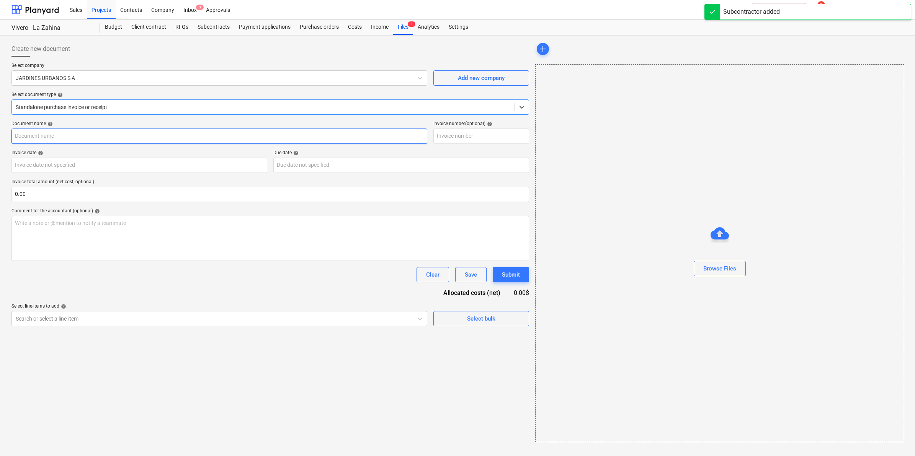
click at [59, 136] on input "text" at bounding box center [219, 136] width 416 height 15
type input "COTIZACION 1009920"
paste input "1009920"
type input "1009920"
click at [245, 166] on body "Sales Projects Contacts Company Inbox 3 Approvals format_size keyboard_arrow_do…" at bounding box center [457, 228] width 915 height 456
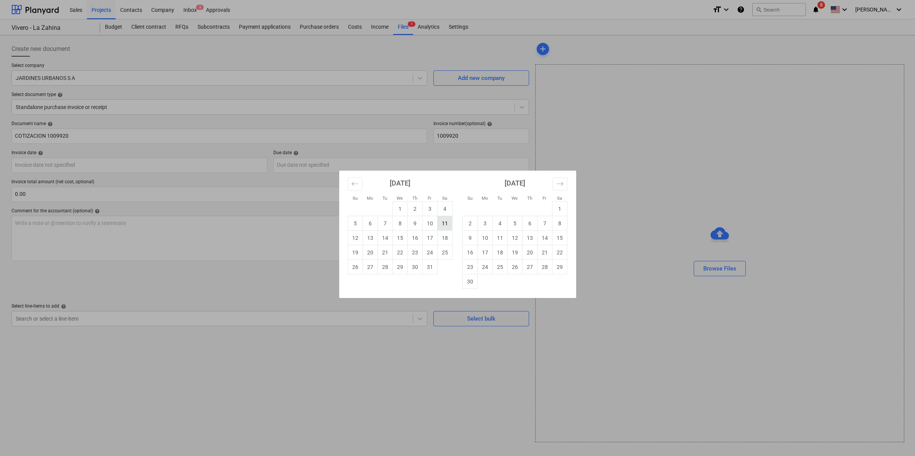
click at [445, 224] on td "11" at bounding box center [444, 223] width 15 height 15
type input "[DATE]"
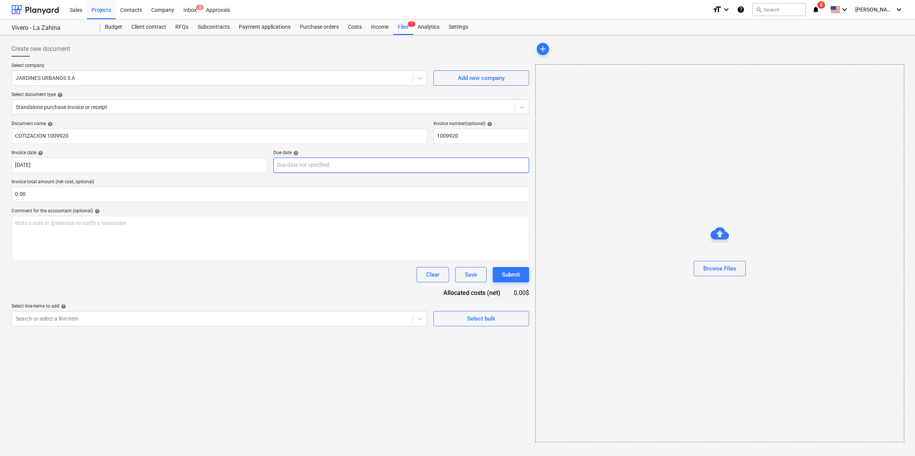
click at [409, 165] on body "Sales Projects Contacts Company Inbox 3 Approvals format_size keyboard_arrow_do…" at bounding box center [457, 228] width 915 height 456
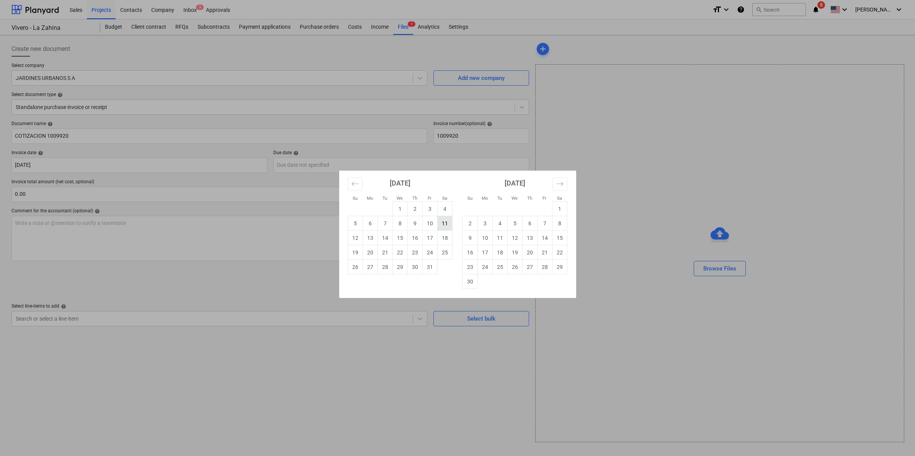
click at [447, 223] on td "11" at bounding box center [444, 223] width 15 height 15
type input "[DATE]"
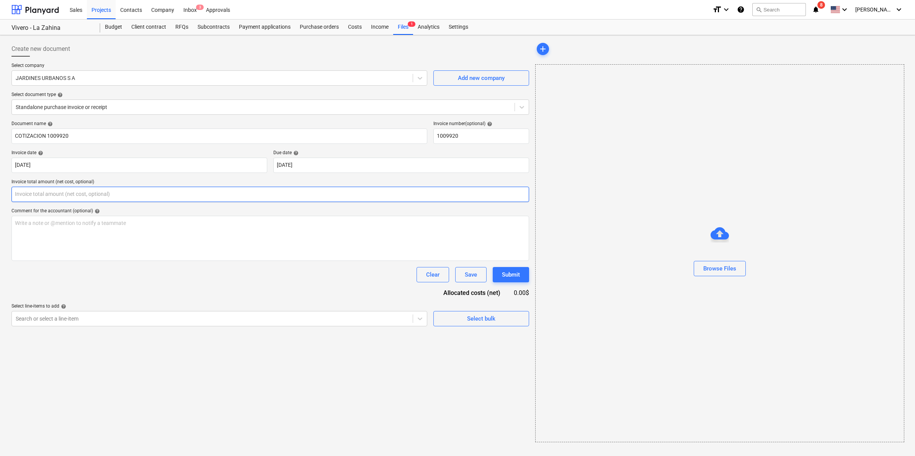
click at [150, 198] on input "text" at bounding box center [270, 194] width 518 height 15
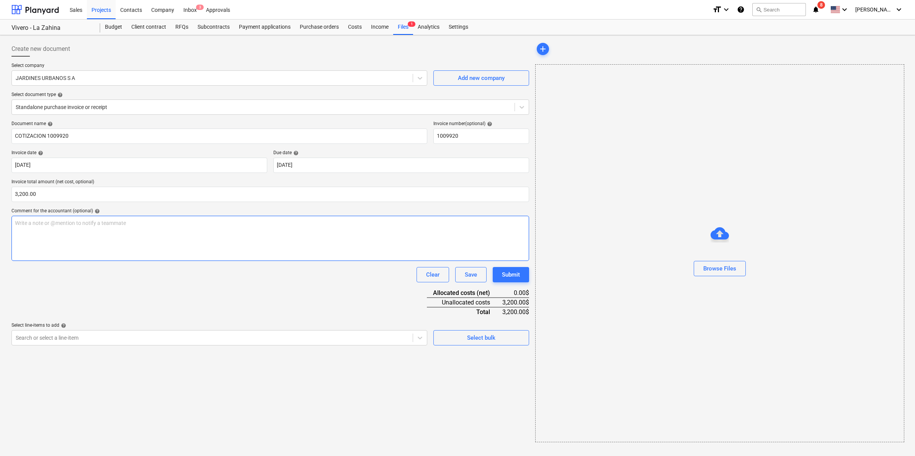
click at [46, 219] on div "Write a note or @mention to notify a teammate [PERSON_NAME]" at bounding box center [270, 238] width 518 height 45
type input "3,200.00"
paste div
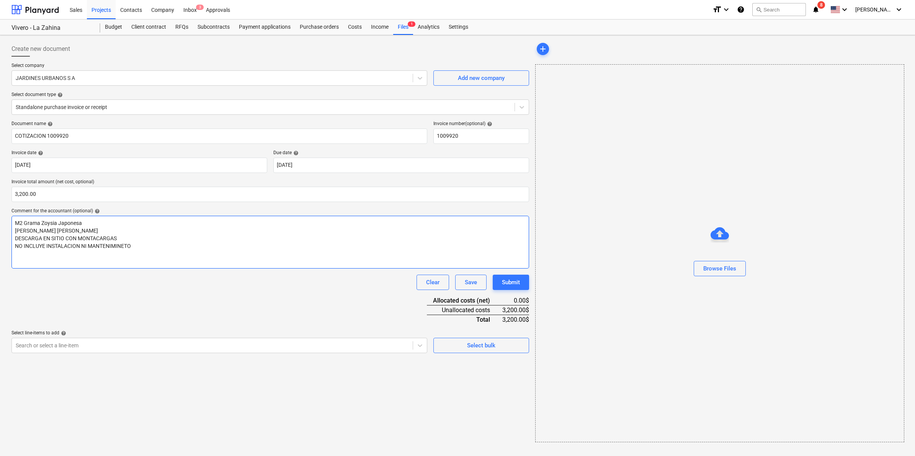
click at [125, 265] on p "﻿" at bounding box center [270, 262] width 511 height 8
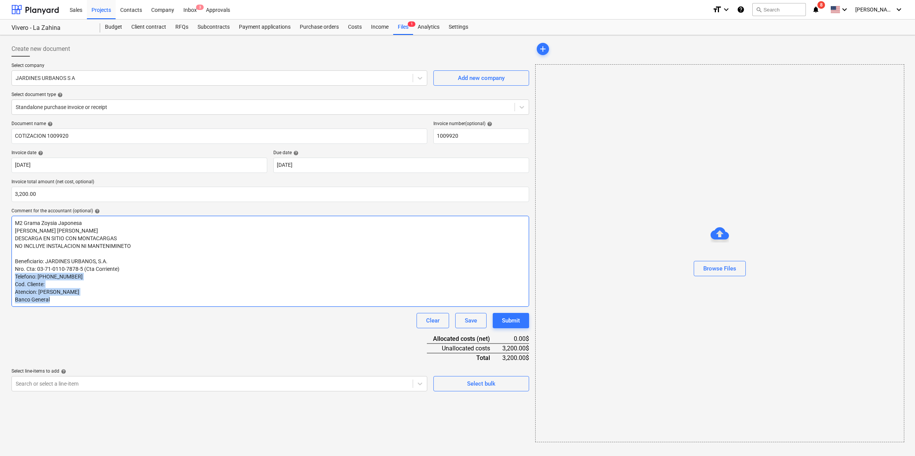
drag, startPoint x: 56, startPoint y: 296, endPoint x: 7, endPoint y: 278, distance: 52.4
click at [7, 278] on div "Create new document Select company JARDINES URBANOS S A Add new company Select …" at bounding box center [457, 245] width 915 height 421
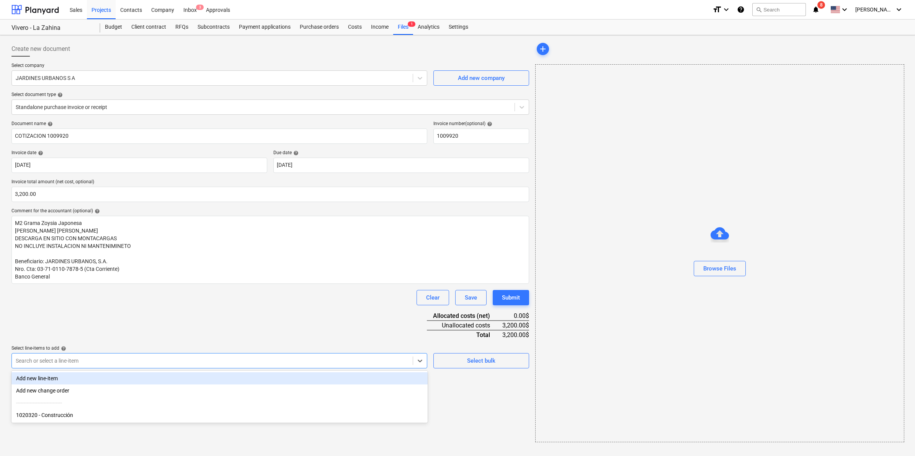
click at [263, 360] on div at bounding box center [212, 361] width 393 height 8
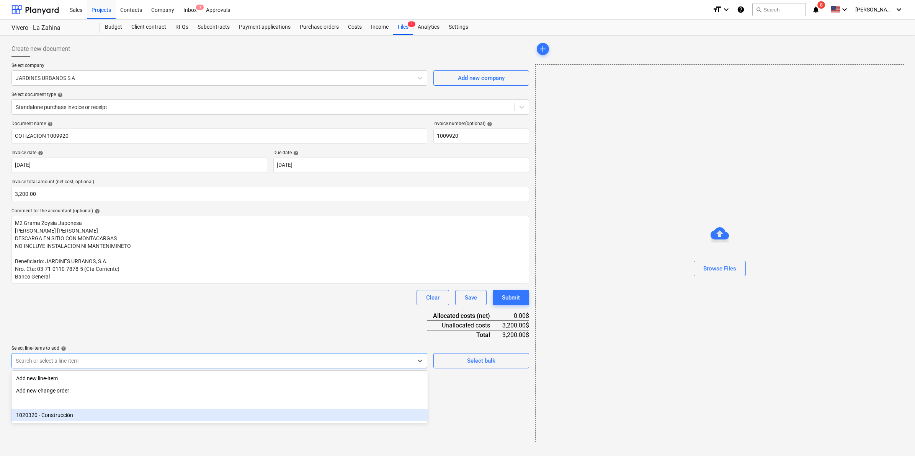
click at [127, 422] on div "1020320 - Construcción" at bounding box center [219, 415] width 416 height 12
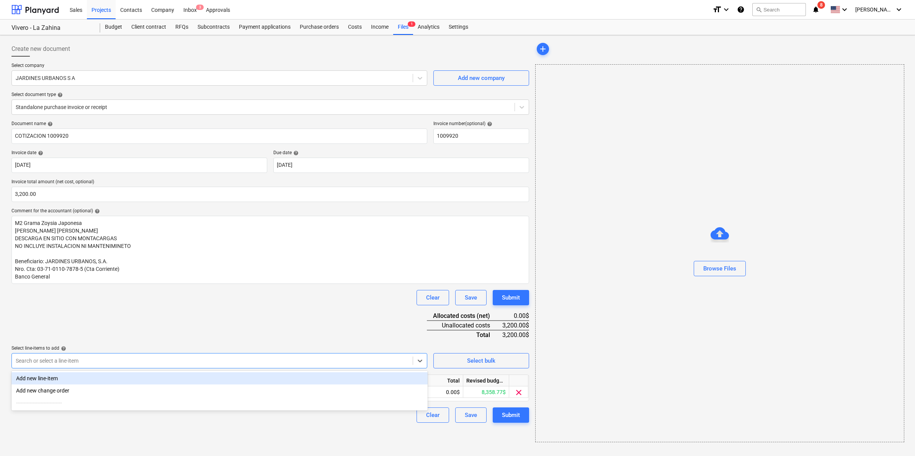
click at [351, 306] on div "Document name help COTIZACION 1009920 Invoice number (optional) help 1009920 In…" at bounding box center [270, 272] width 518 height 302
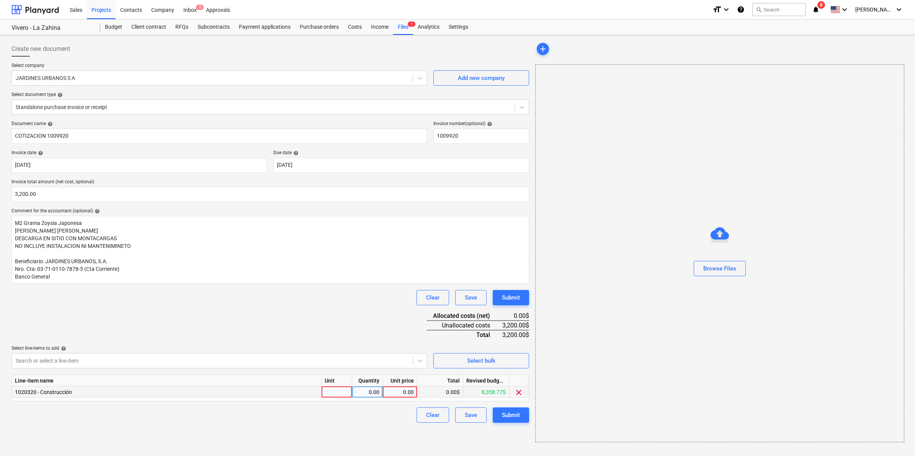
click at [341, 394] on div at bounding box center [337, 392] width 31 height 11
type input "1"
type input "3200.00"
click at [372, 438] on div "Create new document Select company JARDINES URBANOS S A Add new company Select …" at bounding box center [270, 241] width 524 height 407
click at [705, 267] on div "Browse Files" at bounding box center [720, 269] width 33 height 10
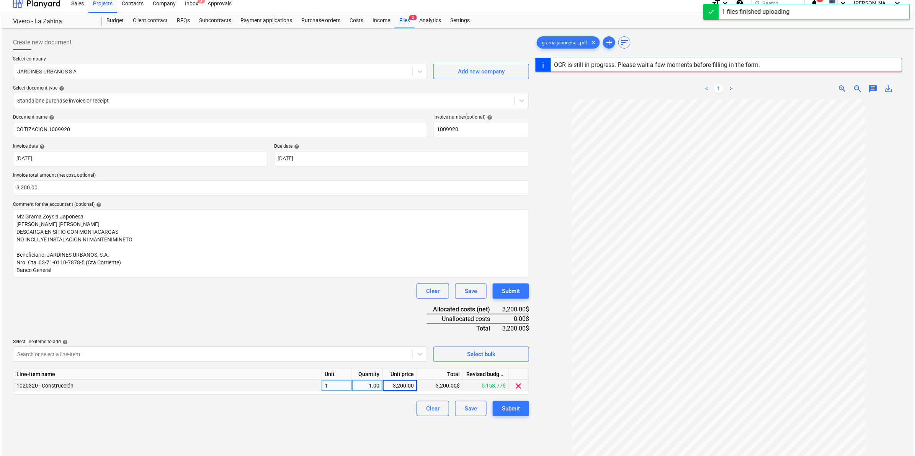
scroll to position [91, 0]
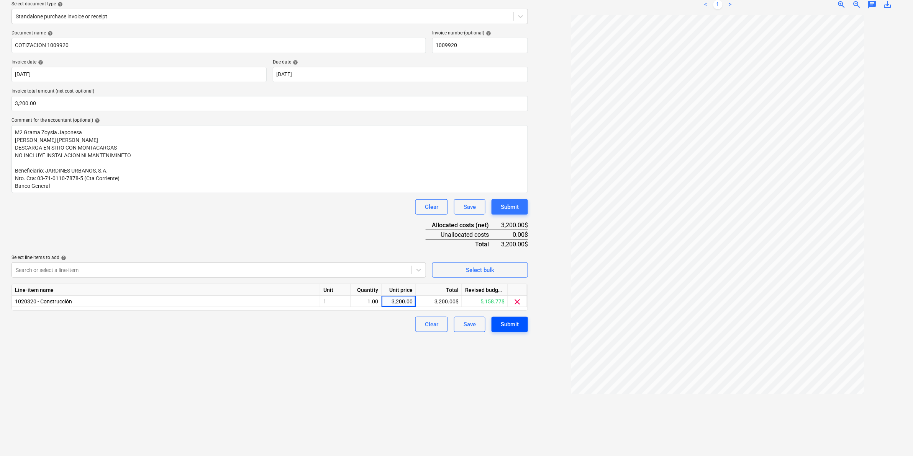
click at [510, 326] on div "Submit" at bounding box center [510, 325] width 18 height 10
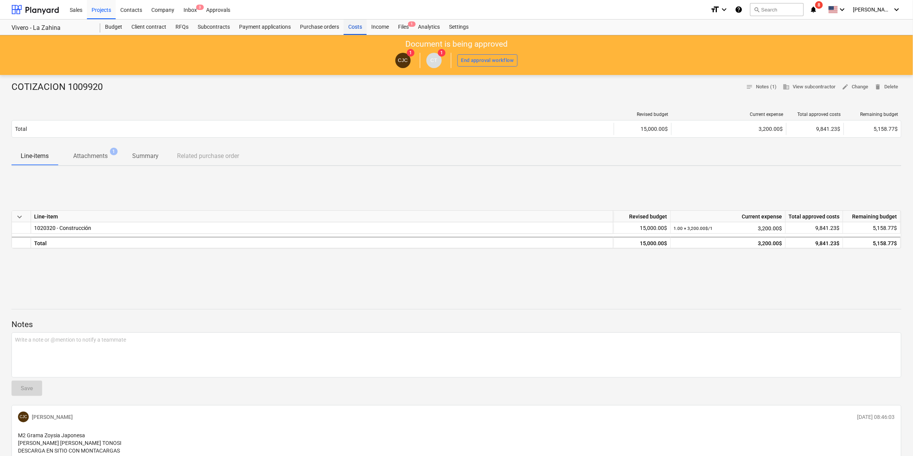
click at [352, 29] on div "Costs" at bounding box center [355, 27] width 23 height 15
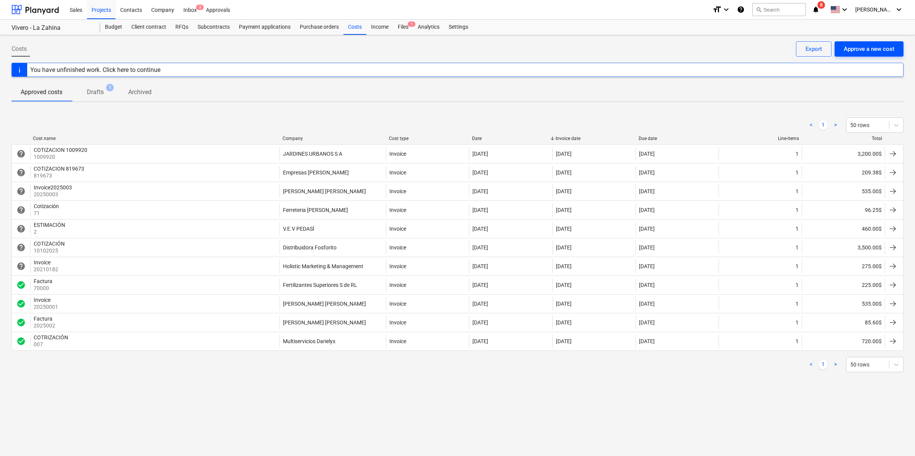
click at [872, 50] on div "Approve a new cost" at bounding box center [869, 49] width 51 height 10
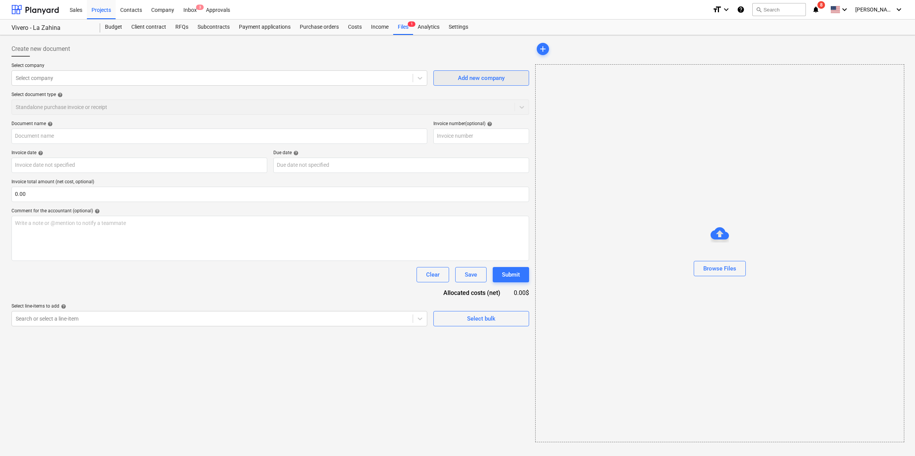
click at [476, 81] on div "Add new company" at bounding box center [481, 78] width 47 height 10
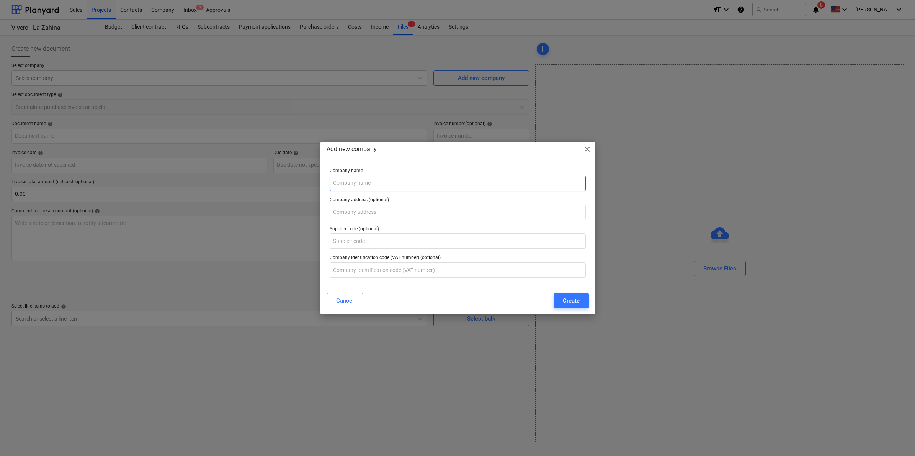
click at [400, 178] on input "text" at bounding box center [458, 183] width 256 height 15
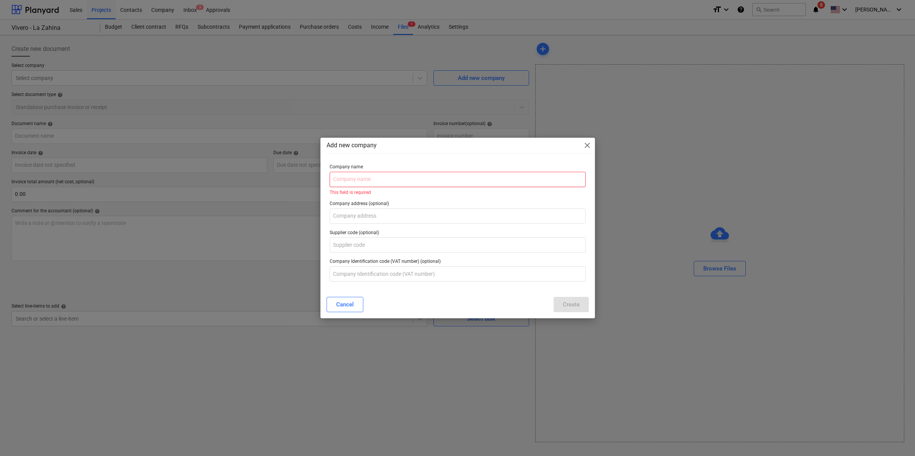
click at [437, 182] on input "text" at bounding box center [458, 179] width 256 height 15
type input "S"
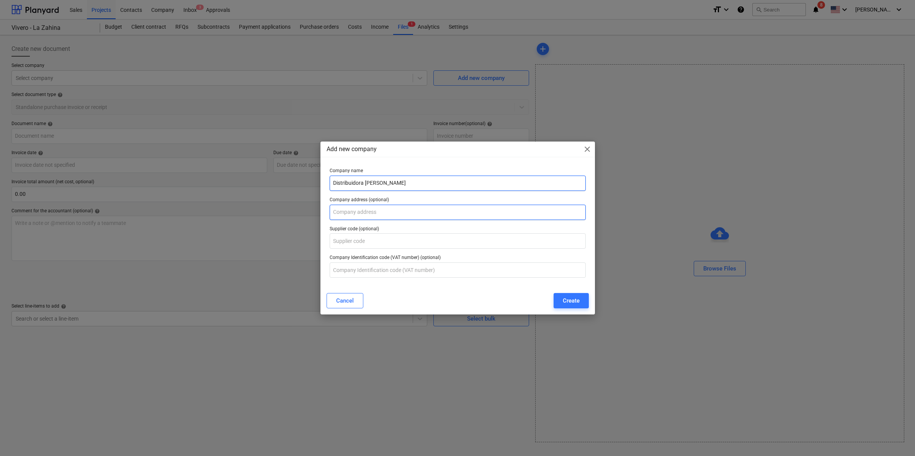
type input "Distribuidora [PERSON_NAME]"
click at [390, 209] on input "text" at bounding box center [458, 212] width 256 height 15
type input "La Villa [GEOGRAPHIC_DATA][PERSON_NAME] - [GEOGRAPHIC_DATA]"
click at [382, 267] on input "text" at bounding box center [458, 270] width 256 height 15
paste input "RUC 2095126-1-755847 DV 22"
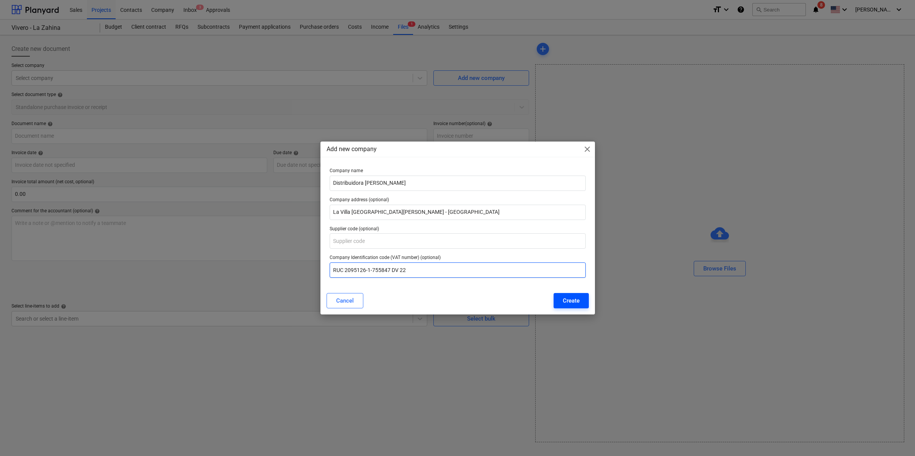
type input "RUC 2095126-1-755847 DV 22"
click at [573, 302] on div "Create" at bounding box center [571, 301] width 17 height 10
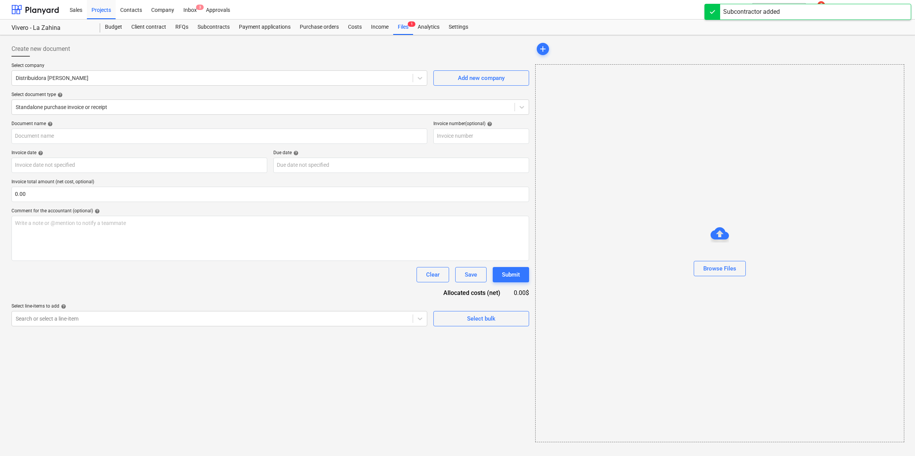
click at [202, 118] on div "Select company Distribuidora [PERSON_NAME] Add new company Select document type…" at bounding box center [270, 92] width 518 height 58
click at [192, 108] on div at bounding box center [263, 107] width 495 height 8
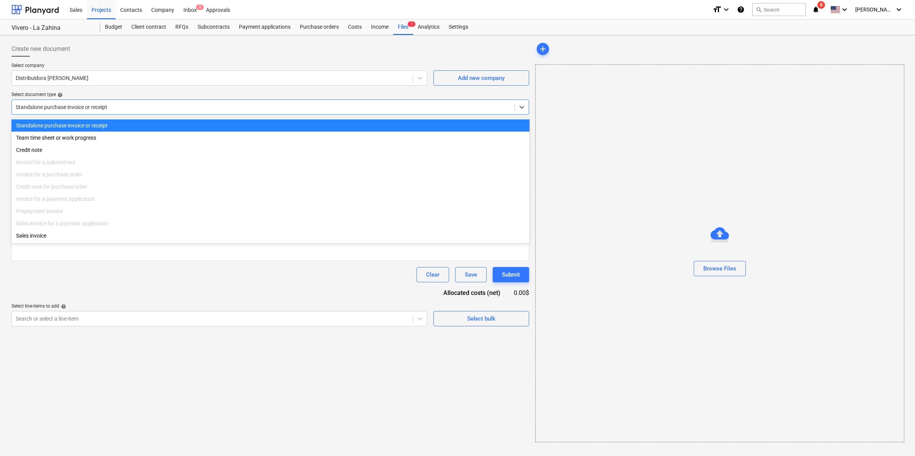
click at [127, 127] on div "Standalone purchase invoice or receipt" at bounding box center [270, 125] width 518 height 12
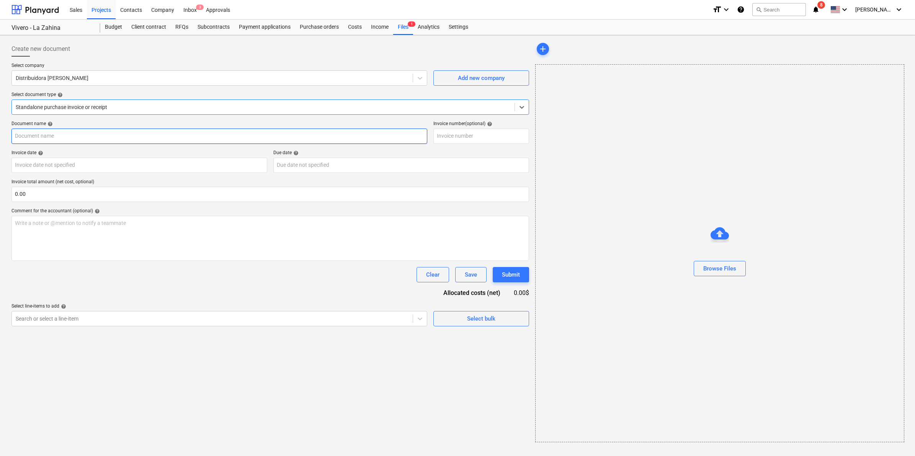
click at [77, 142] on input "text" at bounding box center [219, 136] width 416 height 15
type input "c"
type input "COTIZACIÓN OLSQ0030757"
type input "OLSQ0030757"
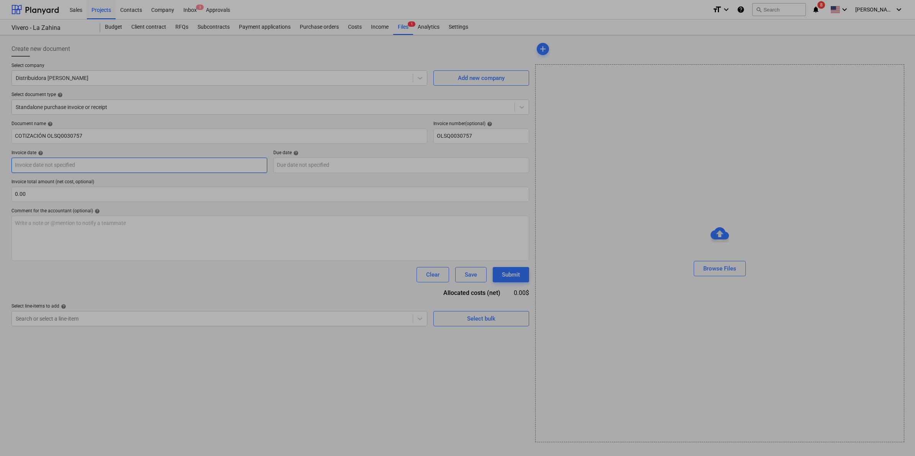
click at [57, 164] on body "Sales Projects Contacts Company Inbox 3 Approvals format_size keyboard_arrow_do…" at bounding box center [457, 228] width 915 height 456
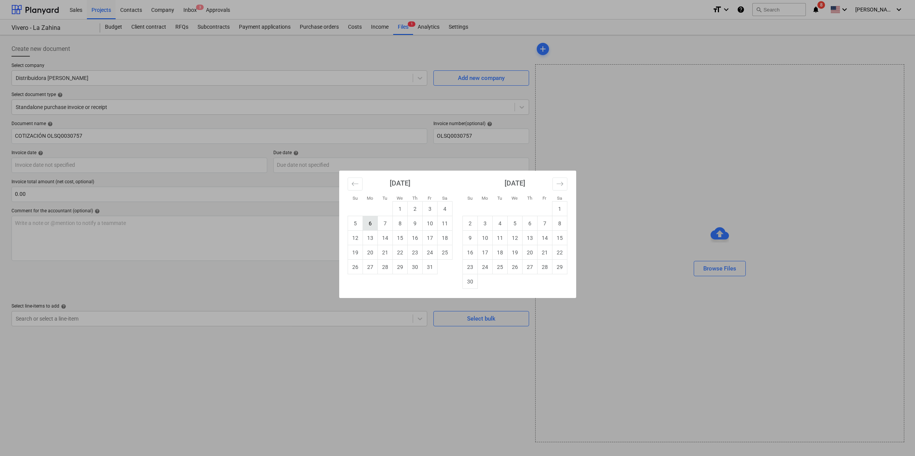
click at [374, 224] on td "6" at bounding box center [370, 223] width 15 height 15
type input "[DATE]"
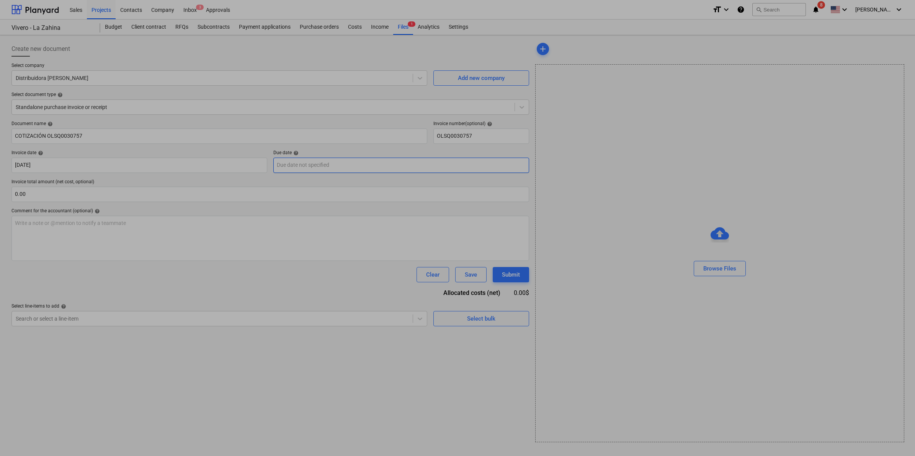
click at [338, 159] on body "Sales Projects Contacts Company Inbox 3 Approvals format_size keyboard_arrow_do…" at bounding box center [457, 228] width 915 height 456
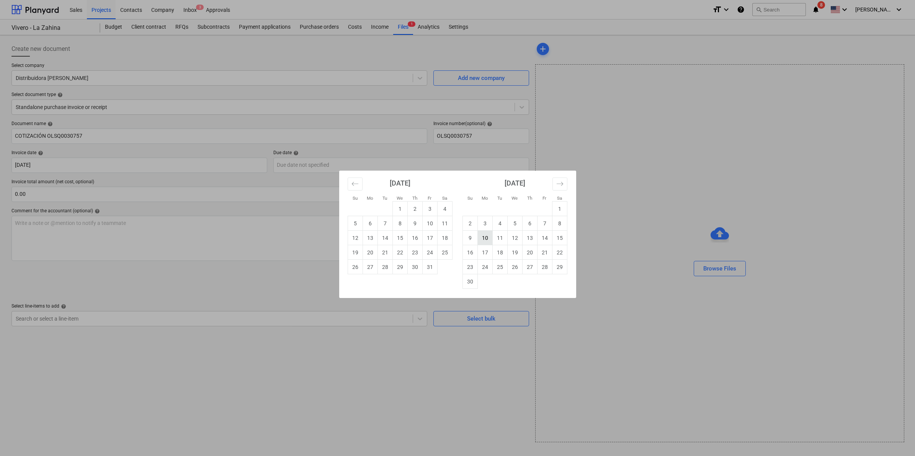
click at [488, 239] on td "10" at bounding box center [485, 238] width 15 height 15
type input "[DATE]"
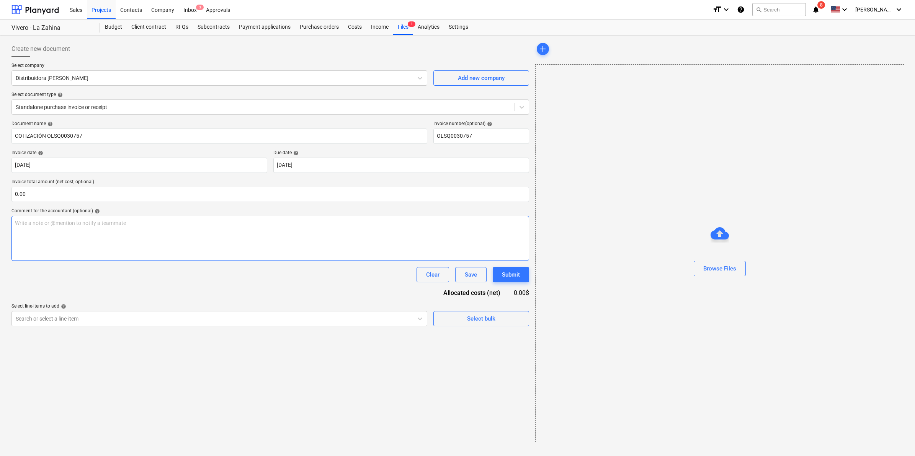
click at [202, 232] on div "Write a note or @mention to notify a teammate [PERSON_NAME]" at bounding box center [270, 238] width 518 height 45
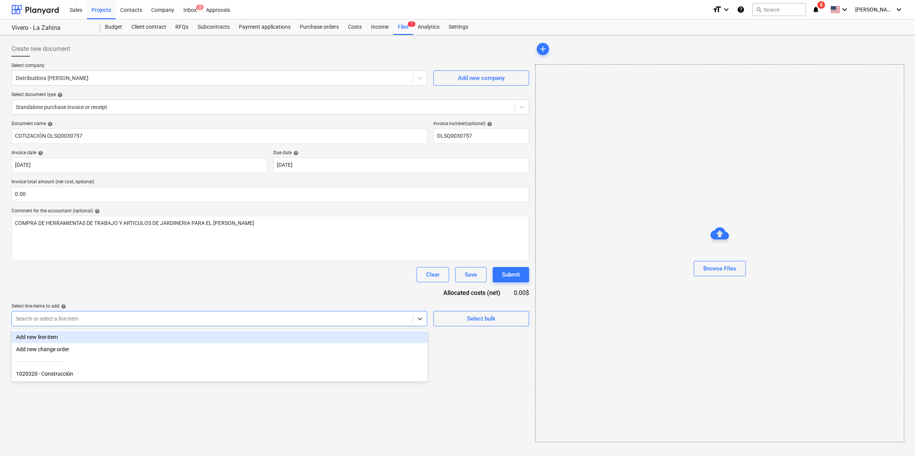
click at [309, 324] on div "Search or select a line-item" at bounding box center [212, 319] width 401 height 11
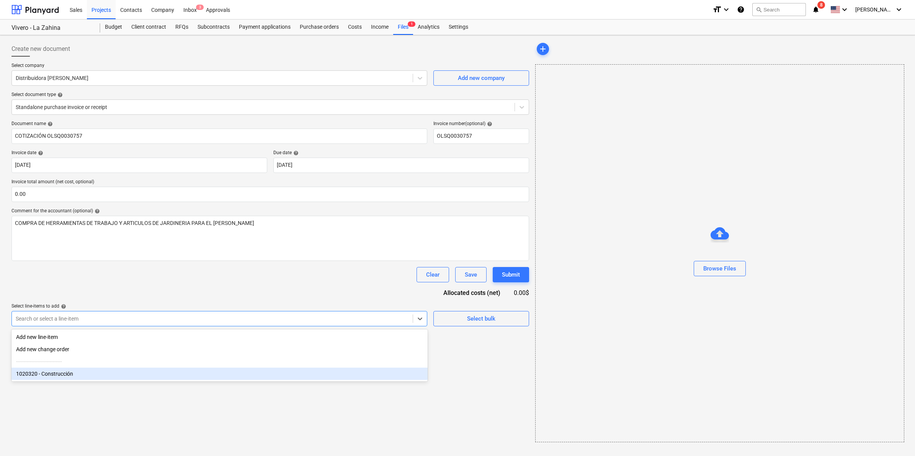
click at [105, 376] on div "1020320 - Construcción" at bounding box center [219, 374] width 416 height 12
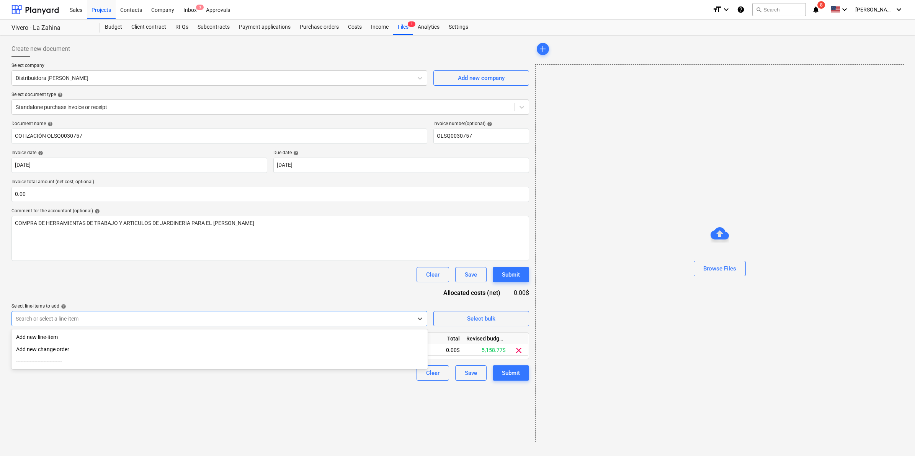
click at [177, 393] on div "Create new document Select company Distribuidora [PERSON_NAME] Add new company …" at bounding box center [270, 241] width 524 height 407
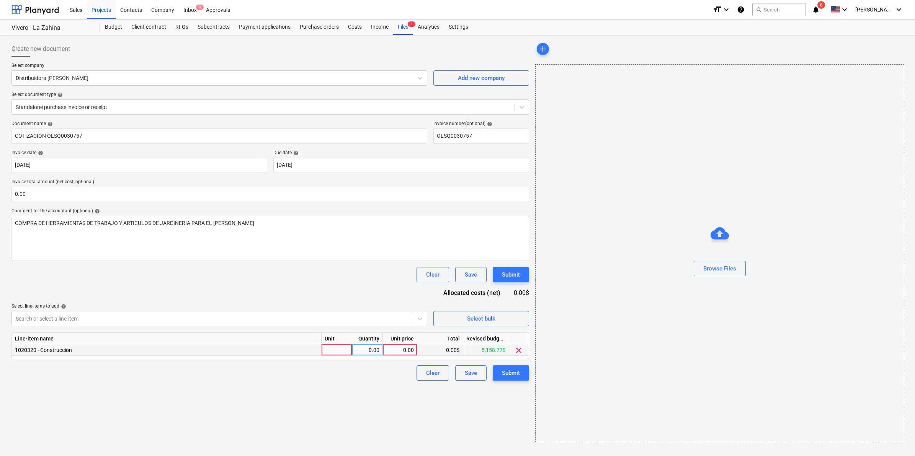
click at [341, 347] on div at bounding box center [337, 350] width 31 height 11
click at [341, 350] on input at bounding box center [337, 350] width 30 height 11
type input "1"
type input "1478.24"
click at [389, 393] on div "Create new document Select company Distribuidora [PERSON_NAME] Add new company …" at bounding box center [270, 241] width 524 height 407
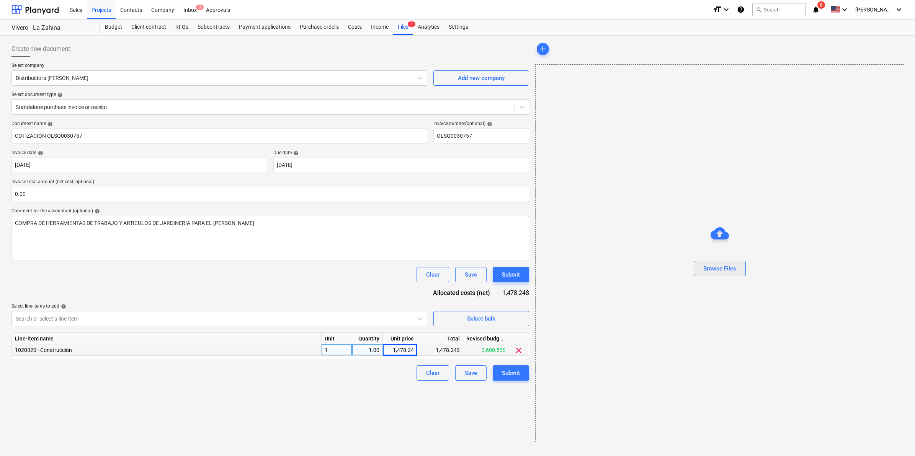
click at [715, 272] on div "Browse Files" at bounding box center [720, 269] width 33 height 10
click at [726, 83] on link "2" at bounding box center [725, 81] width 9 height 9
click at [702, 80] on link "<" at bounding box center [697, 81] width 9 height 9
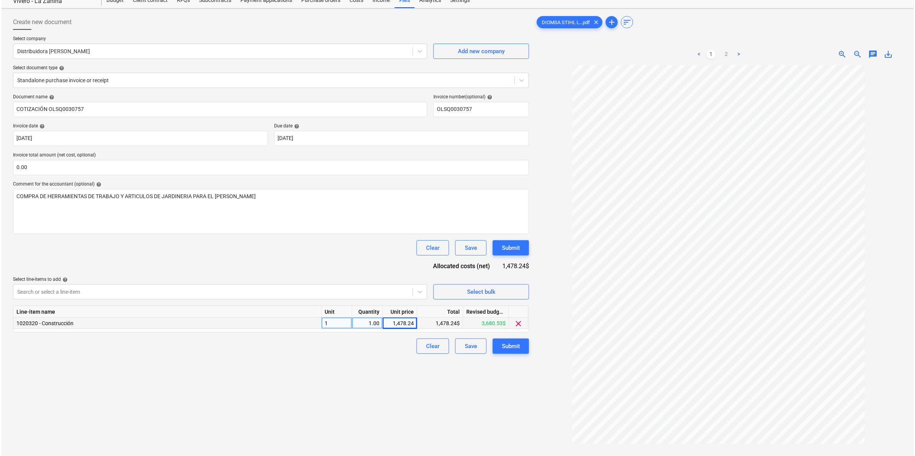
scroll to position [48, 0]
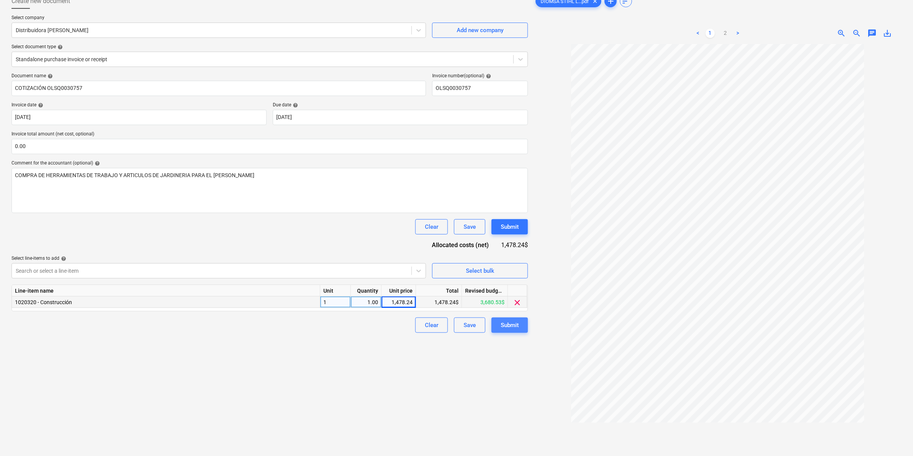
click at [510, 328] on div "Submit" at bounding box center [510, 326] width 18 height 10
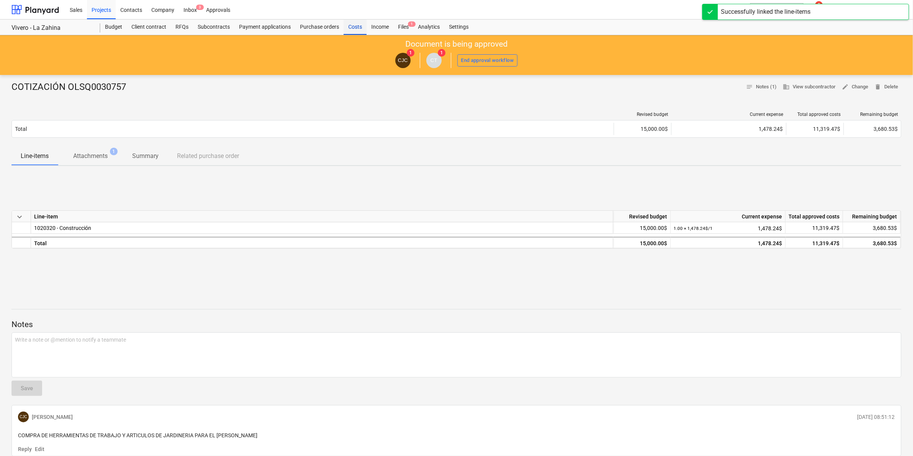
click at [352, 28] on div "Costs" at bounding box center [355, 27] width 23 height 15
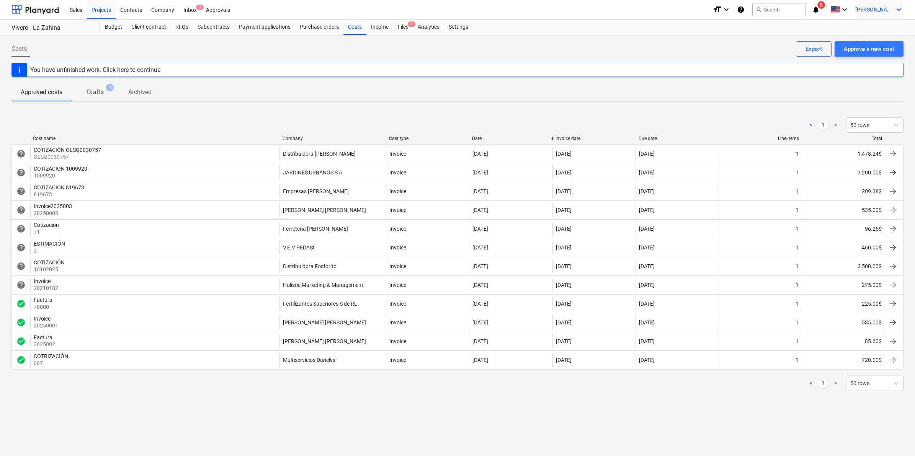
click at [887, 15] on div "[PERSON_NAME] keyboard_arrow_down" at bounding box center [880, 9] width 48 height 19
click at [874, 44] on div "Log out" at bounding box center [881, 42] width 46 height 12
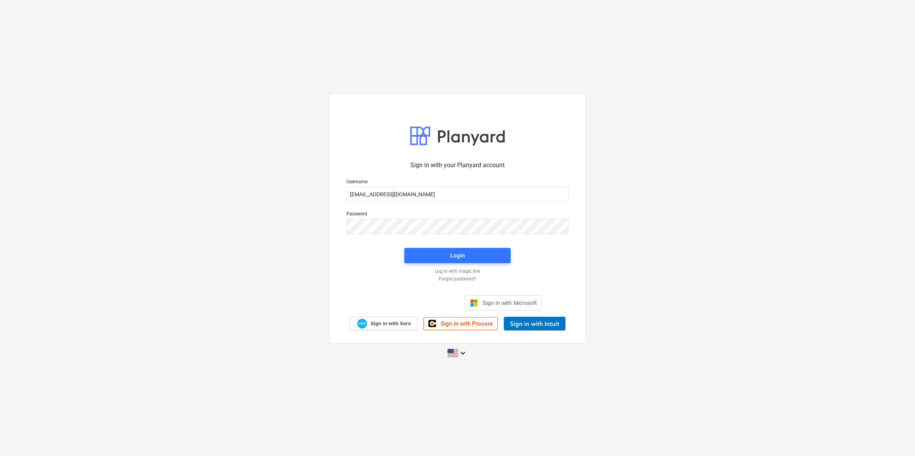
click at [759, 119] on div "Sign in with your Planyard account Username [EMAIL_ADDRESS][DOMAIN_NAME] Passwo…" at bounding box center [457, 228] width 915 height 282
click at [479, 200] on input "[EMAIL_ADDRESS][DOMAIN_NAME]" at bounding box center [458, 194] width 222 height 15
type input "[EMAIL_ADDRESS][DOMAIN_NAME]"
click at [445, 252] on span "Login" at bounding box center [458, 256] width 88 height 10
